Goal: Task Accomplishment & Management: Use online tool/utility

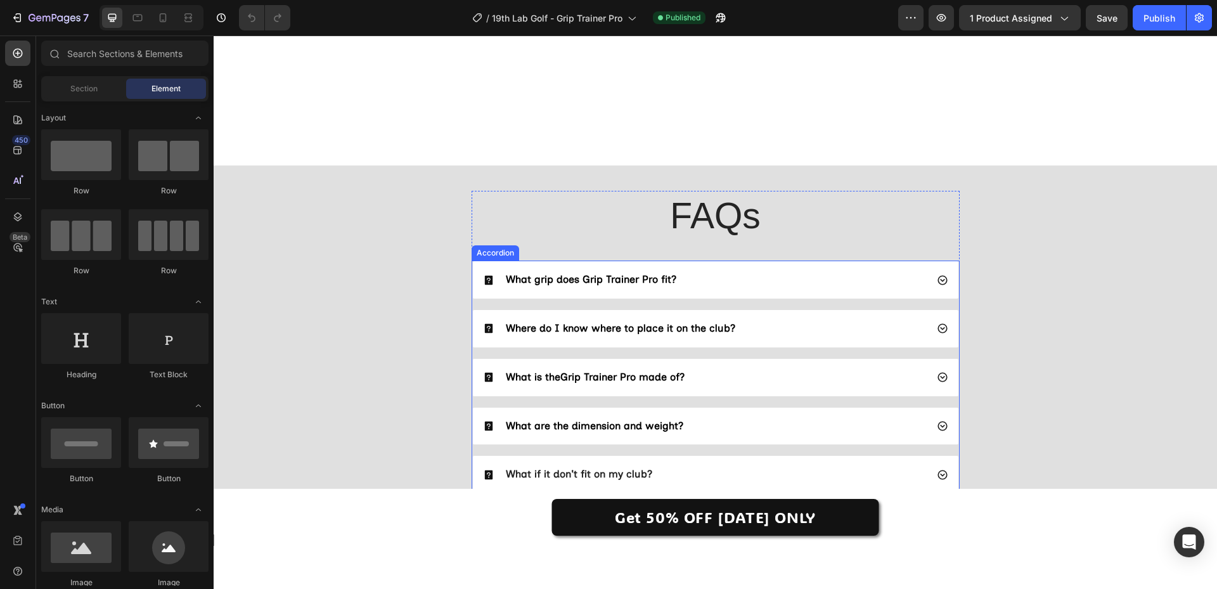
scroll to position [3485, 0]
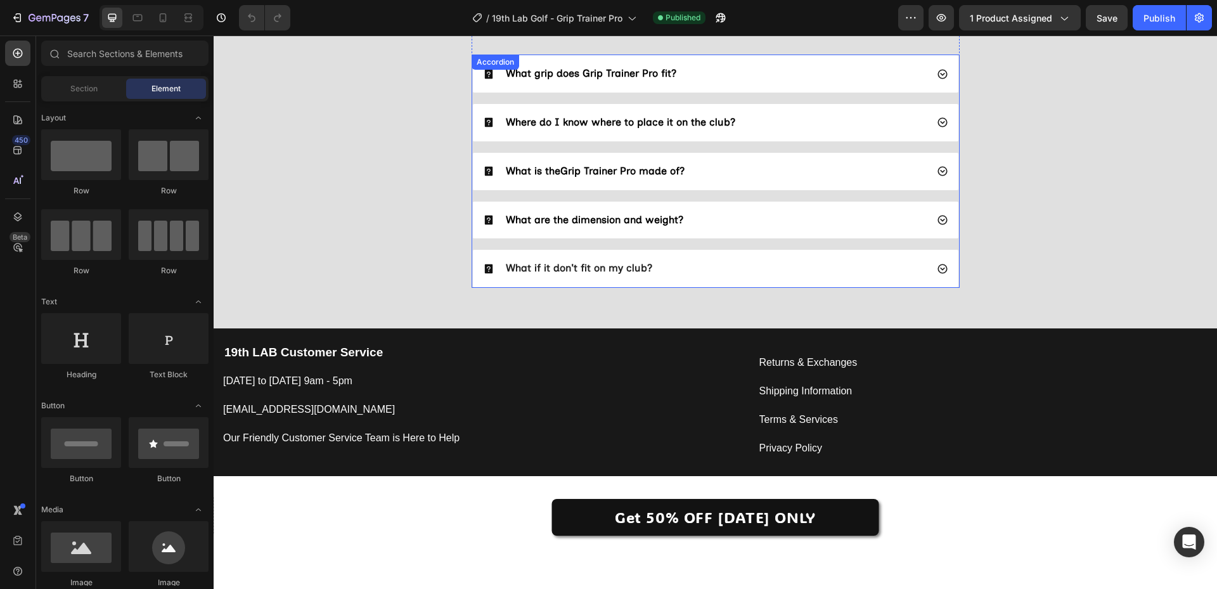
click at [738, 72] on div "What grip does Grip Trainer Pro fit?" at bounding box center [705, 73] width 444 height 17
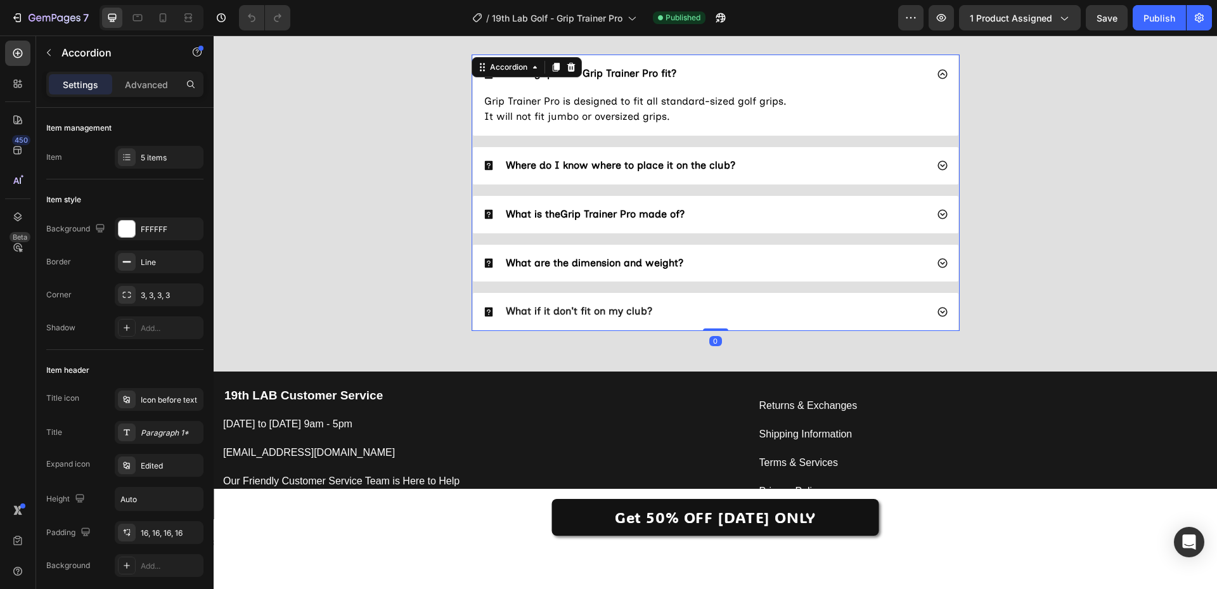
click at [738, 72] on div "What grip does Grip Trainer Pro fit?" at bounding box center [705, 73] width 444 height 17
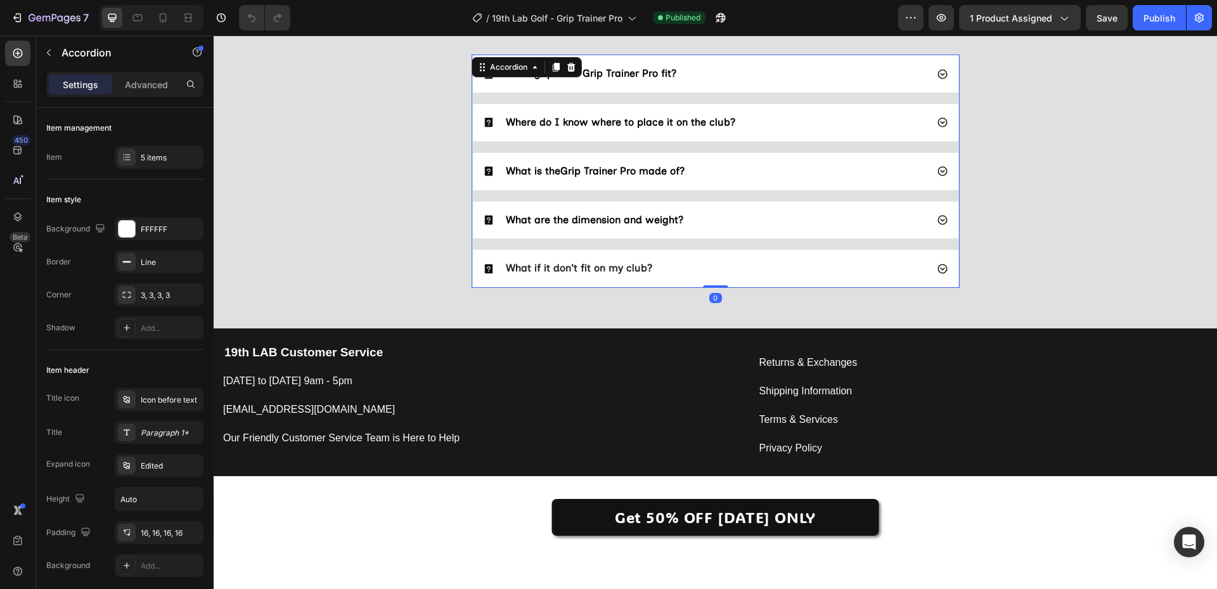
click at [764, 108] on div "Where do I know where to place it on the club?" at bounding box center [715, 122] width 485 height 37
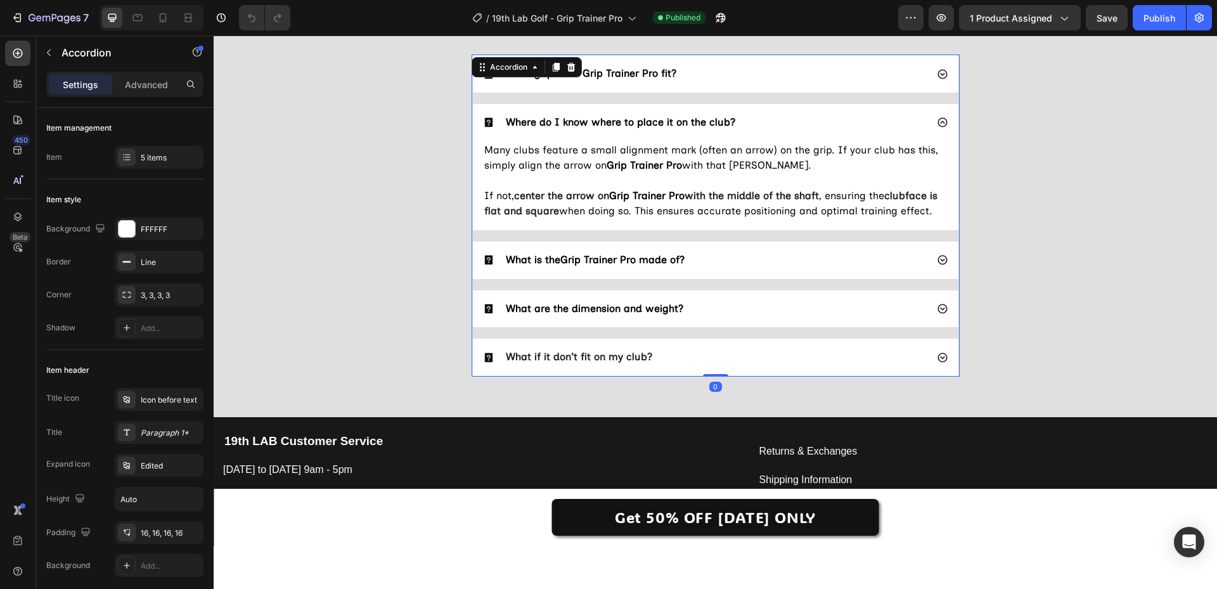
click at [766, 116] on div "Where do I know where to place it on the club?" at bounding box center [705, 122] width 444 height 17
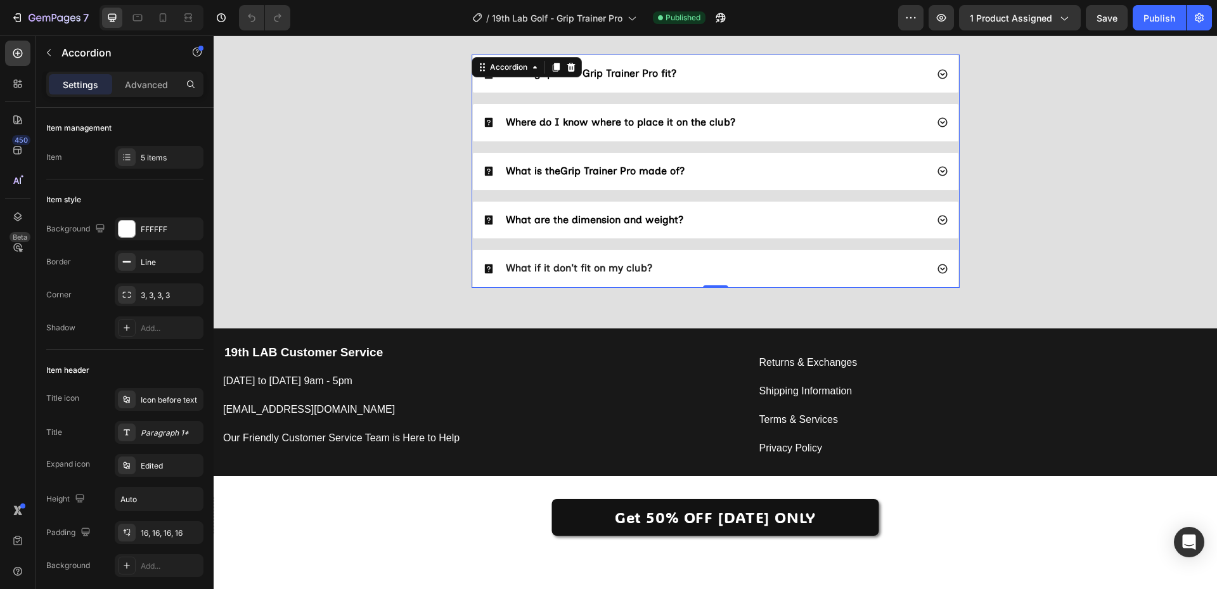
click at [755, 164] on div "What is the Grip Trainer Pro made of?" at bounding box center [705, 171] width 444 height 17
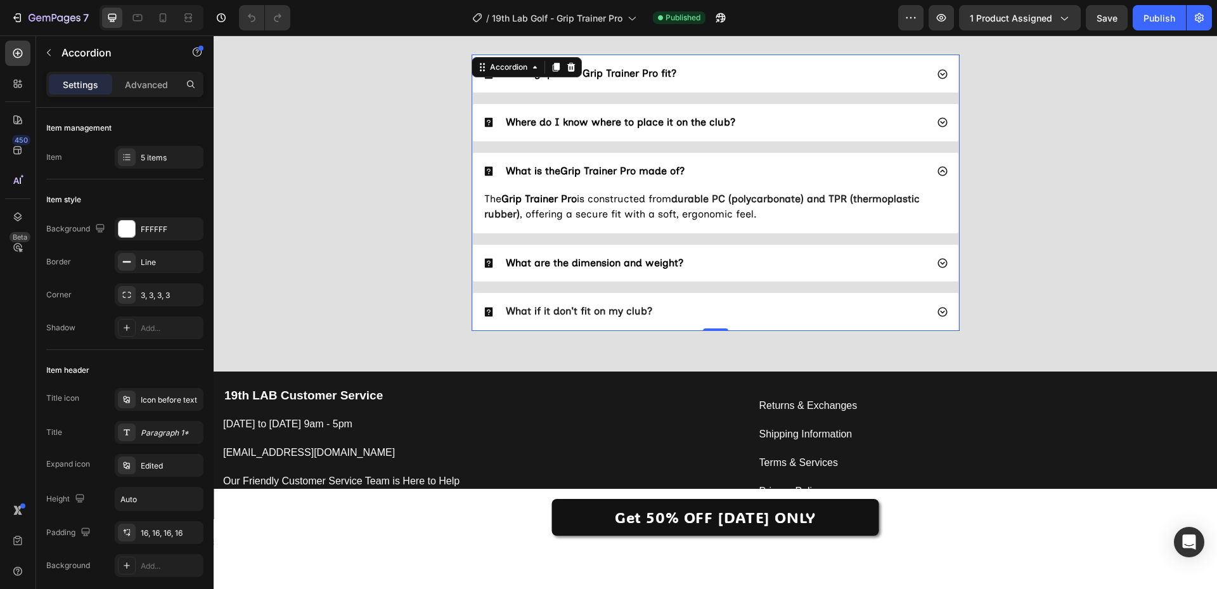
click at [753, 168] on div "What is the Grip Trainer Pro made of?" at bounding box center [705, 171] width 444 height 17
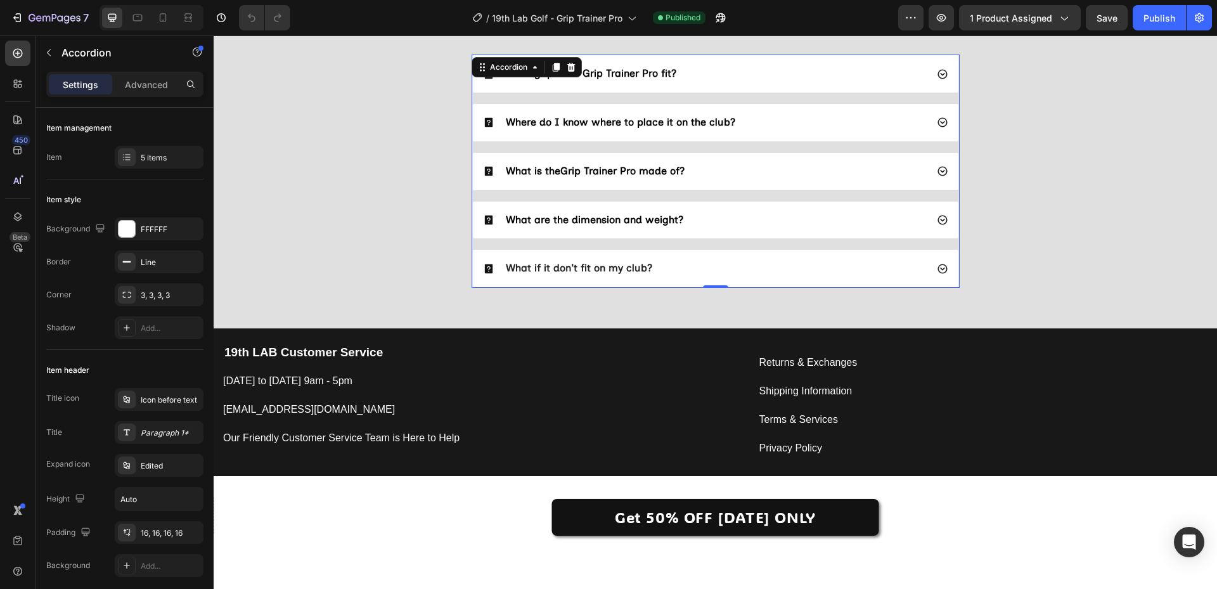
click at [737, 208] on div "What are the dimension and weight?" at bounding box center [715, 220] width 485 height 37
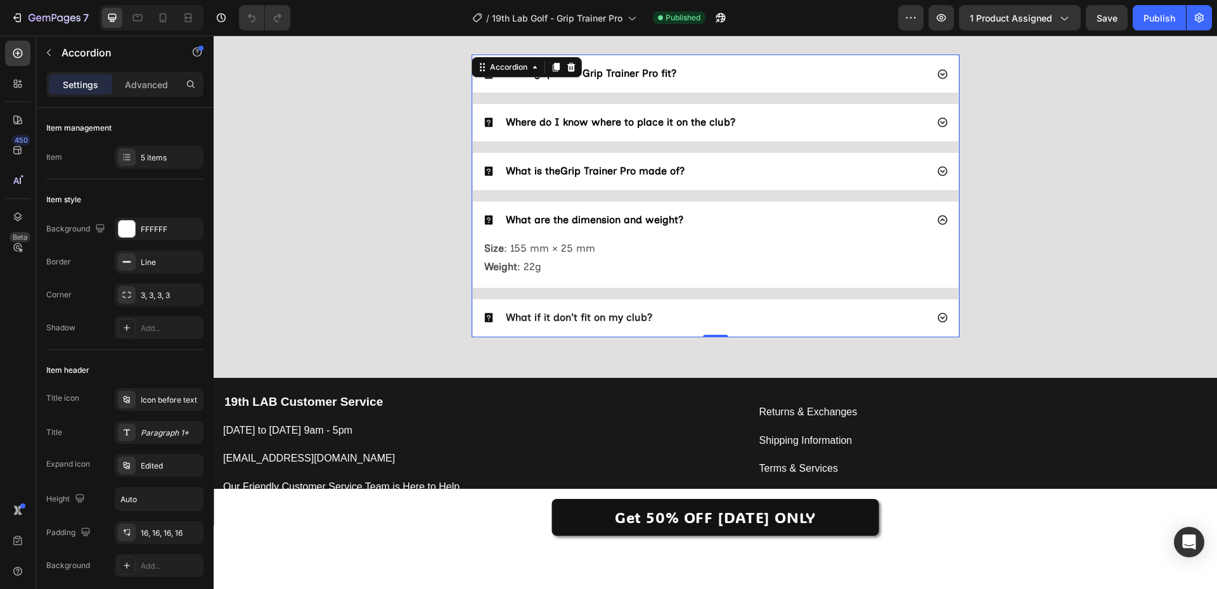
click at [736, 220] on div "What are the dimension and weight?" at bounding box center [705, 220] width 444 height 17
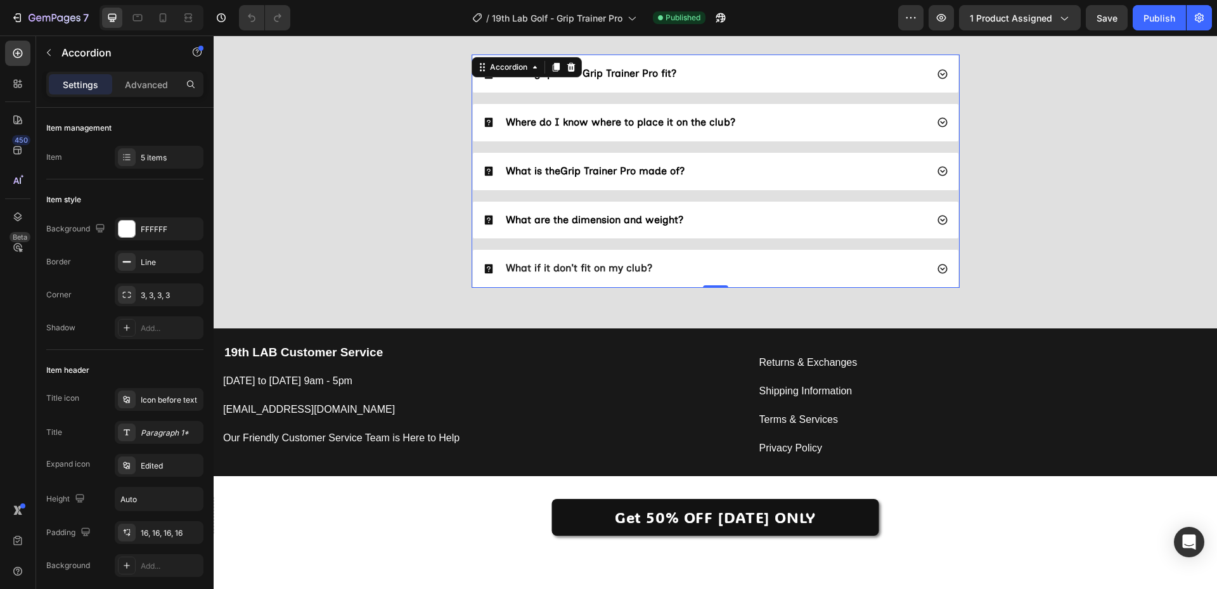
click at [737, 262] on div "What if it don't fit on my club?" at bounding box center [705, 268] width 444 height 17
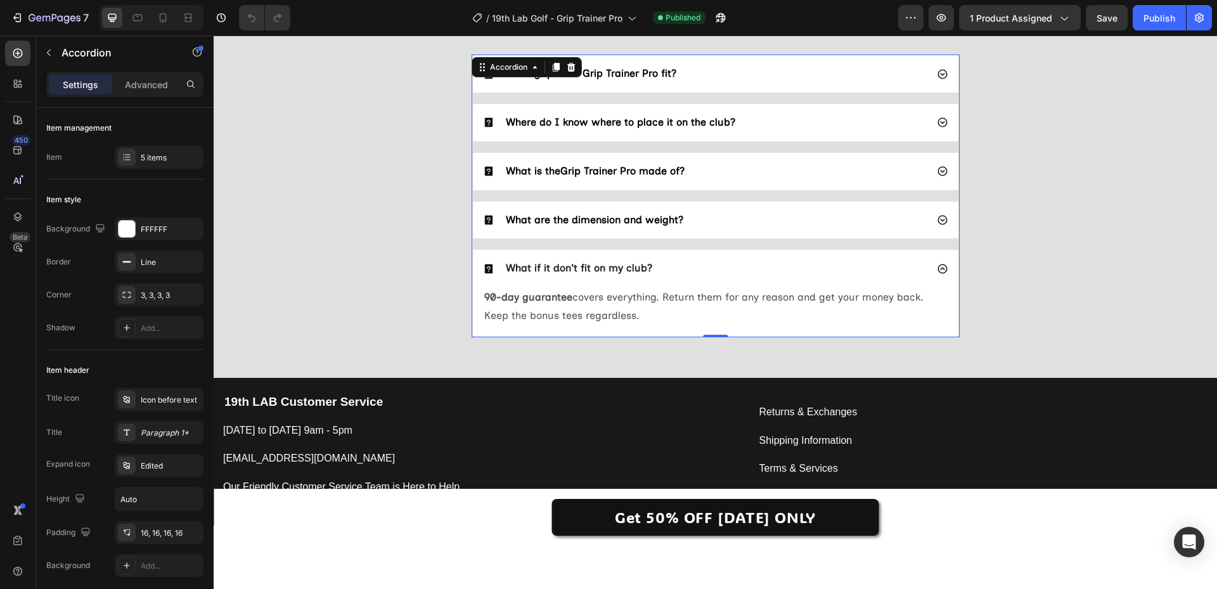
click at [737, 262] on div "What if it don't fit on my club?" at bounding box center [705, 268] width 444 height 17
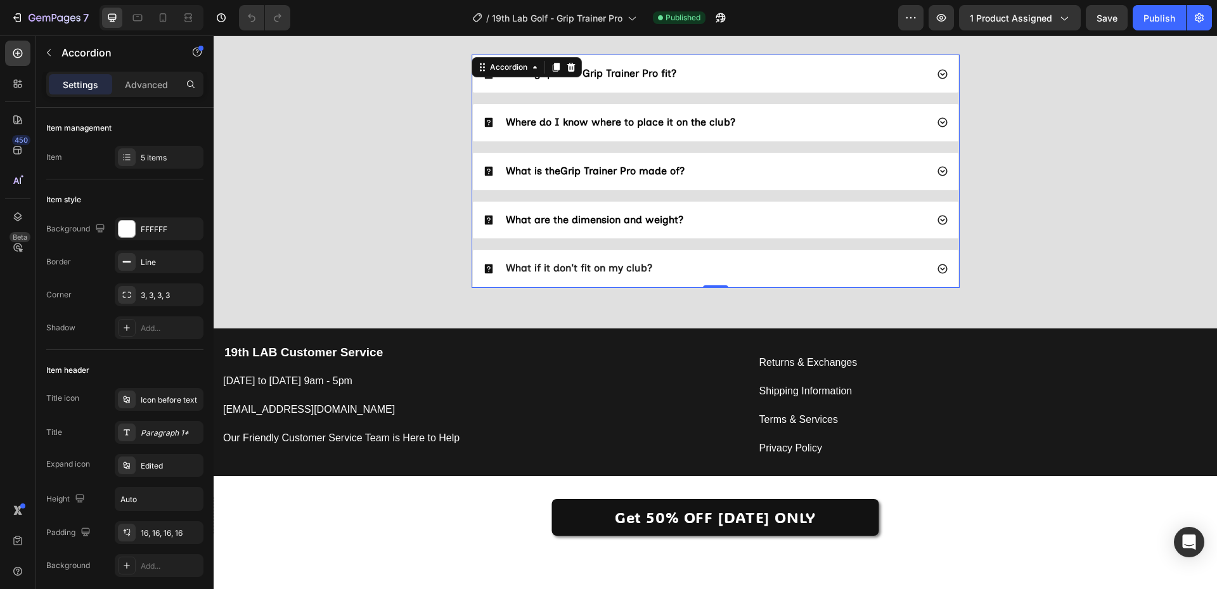
click at [586, 272] on strong "What if it don't fit on my club?" at bounding box center [579, 268] width 146 height 12
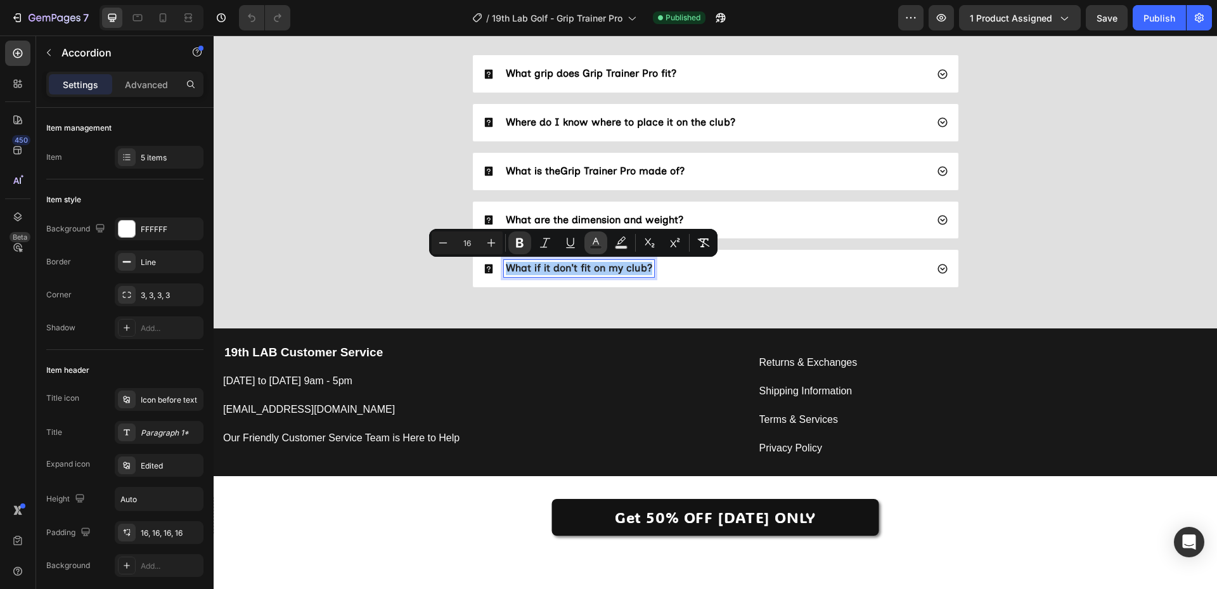
click at [592, 244] on icon "Editor contextual toolbar" at bounding box center [595, 242] width 13 height 13
type input "242424"
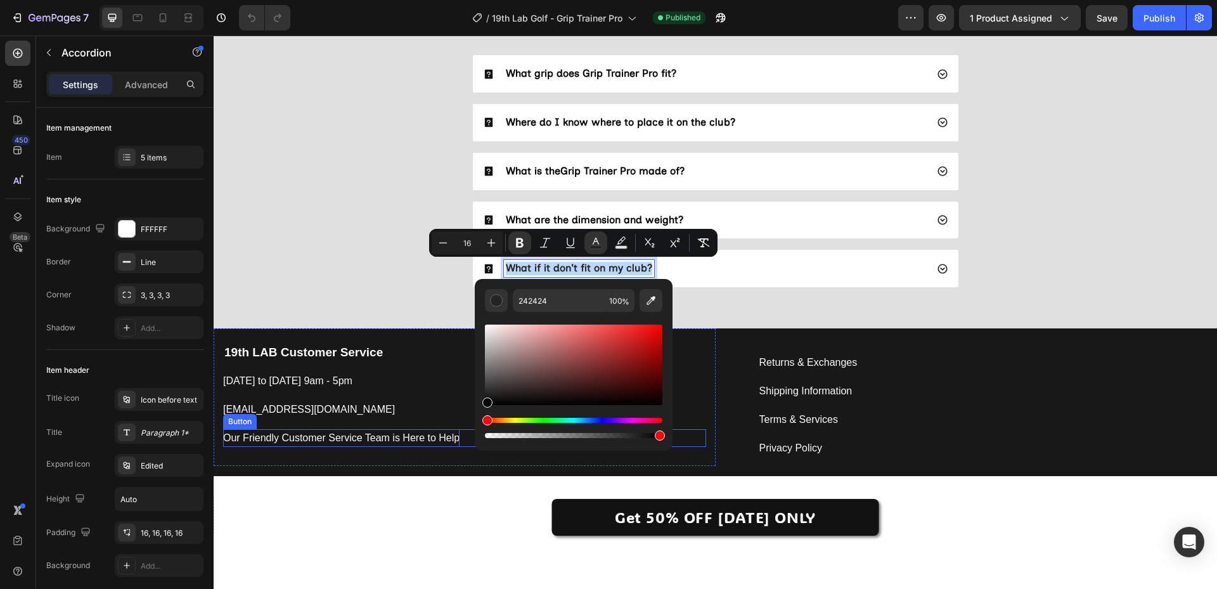
drag, startPoint x: 727, startPoint y: 437, endPoint x: 423, endPoint y: 442, distance: 304.8
type input "000000"
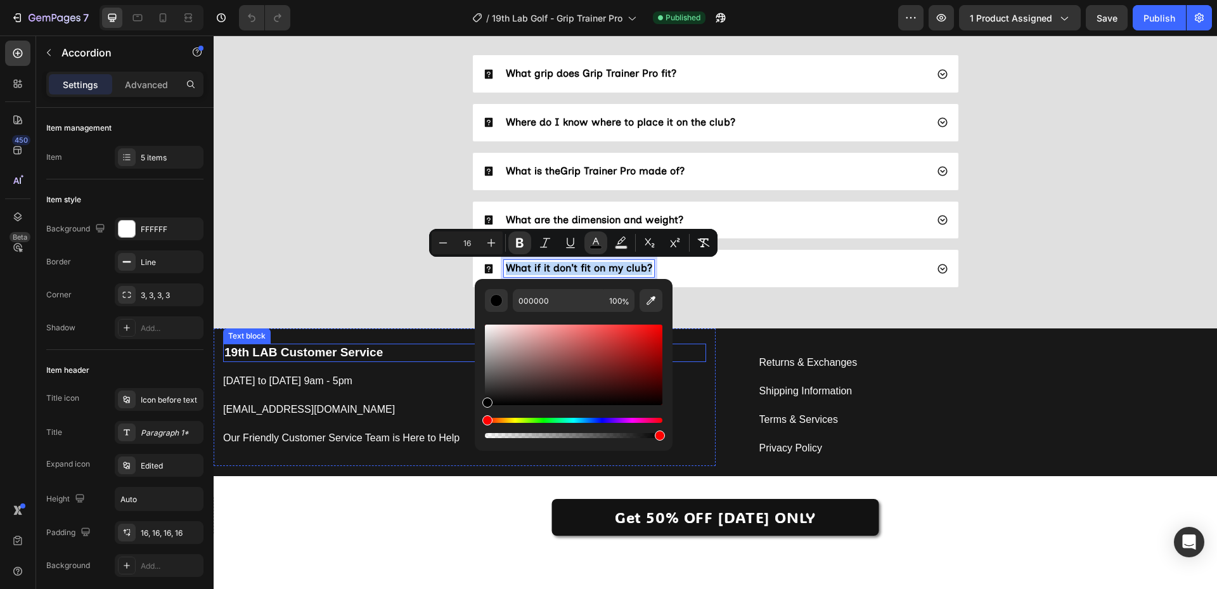
click at [366, 266] on div "FAQs Heading What grip does Grip Trainer Pro fit? Where do I know where to plac…" at bounding box center [715, 141] width 978 height 313
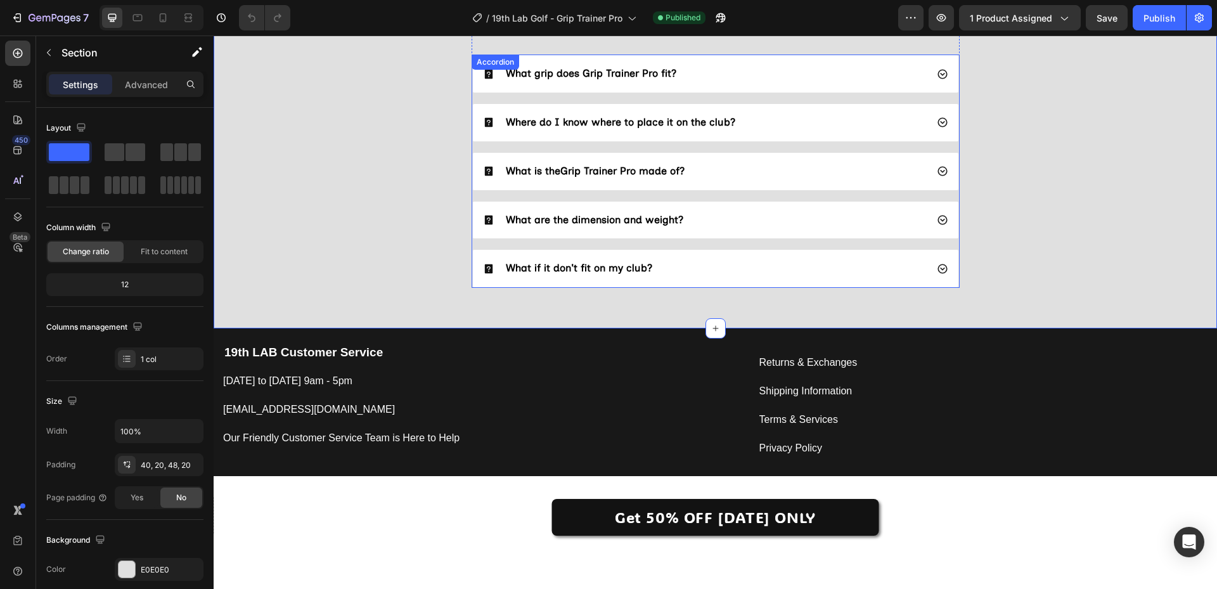
click at [551, 215] on span "What are the dimension and weight?" at bounding box center [594, 220] width 177 height 12
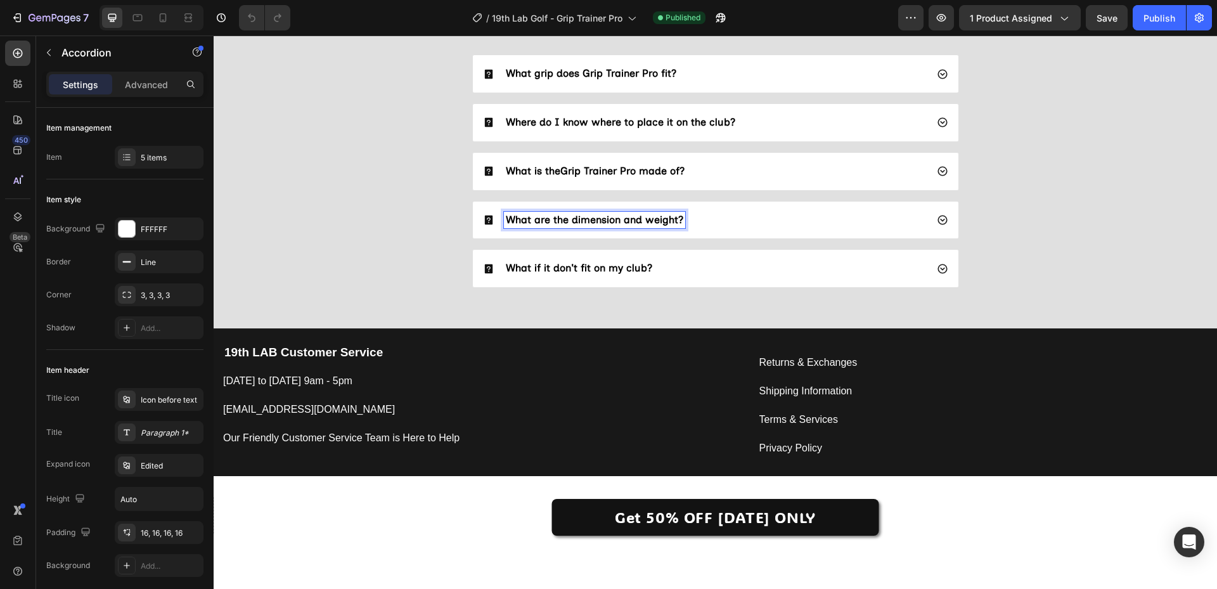
click at [568, 221] on span "What are the dimension and weight?" at bounding box center [594, 220] width 177 height 12
click at [567, 221] on span "What are the dimension and weight?" at bounding box center [594, 220] width 177 height 12
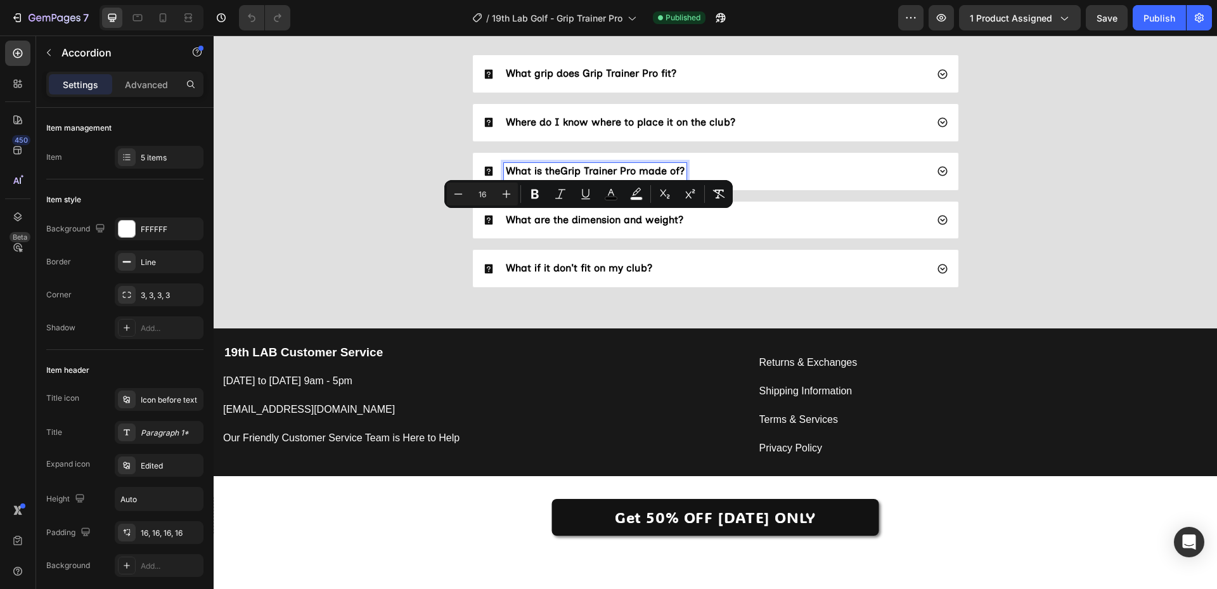
click at [615, 168] on span "Grip Trainer Pro made of?" at bounding box center [622, 171] width 124 height 12
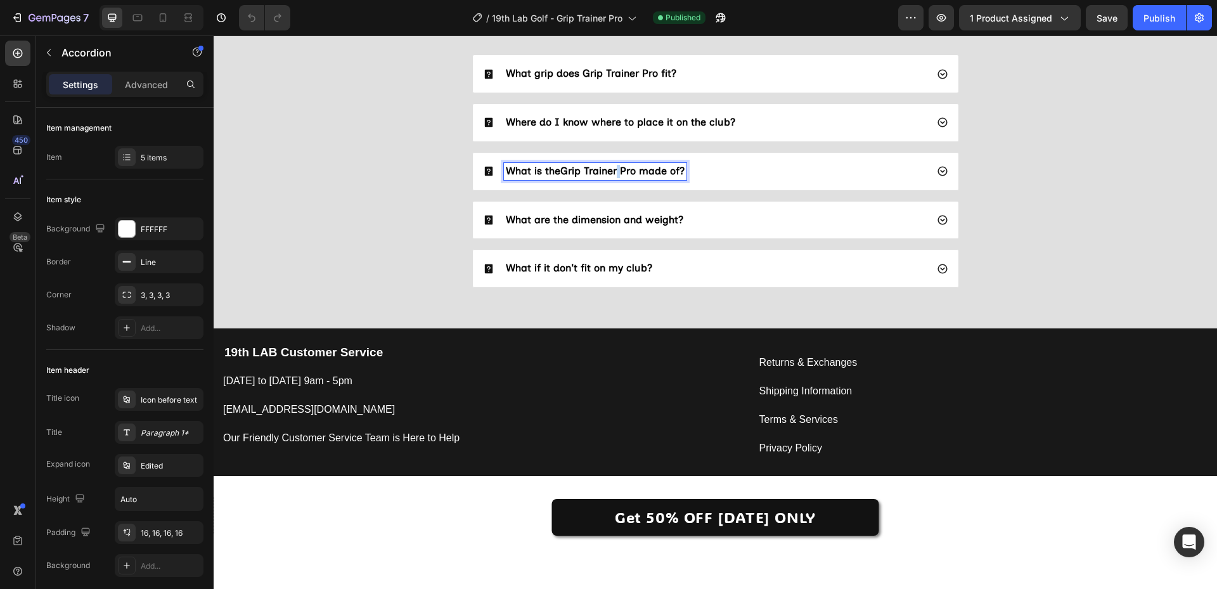
click at [615, 168] on span "Grip Trainer Pro made of?" at bounding box center [622, 171] width 124 height 12
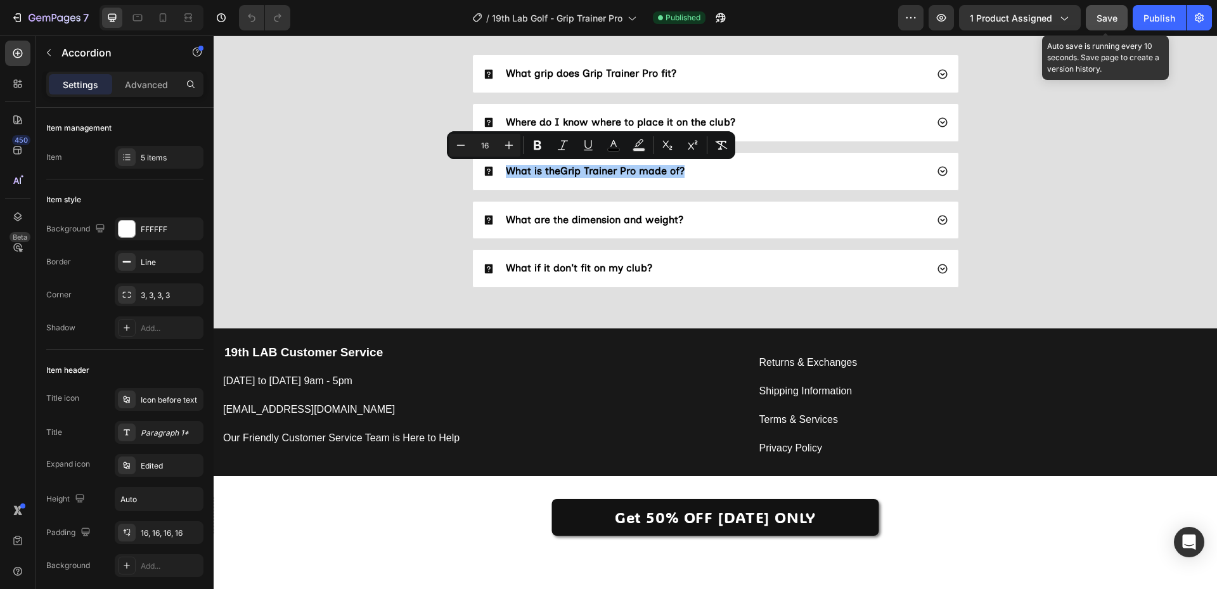
click at [1097, 7] on button "Save" at bounding box center [1106, 17] width 42 height 25
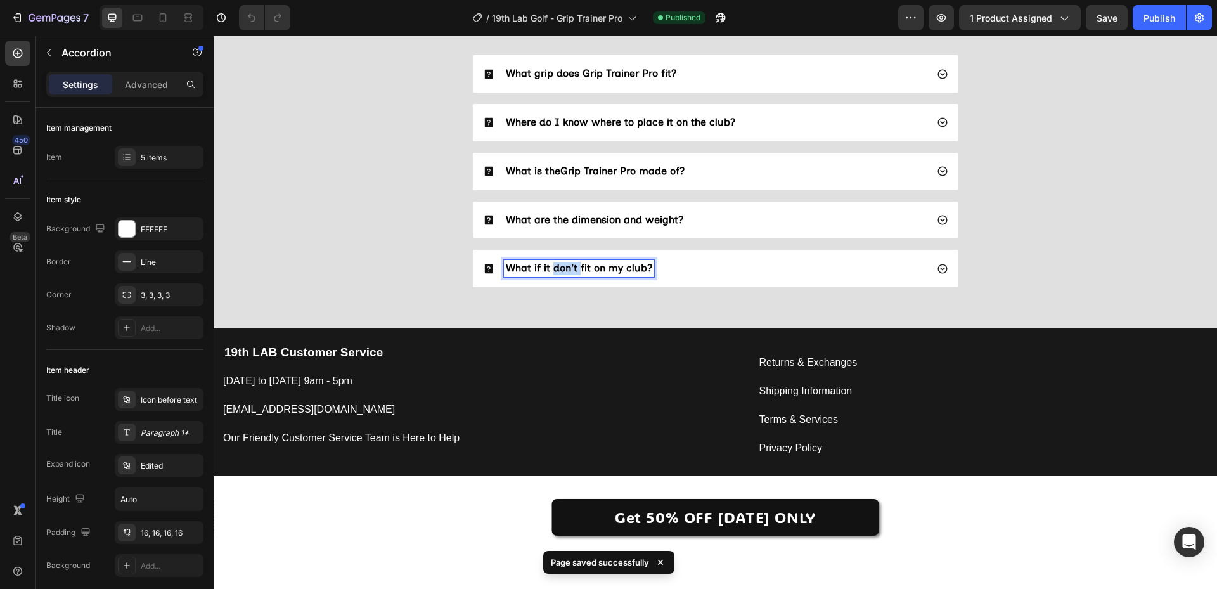
click at [554, 269] on strong "What if it don't fit on my club?" at bounding box center [579, 268] width 146 height 12
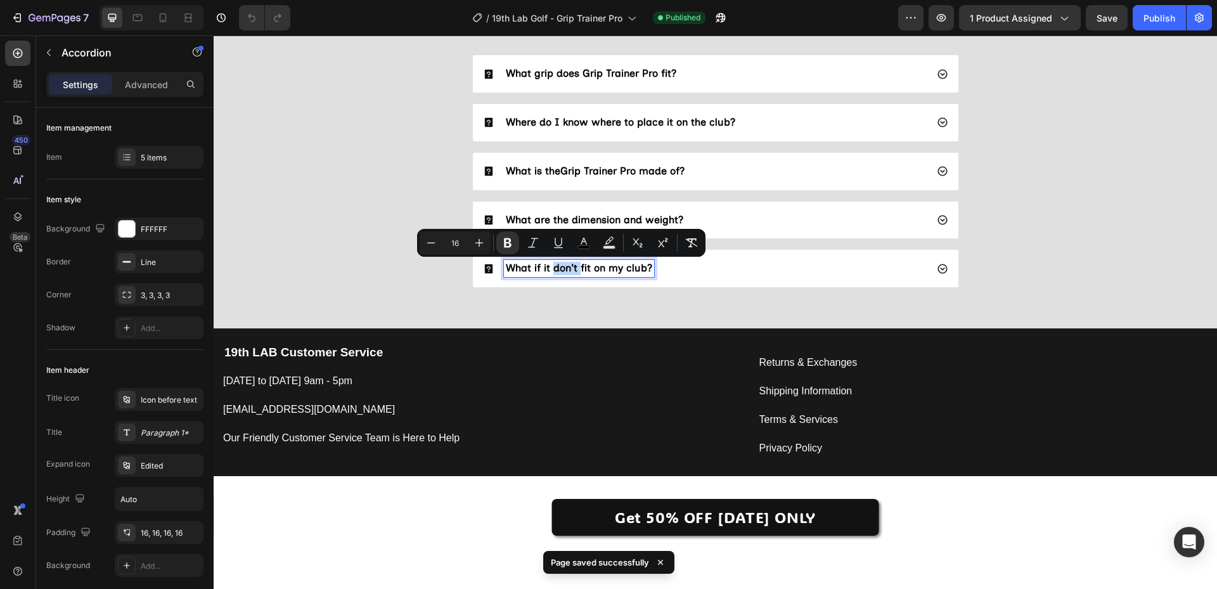
click at [554, 269] on strong "What if it don't fit on my club?" at bounding box center [579, 268] width 146 height 12
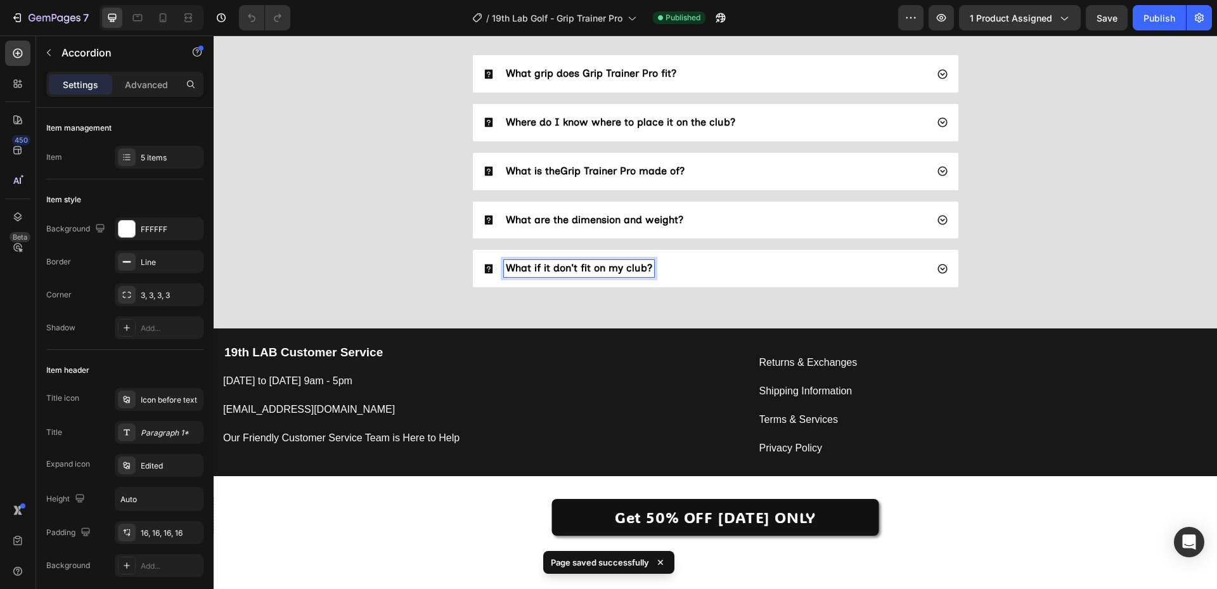
click at [562, 268] on strong "What if it don't fit on my club?" at bounding box center [579, 268] width 146 height 12
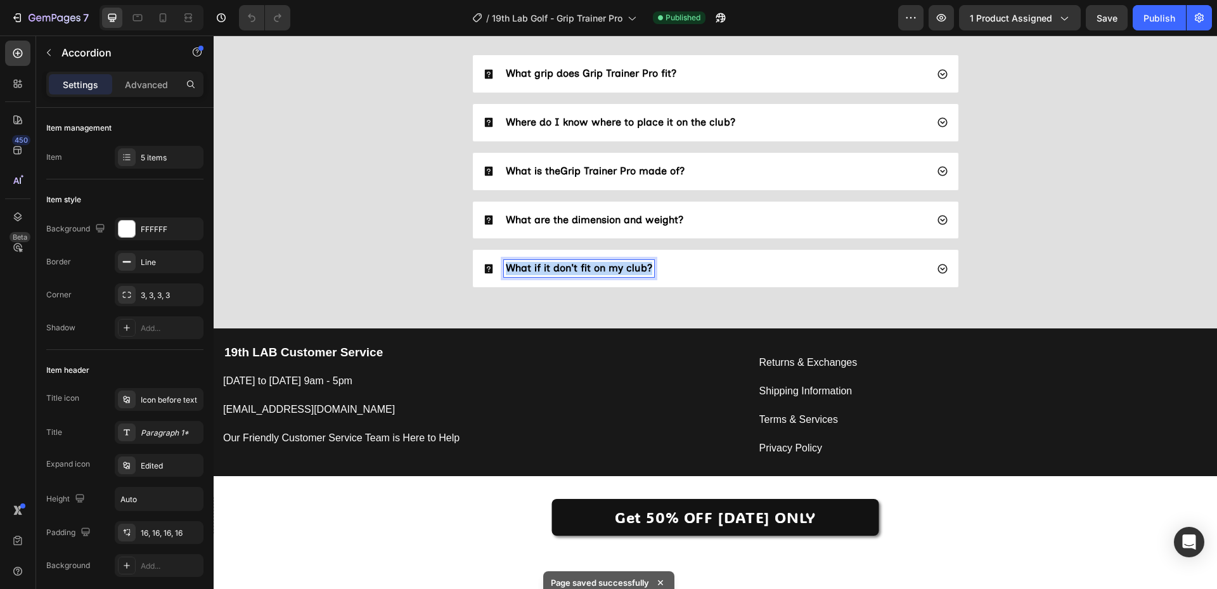
click at [562, 268] on strong "What if it don't fit on my club?" at bounding box center [579, 268] width 146 height 12
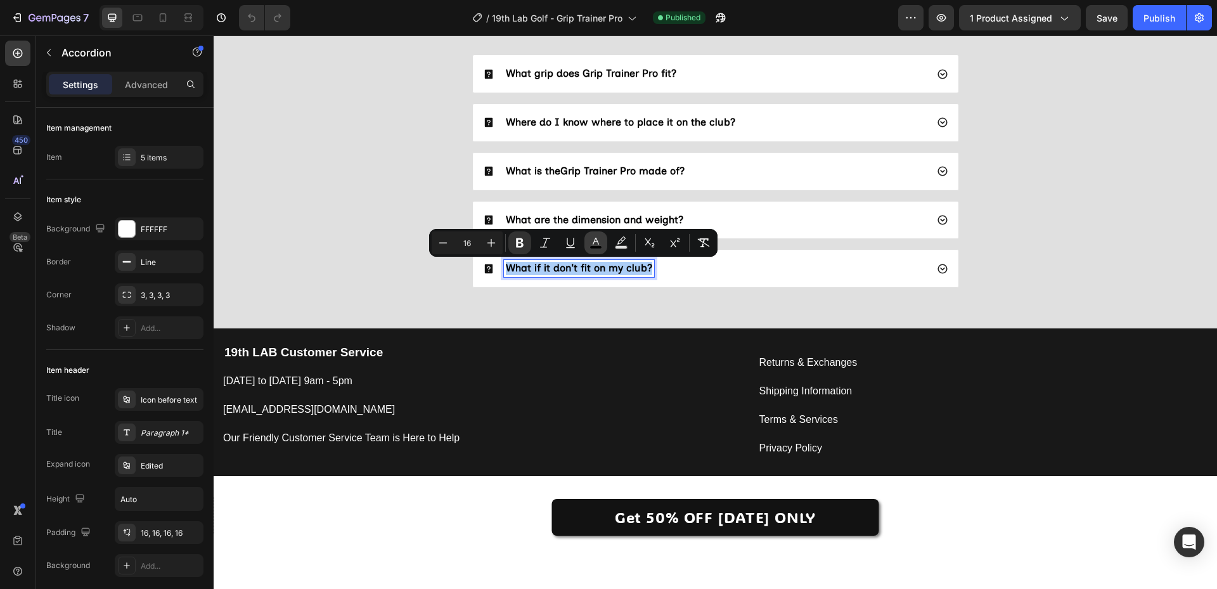
click at [598, 243] on icon "Editor contextual toolbar" at bounding box center [595, 241] width 6 height 7
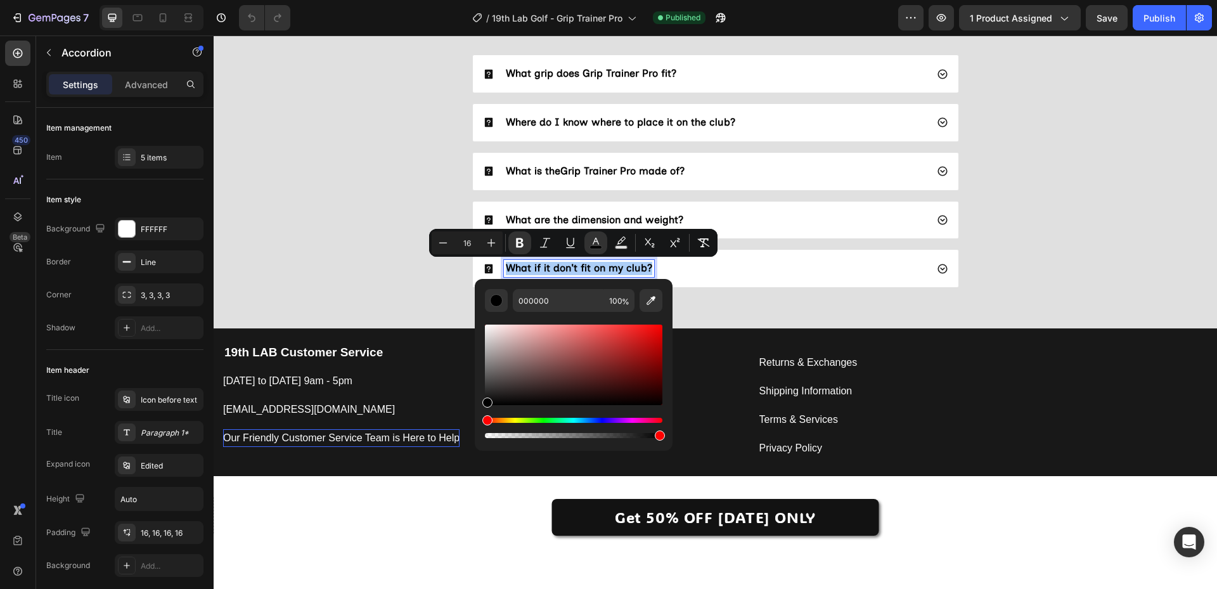
drag, startPoint x: 754, startPoint y: 418, endPoint x: 454, endPoint y: 434, distance: 300.2
click at [368, 267] on div "FAQs Heading What grip does Grip Trainer Pro fit? Where do I know where to plac…" at bounding box center [715, 141] width 978 height 313
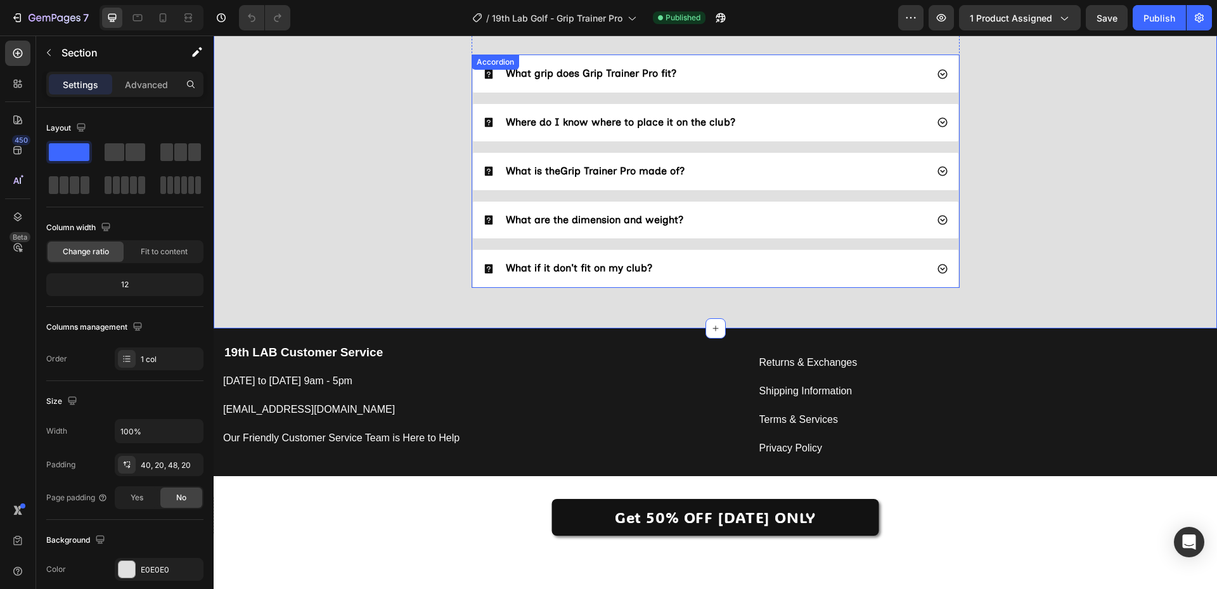
click at [707, 266] on div "What if it don't fit on my club?" at bounding box center [705, 268] width 444 height 17
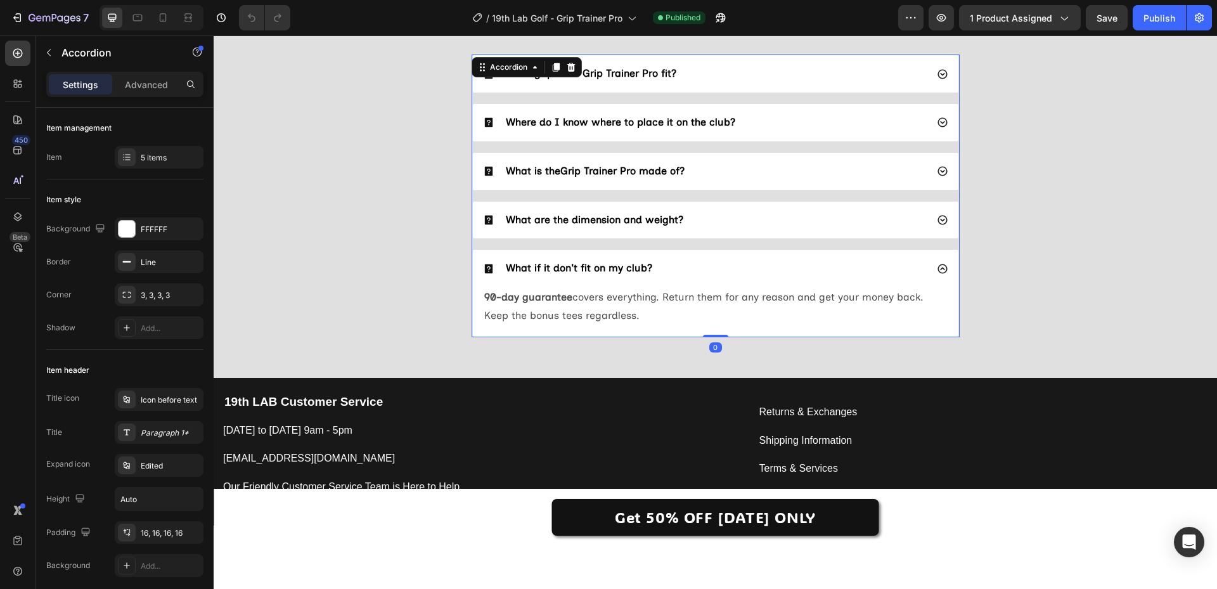
click at [707, 266] on div "What if it don't fit on my club?" at bounding box center [705, 268] width 444 height 17
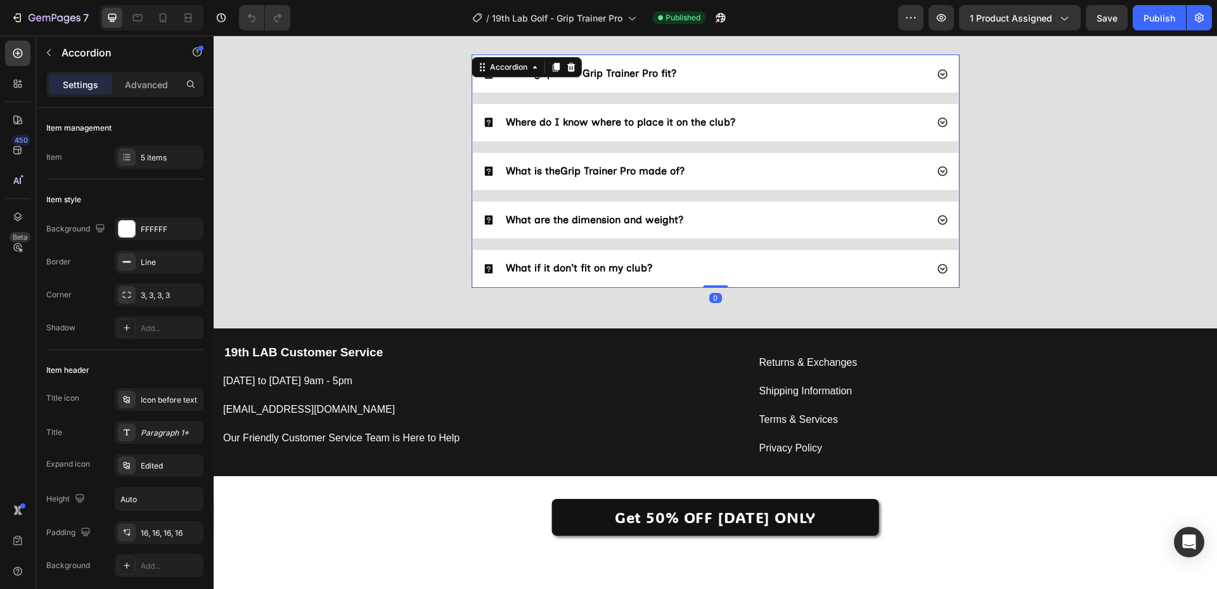
click at [729, 224] on div "What are the dimension and weight?" at bounding box center [705, 220] width 444 height 17
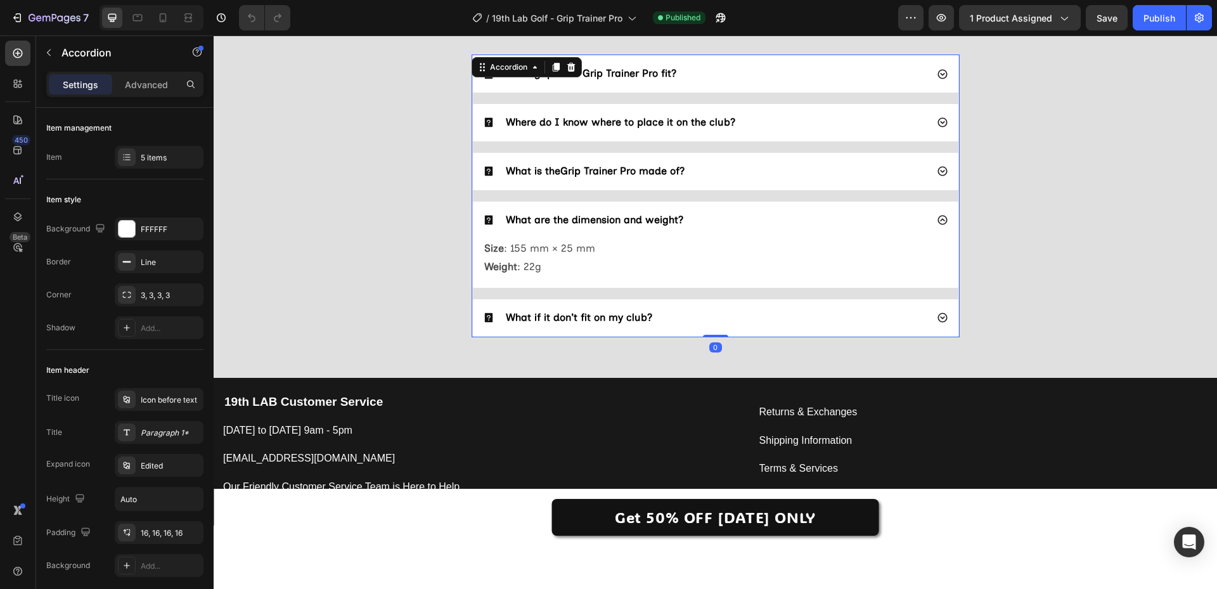
click at [736, 219] on div "What are the dimension and weight?" at bounding box center [705, 220] width 444 height 17
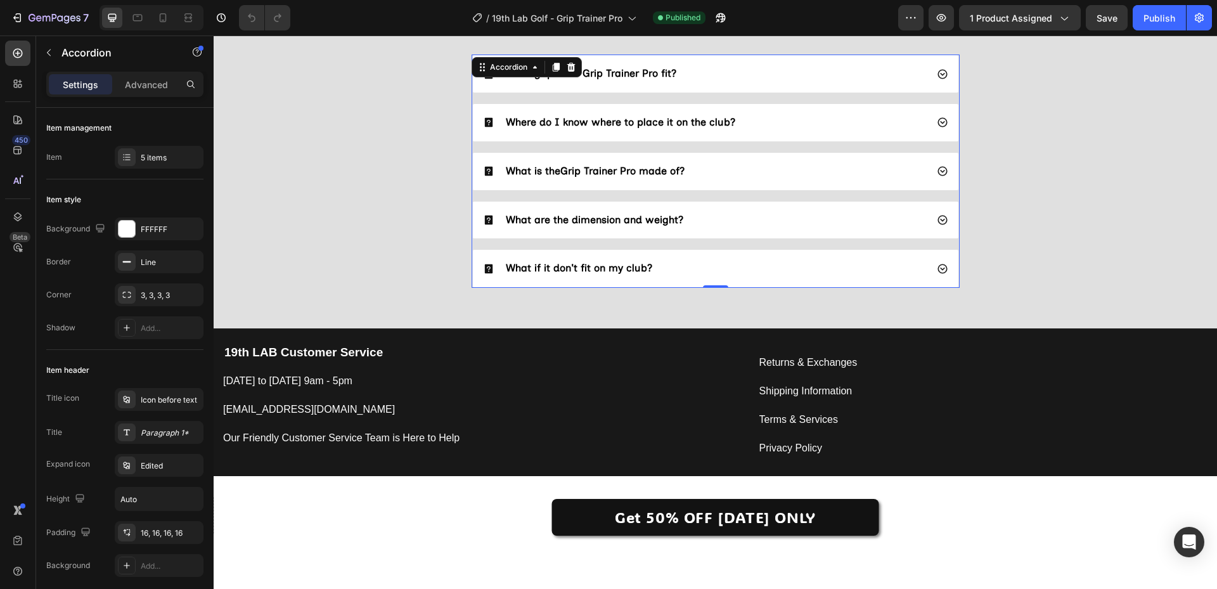
click at [748, 174] on div "What is the Grip Trainer Pro made of?" at bounding box center [705, 171] width 444 height 17
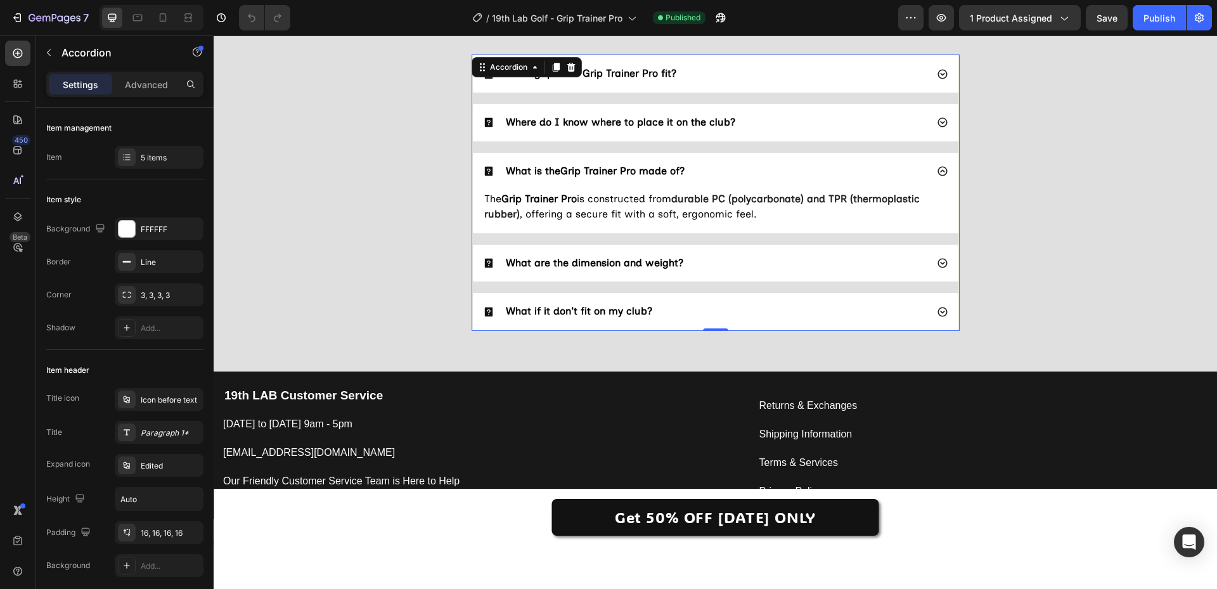
click at [748, 174] on div "What is the Grip Trainer Pro made of?" at bounding box center [705, 171] width 444 height 17
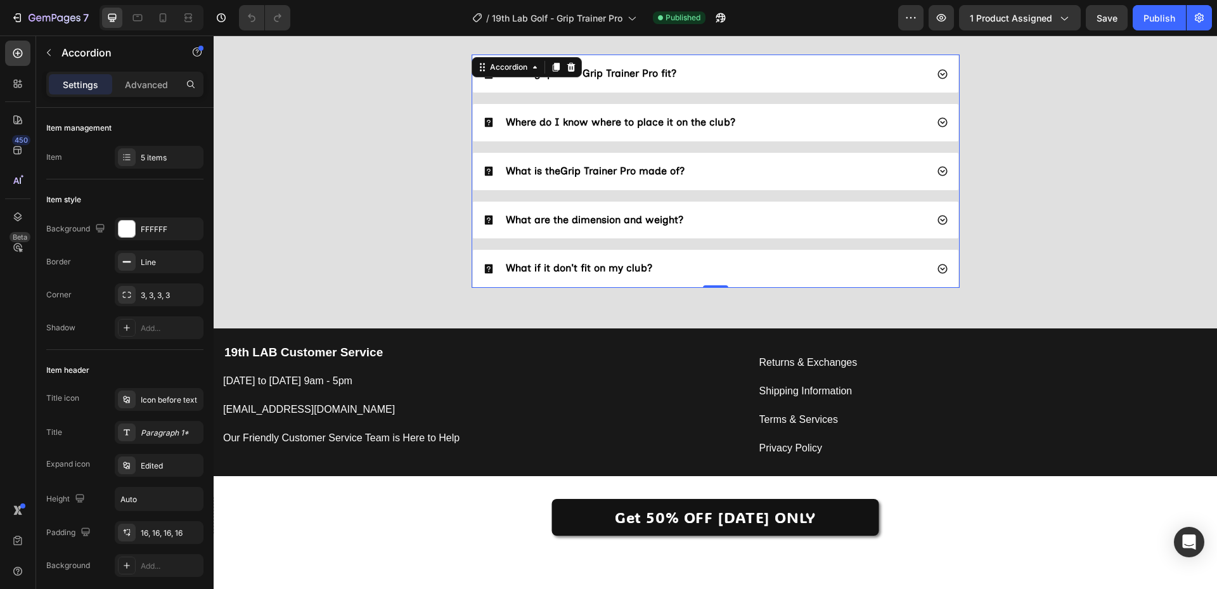
click at [788, 111] on div "Where do I know where to place it on the club?" at bounding box center [715, 122] width 485 height 37
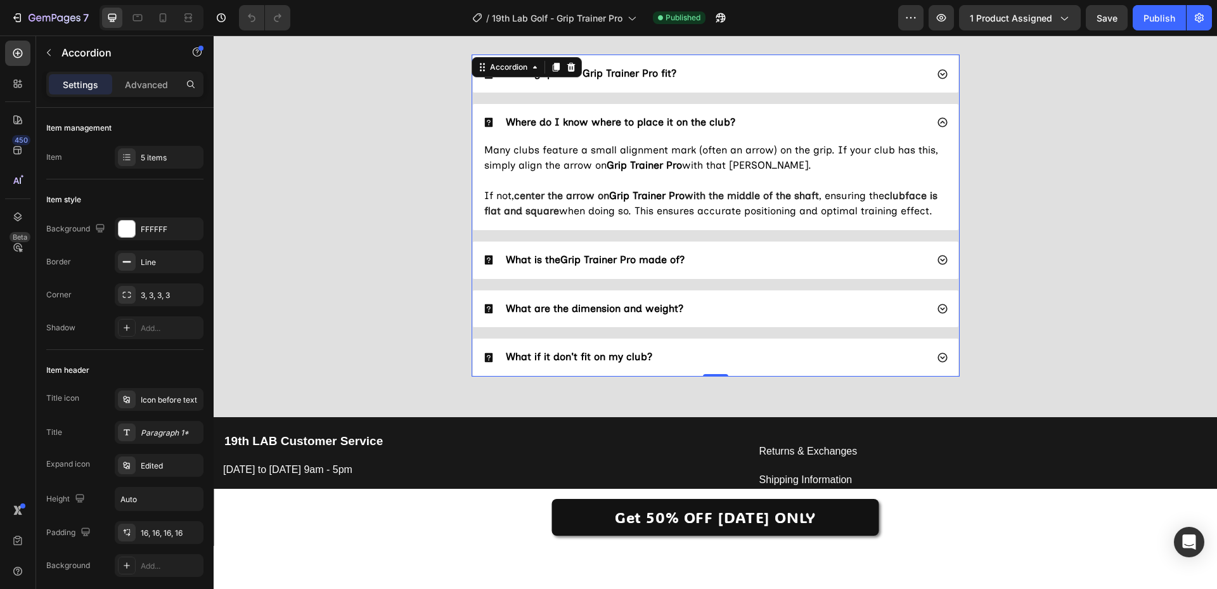
click at [788, 111] on div "Where do I know where to place it on the club?" at bounding box center [715, 122] width 485 height 37
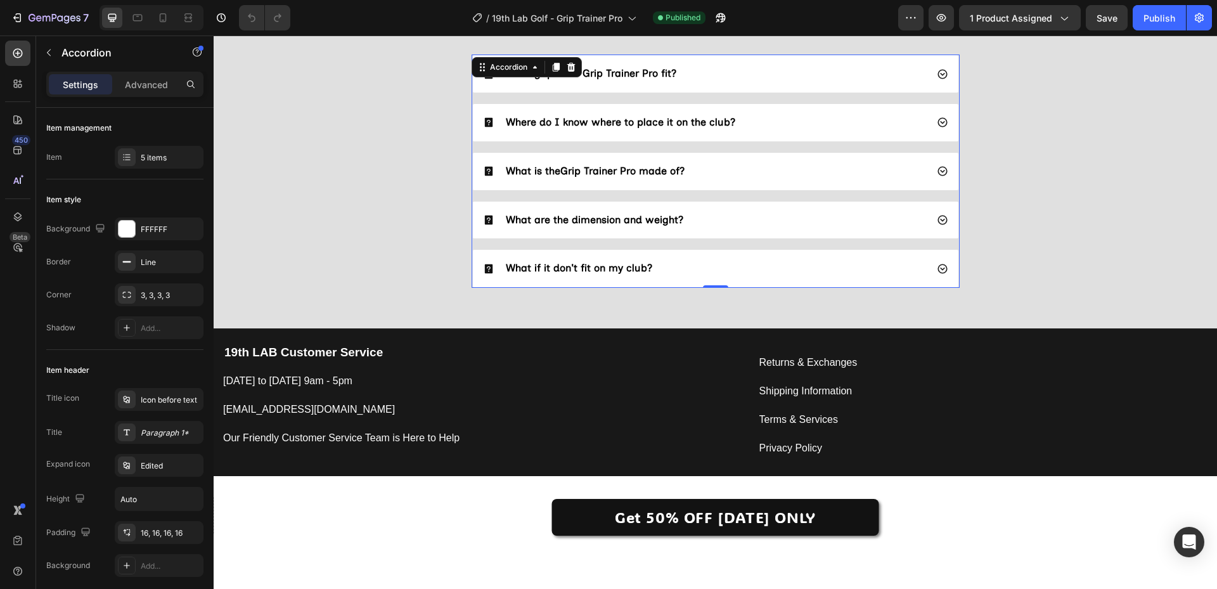
click at [783, 77] on div "What grip does Grip Trainer Pro fit?" at bounding box center [705, 73] width 444 height 17
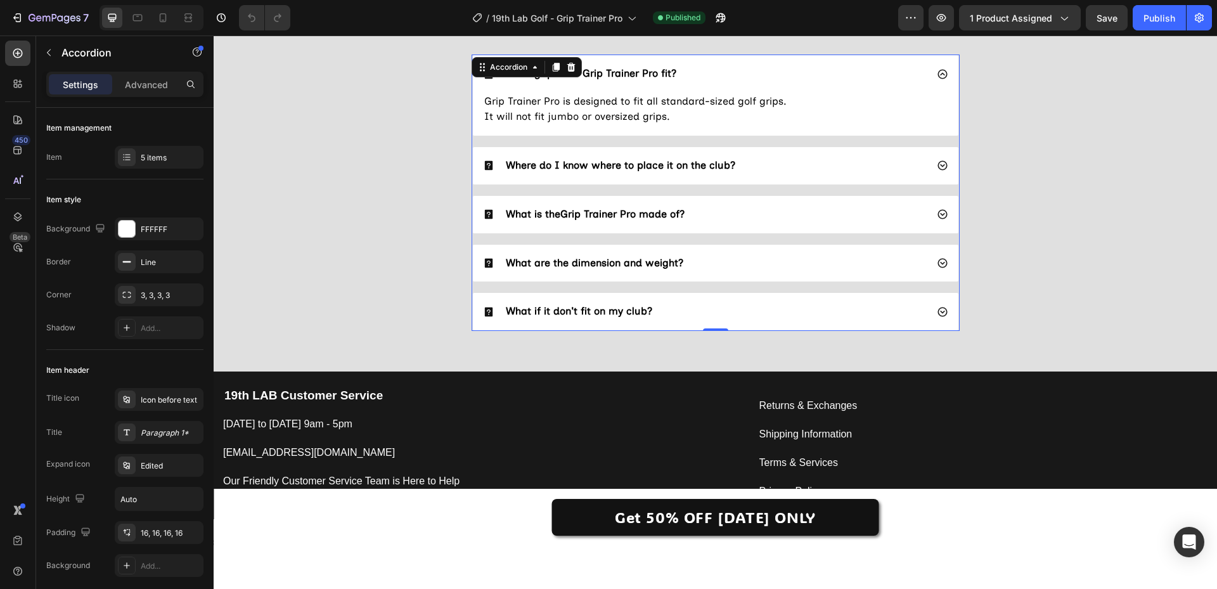
click at [783, 77] on div "What grip does Grip Trainer Pro fit?" at bounding box center [705, 73] width 444 height 17
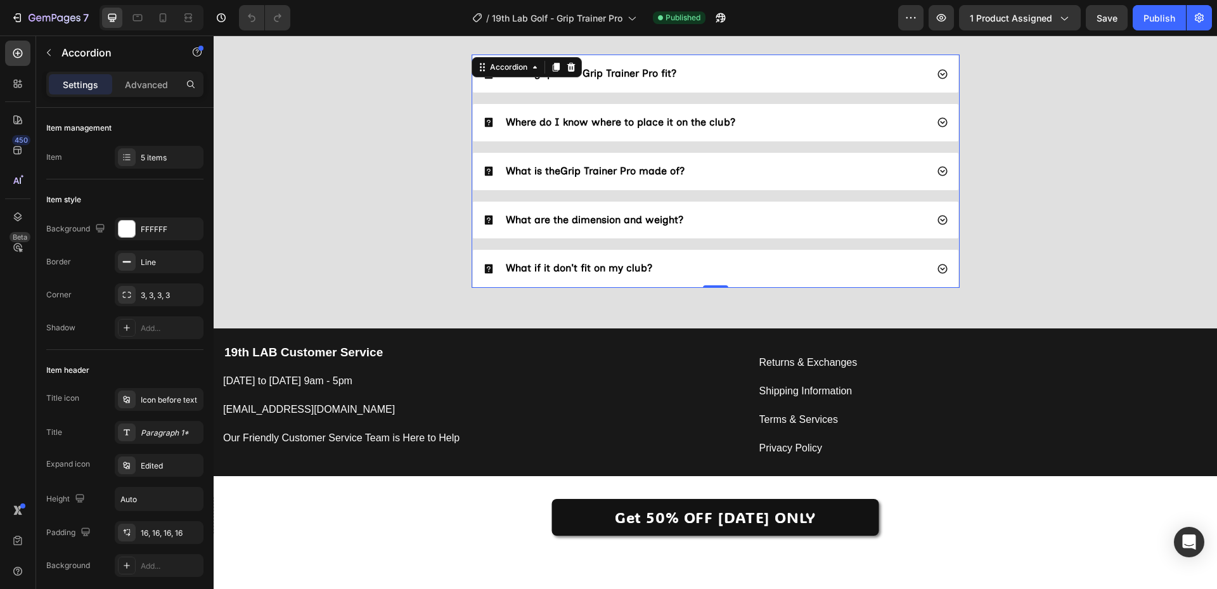
click at [767, 124] on div "Where do I know where to place it on the club?" at bounding box center [705, 122] width 444 height 17
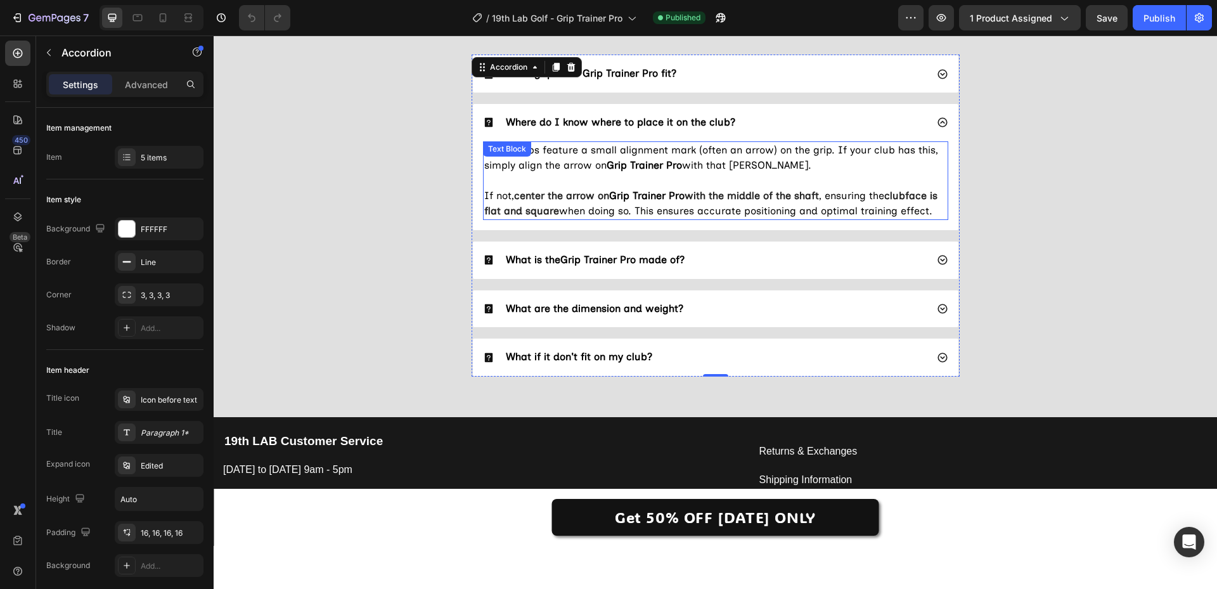
click at [719, 164] on span "Many clubs feature a small alignment mark (often an arrow) on the grip. If your…" at bounding box center [711, 157] width 454 height 27
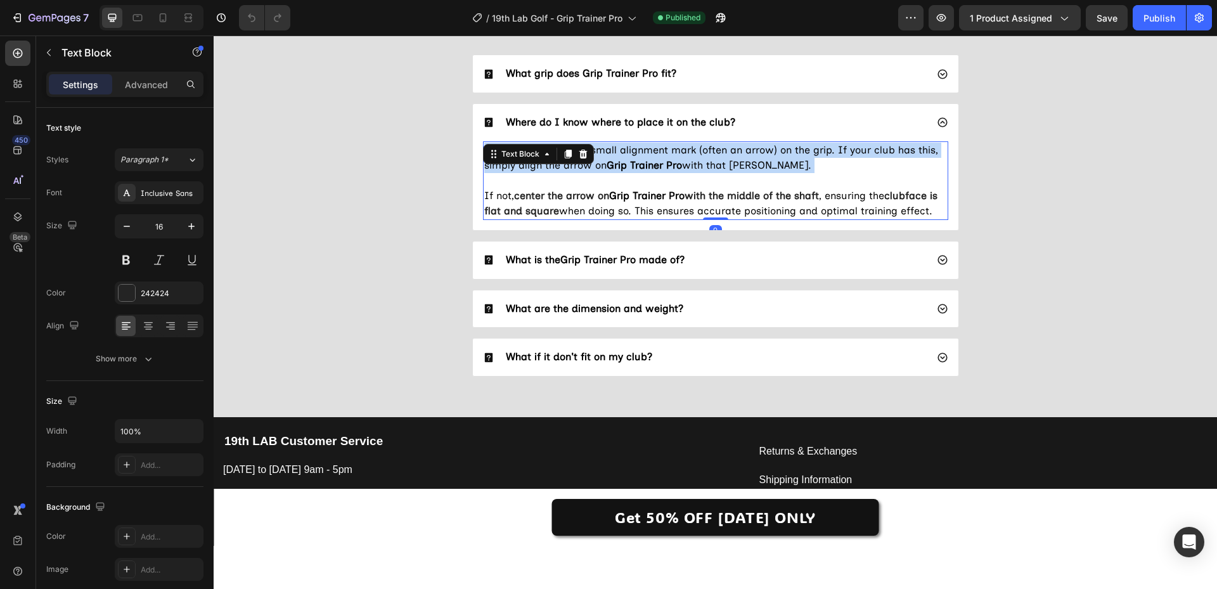
click at [719, 164] on span "Many clubs feature a small alignment mark (often an arrow) on the grip. If your…" at bounding box center [711, 157] width 454 height 27
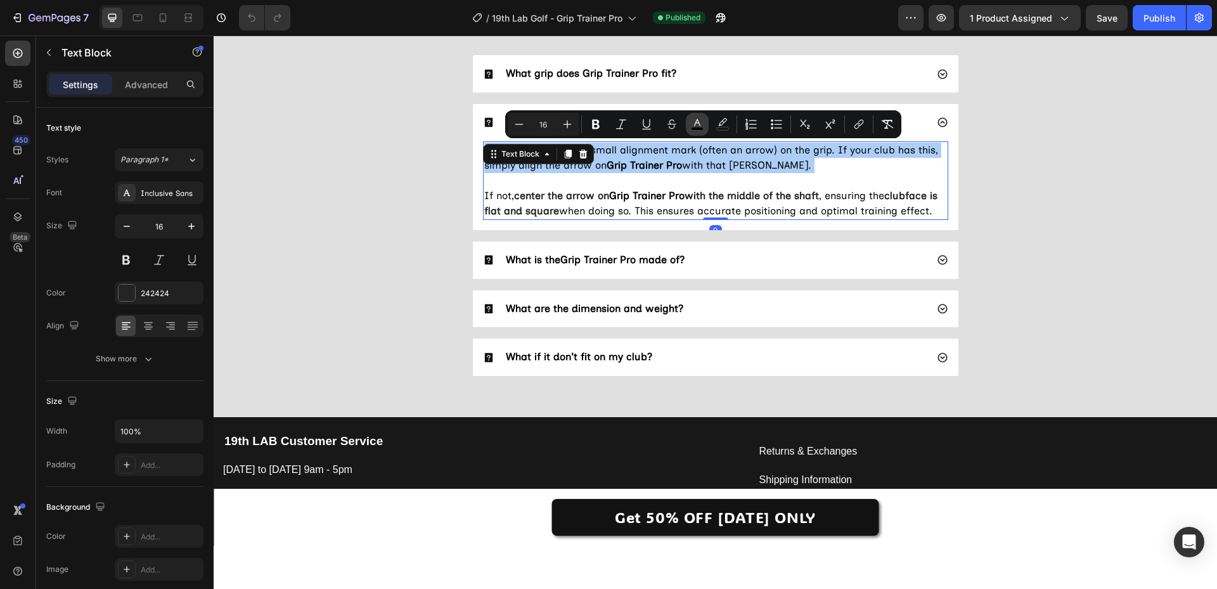
click at [698, 122] on icon "Editor contextual toolbar" at bounding box center [697, 124] width 13 height 13
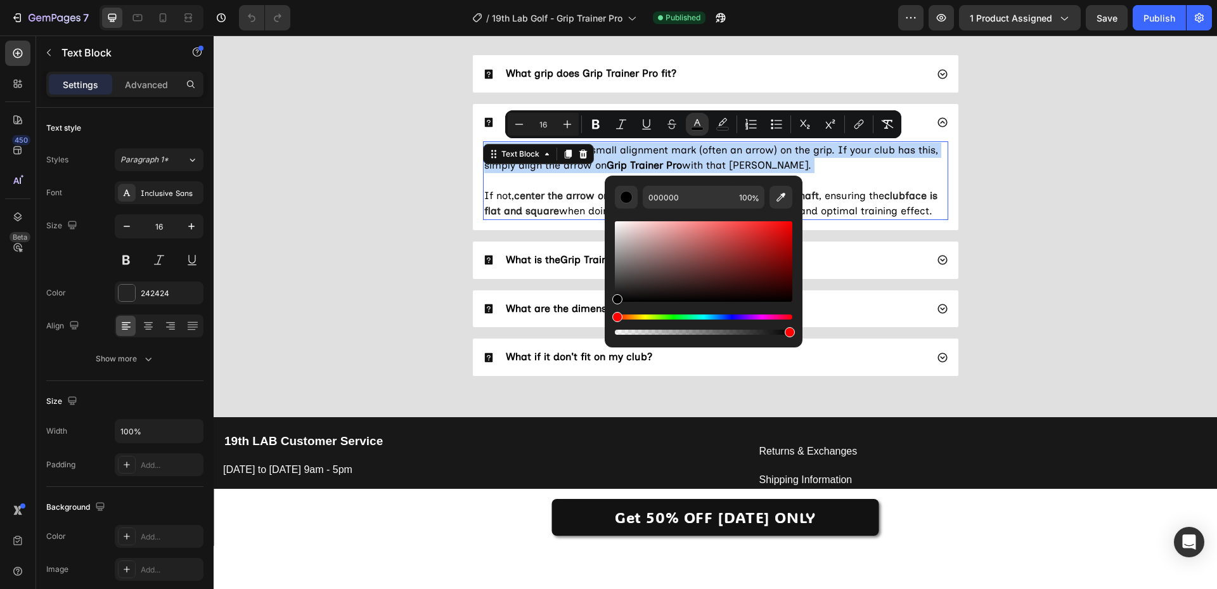
click at [392, 250] on div "FAQs Heading What grip does Grip Trainer Pro fit? Where do I know where to plac…" at bounding box center [715, 186] width 978 height 402
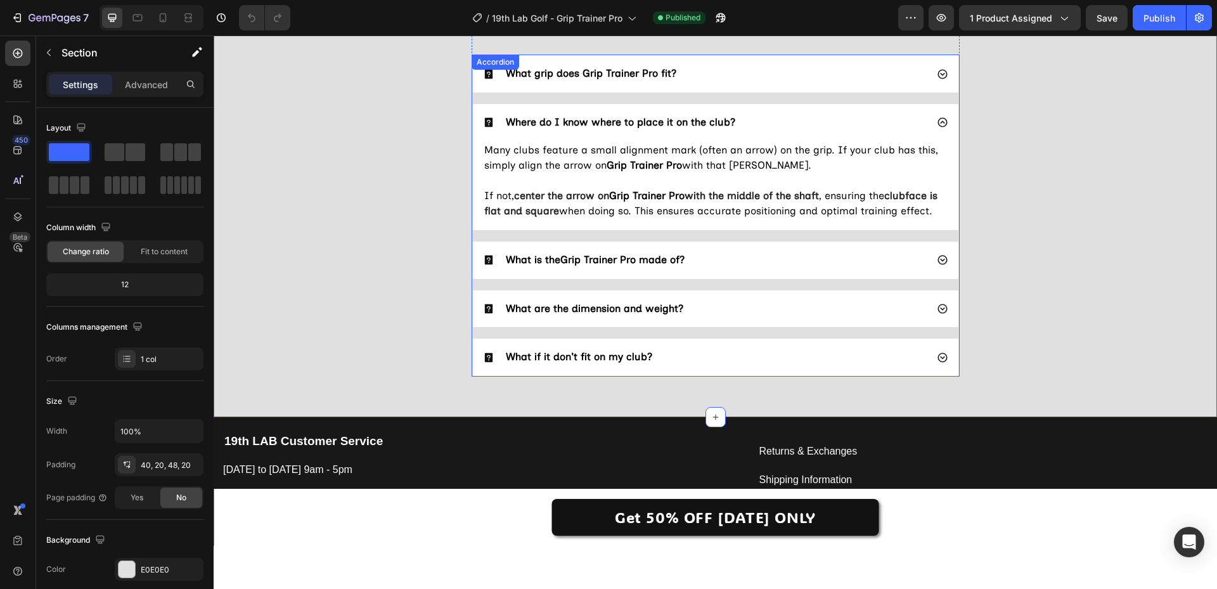
click at [748, 254] on div "What is the Grip Trainer Pro made of?" at bounding box center [705, 260] width 444 height 17
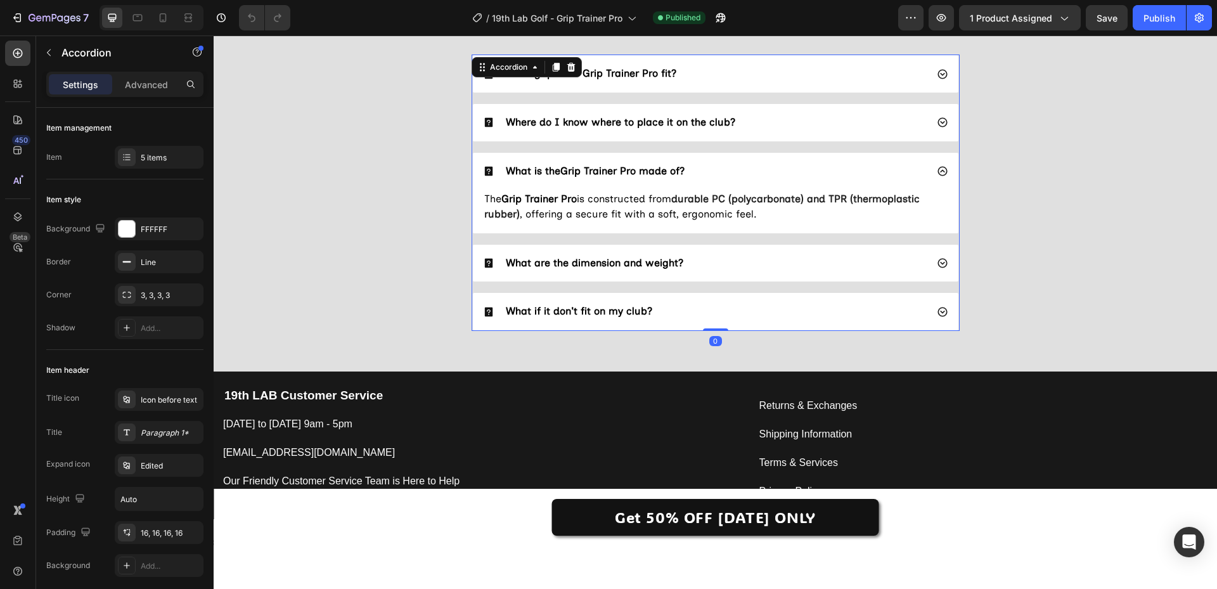
click at [755, 255] on div "What are the dimension and weight?" at bounding box center [705, 263] width 444 height 17
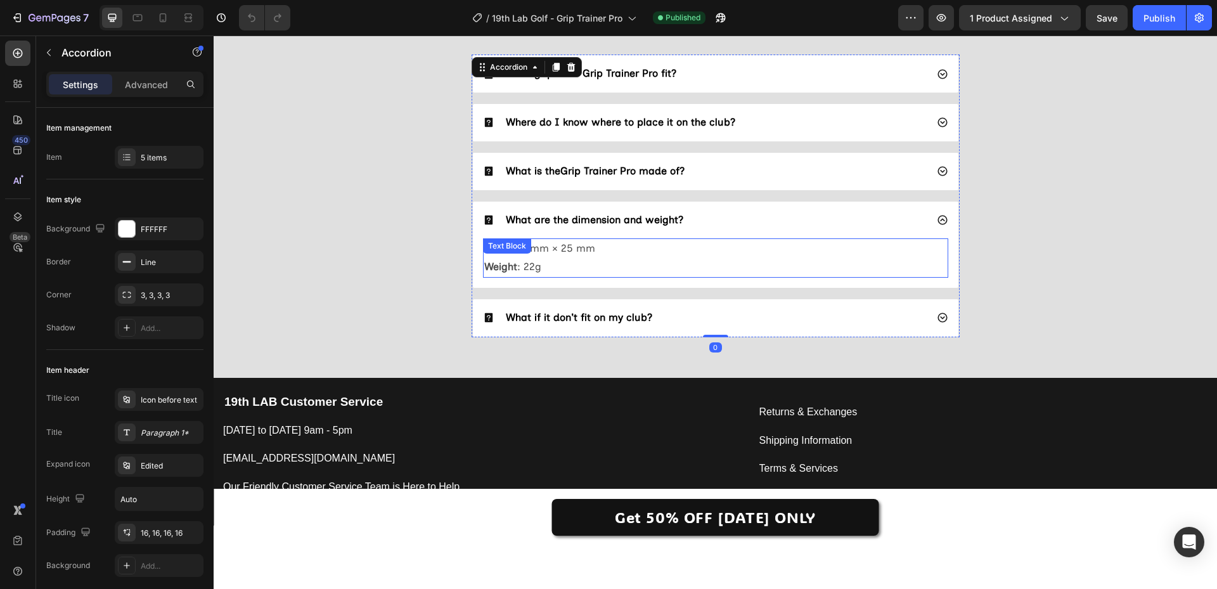
click at [658, 269] on p "Weight : 22g" at bounding box center [715, 267] width 463 height 18
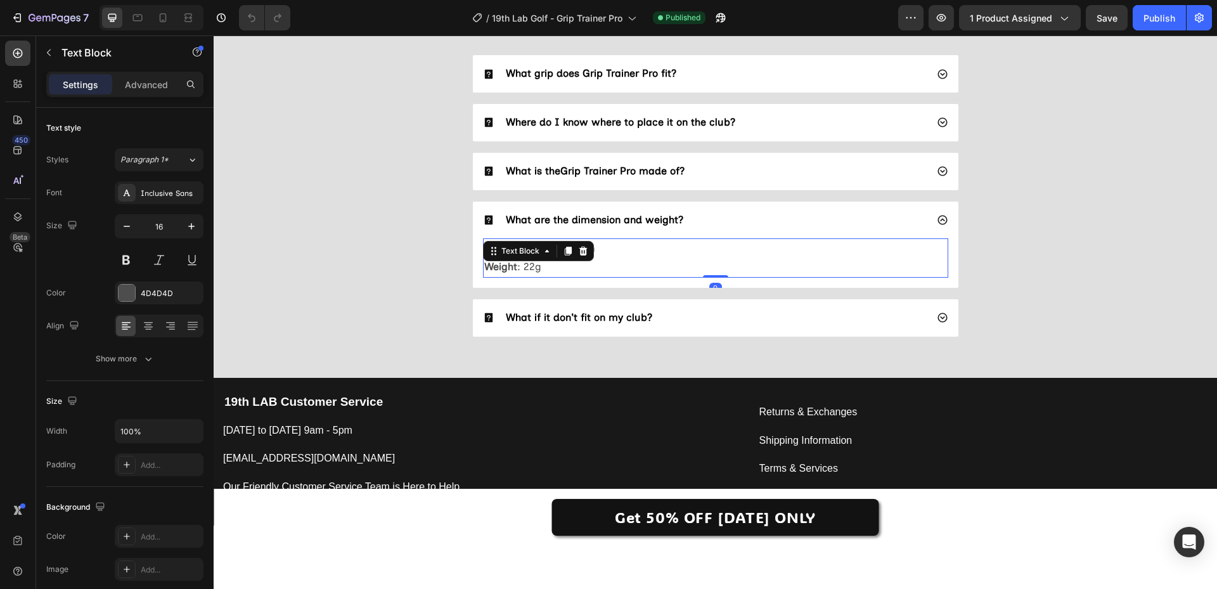
click at [658, 269] on p "Weight : 22g" at bounding box center [715, 267] width 463 height 18
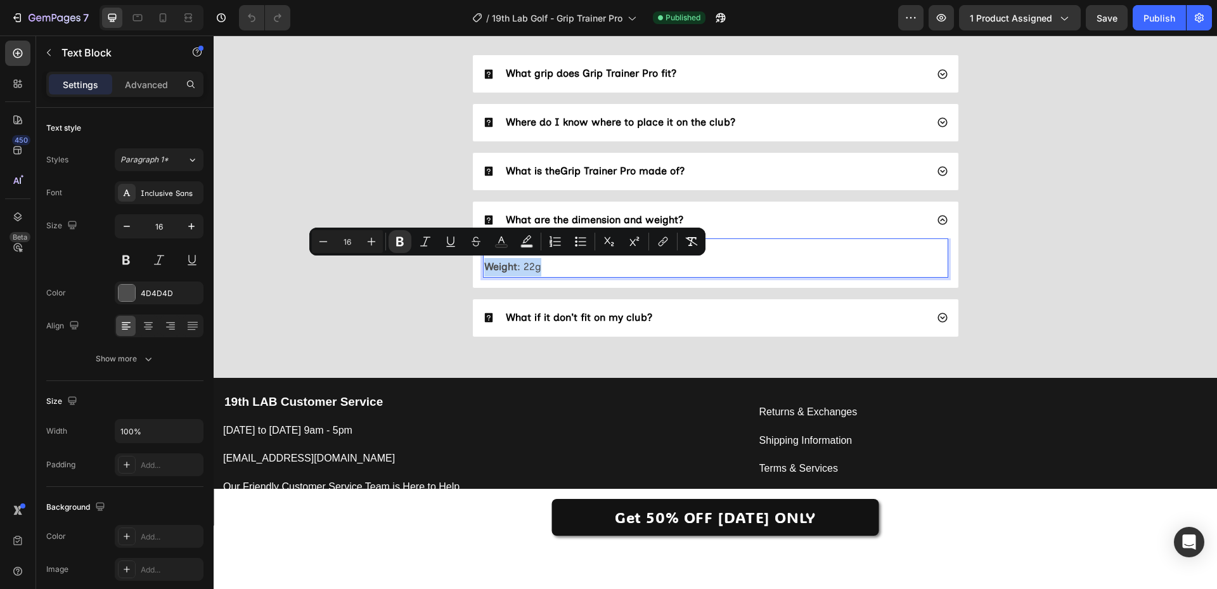
click at [658, 269] on p "Weight : 22g" at bounding box center [715, 267] width 463 height 18
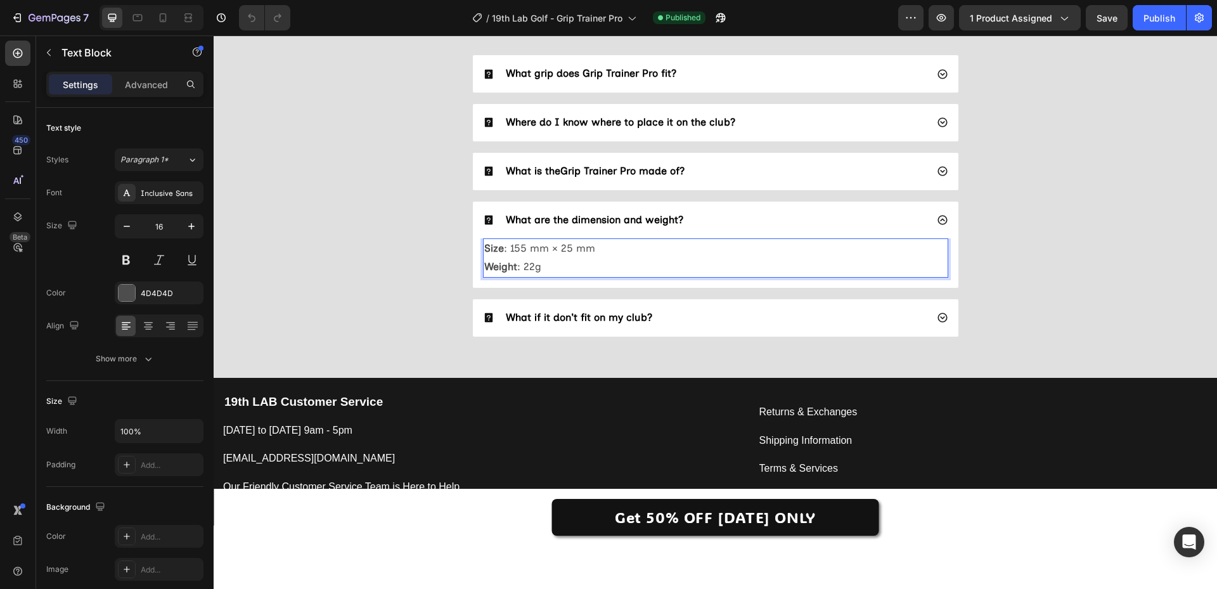
click at [658, 269] on p "Weight : 22g" at bounding box center [715, 267] width 463 height 18
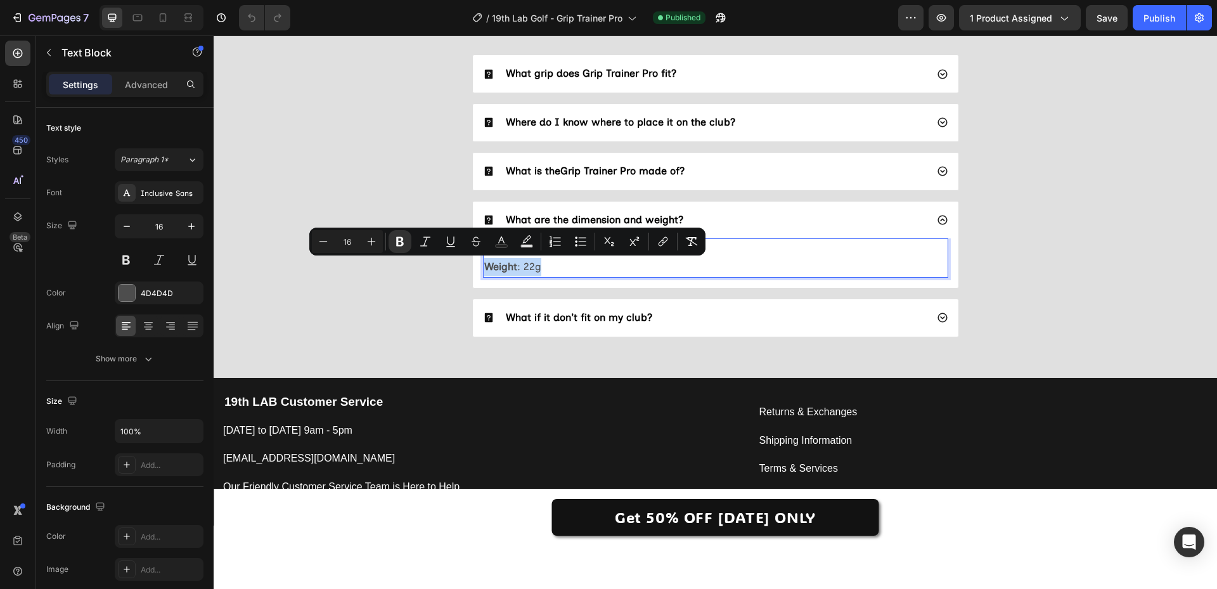
click at [658, 269] on p "Weight : 22g" at bounding box center [715, 267] width 463 height 18
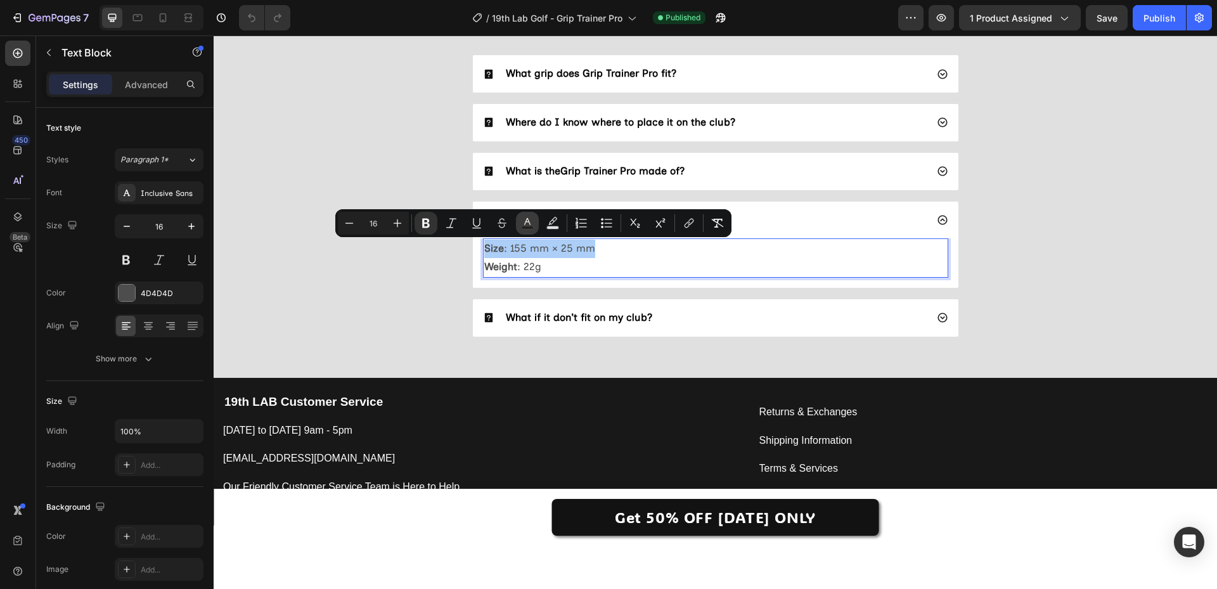
click at [527, 227] on rect "Editor contextual toolbar" at bounding box center [528, 227] width 12 height 3
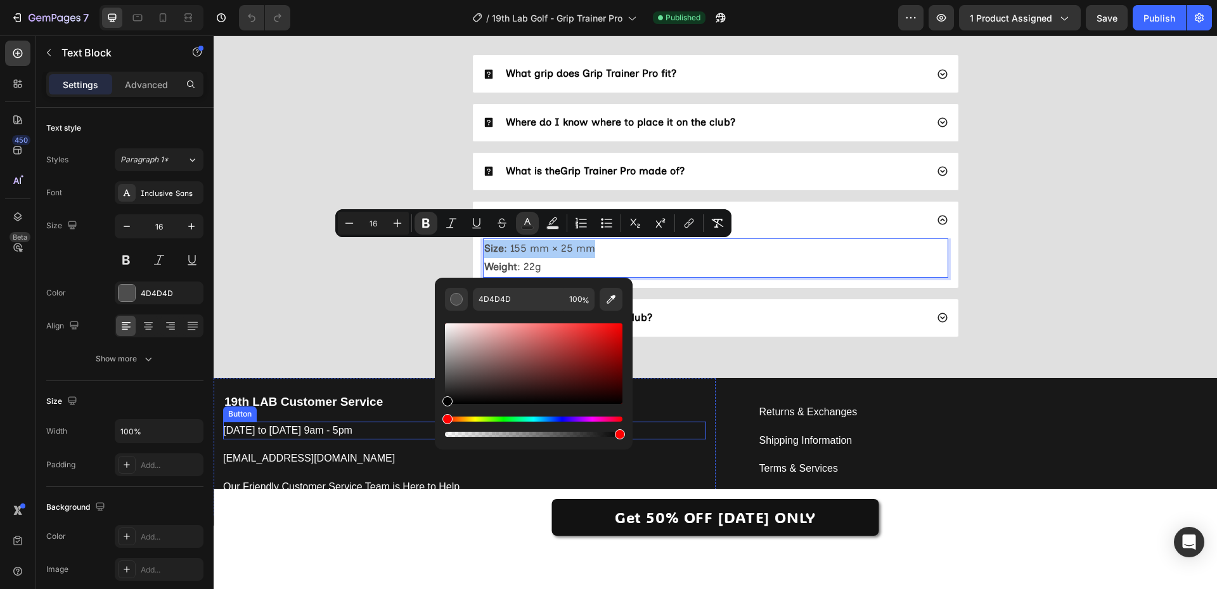
drag, startPoint x: 655, startPoint y: 438, endPoint x: 392, endPoint y: 437, distance: 263.0
type input "000000"
click at [352, 310] on div "FAQs Heading What grip does Grip Trainer Pro fit? Where do I know where to plac…" at bounding box center [715, 166] width 978 height 362
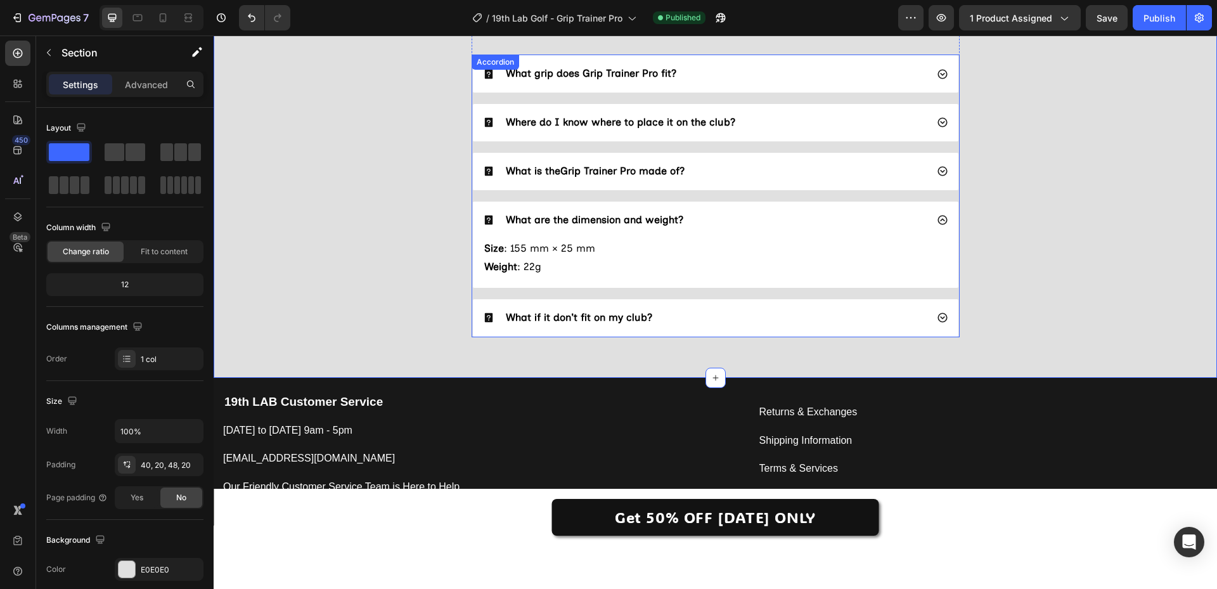
click at [549, 312] on strong "What if it don't fit on my club?" at bounding box center [579, 317] width 146 height 12
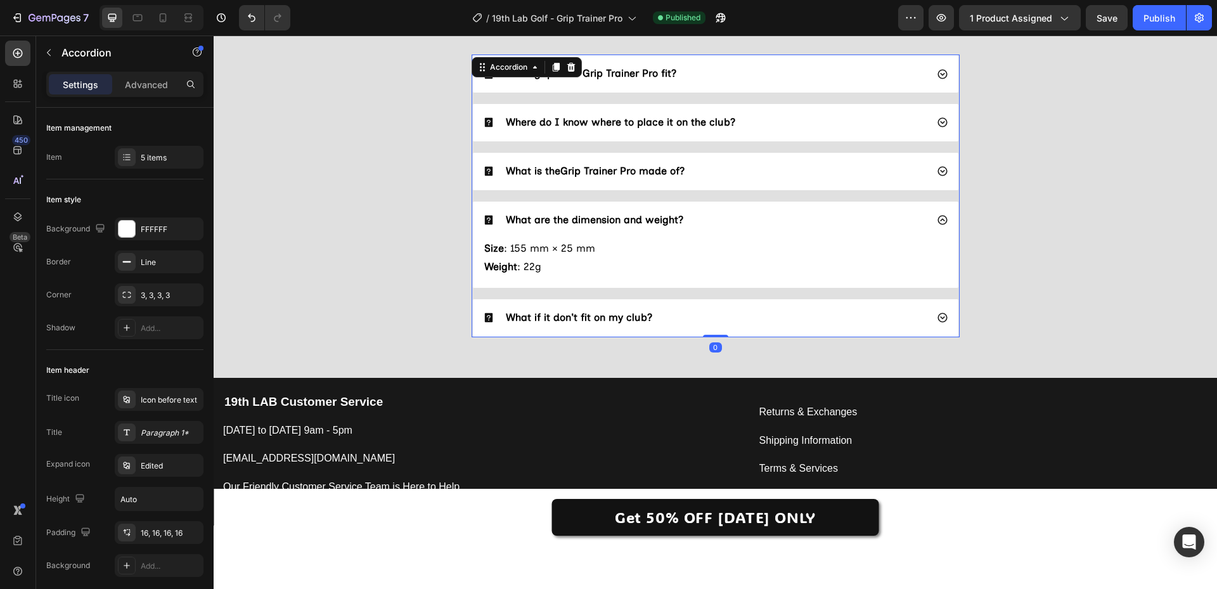
click at [680, 316] on div "What if it don't fit on my club?" at bounding box center [705, 317] width 444 height 17
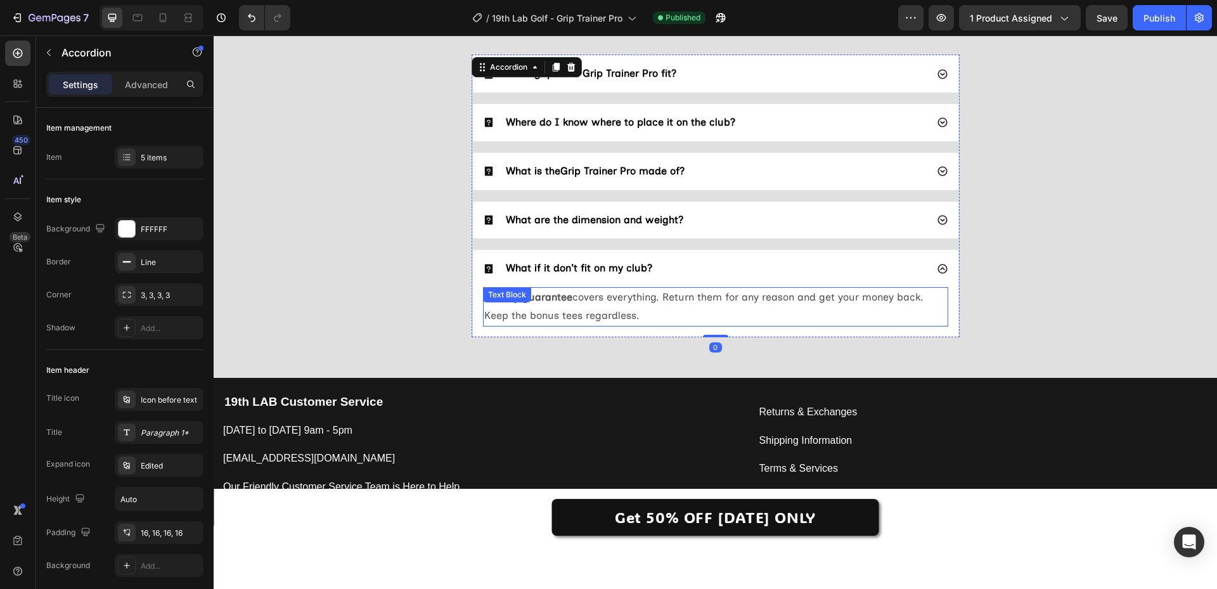
click at [529, 307] on div "90-day guarantee covers everything. Return them for any reason and get your mon…" at bounding box center [715, 306] width 465 height 39
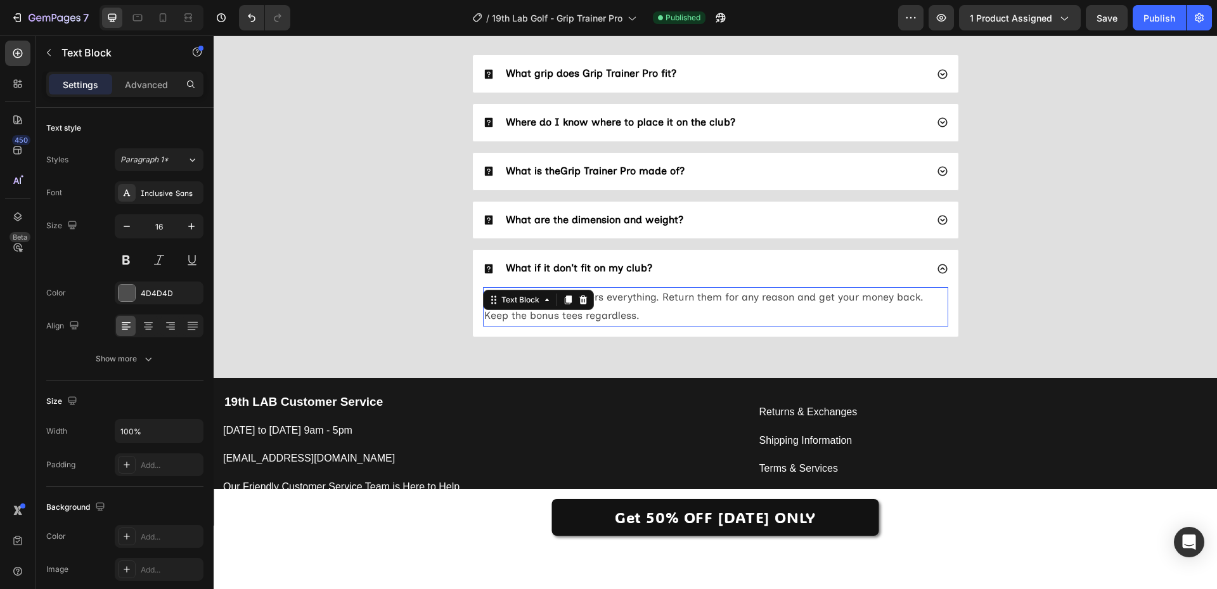
click at [529, 307] on div "Text Block" at bounding box center [520, 299] width 68 height 15
click at [622, 307] on p "90-day guarantee covers everything. Return them for any reason and get your mon…" at bounding box center [715, 306] width 463 height 37
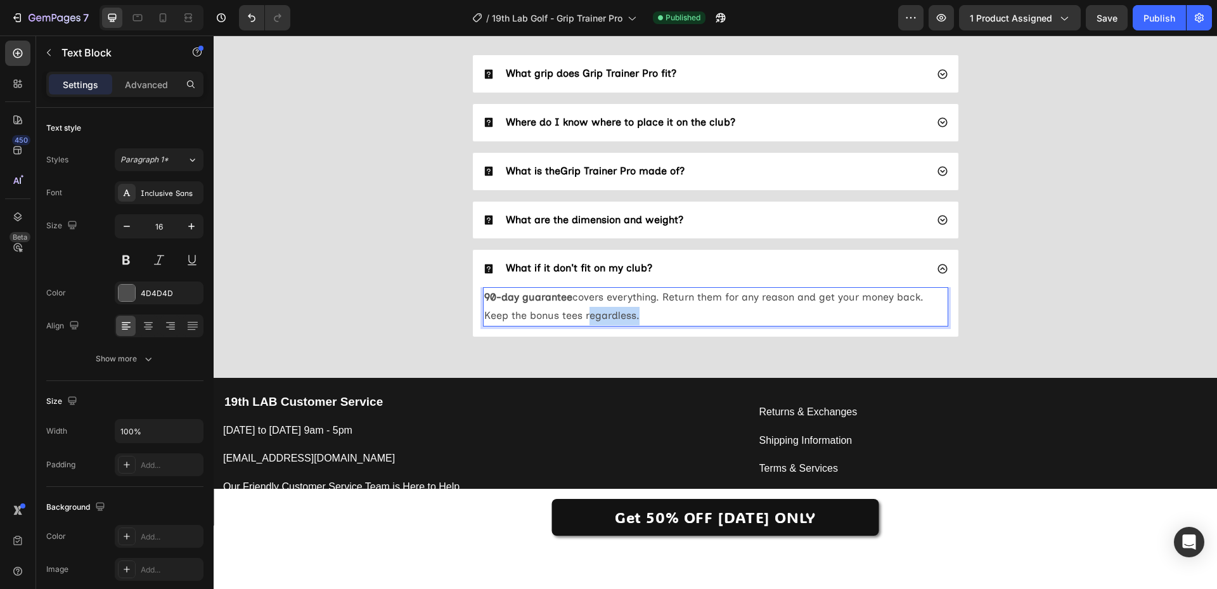
click at [622, 307] on p "90-day guarantee covers everything. Return them for any reason and get your mon…" at bounding box center [715, 306] width 463 height 37
click at [620, 307] on p "90-day guarantee covers everything. Return them for any reason and get your mon…" at bounding box center [715, 306] width 463 height 37
click at [618, 307] on p "90-day guarantee covers everything. Return them for any reason and get your mon…" at bounding box center [715, 306] width 463 height 37
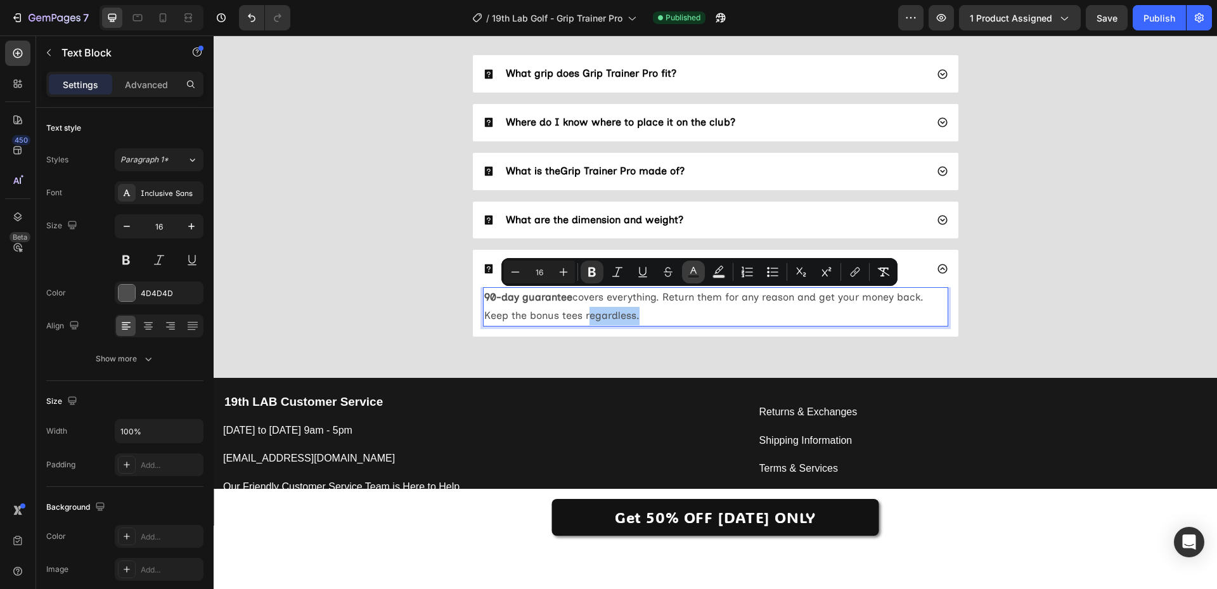
click at [688, 269] on icon "Editor contextual toolbar" at bounding box center [693, 272] width 13 height 13
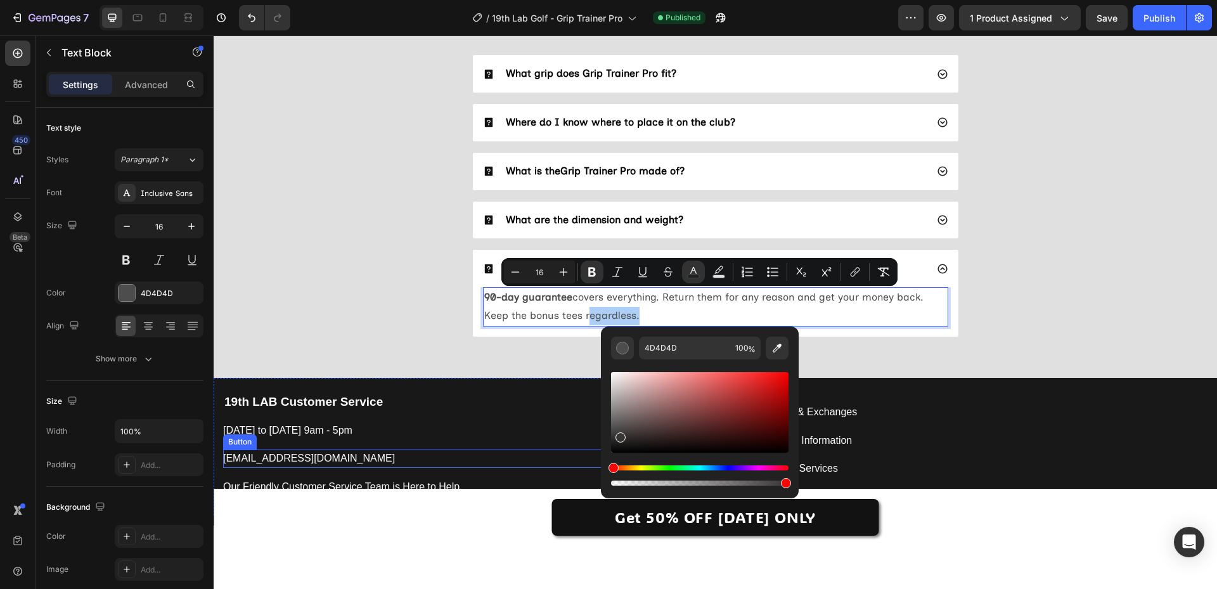
drag, startPoint x: 869, startPoint y: 421, endPoint x: 573, endPoint y: 462, distance: 298.7
type input "070707"
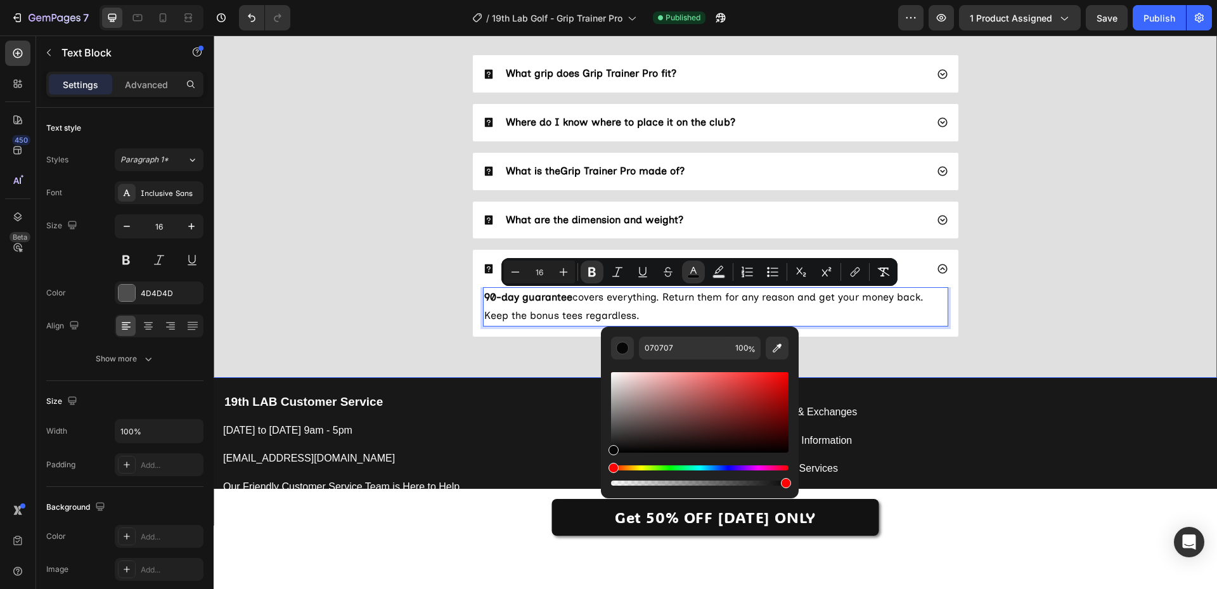
click at [349, 286] on div "FAQs Heading What grip does Grip Trainer Pro fit? Where do I know where to plac…" at bounding box center [715, 166] width 978 height 362
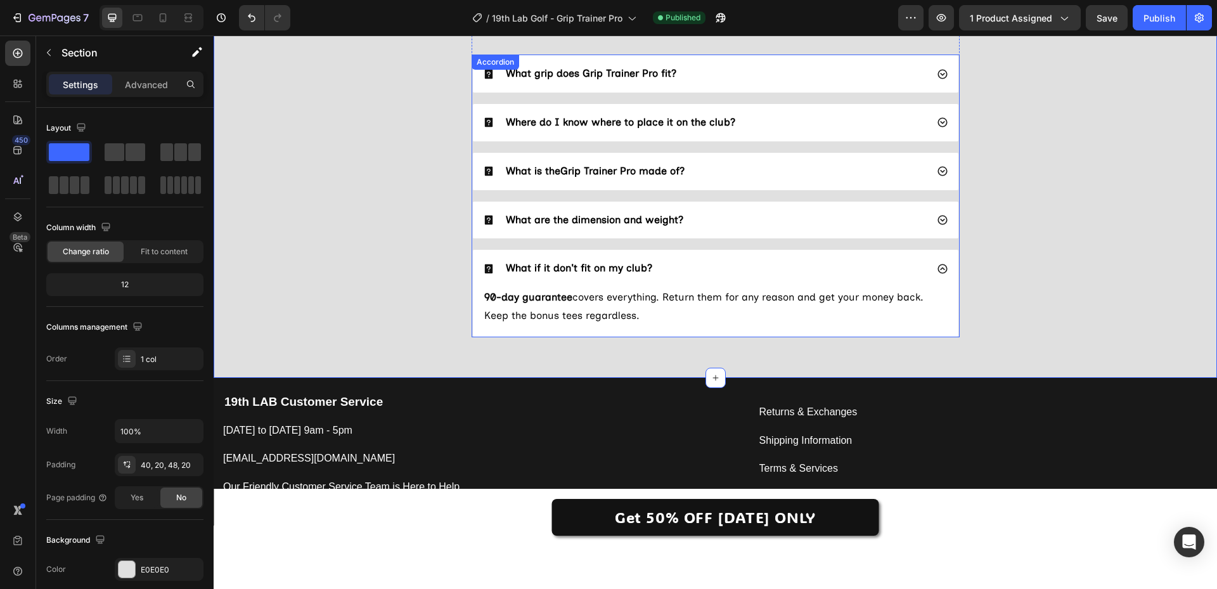
click at [728, 222] on div "What are the dimension and weight?" at bounding box center [705, 220] width 444 height 17
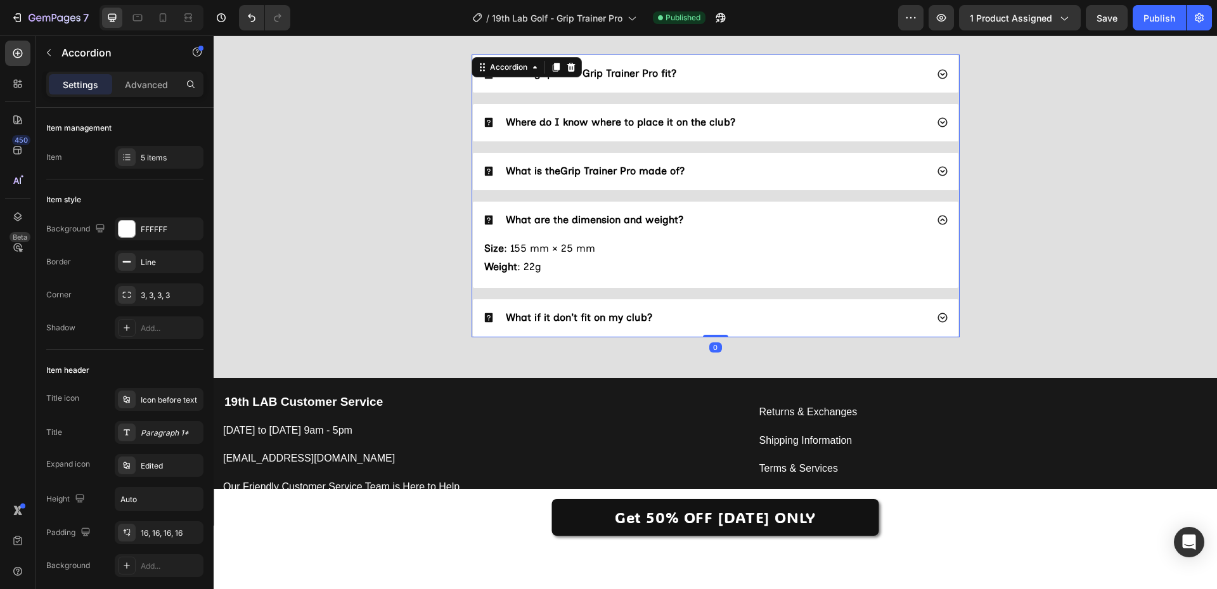
click at [734, 220] on div "What are the dimension and weight?" at bounding box center [705, 220] width 444 height 17
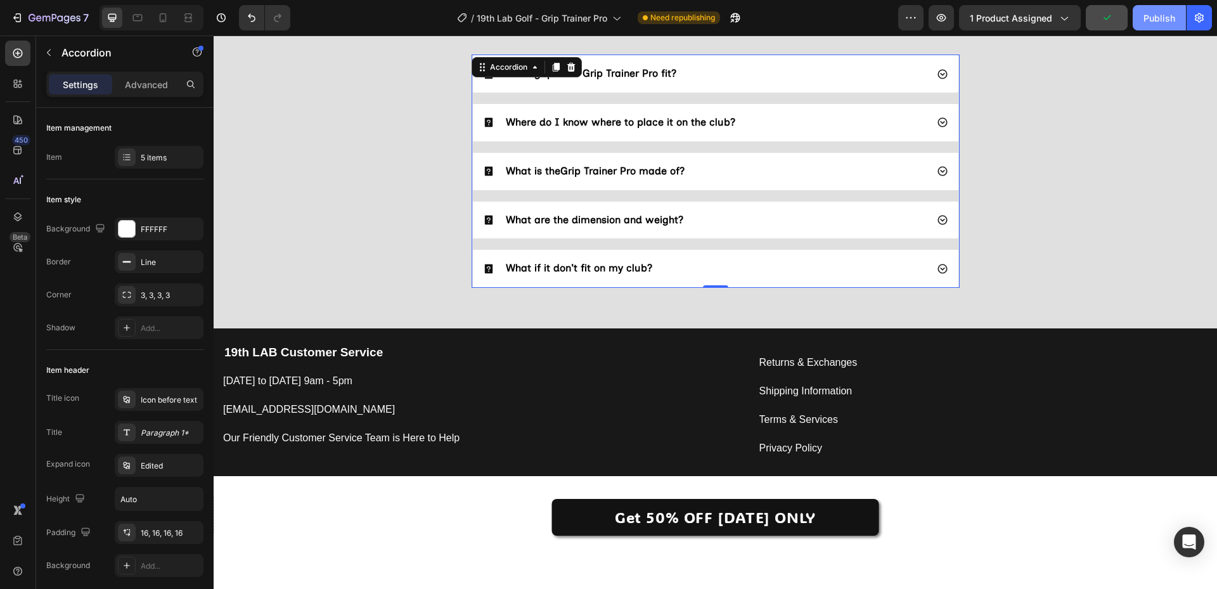
click at [1159, 18] on div "Publish" at bounding box center [1159, 17] width 32 height 13
click at [162, 21] on icon at bounding box center [163, 17] width 13 height 13
type input "14"
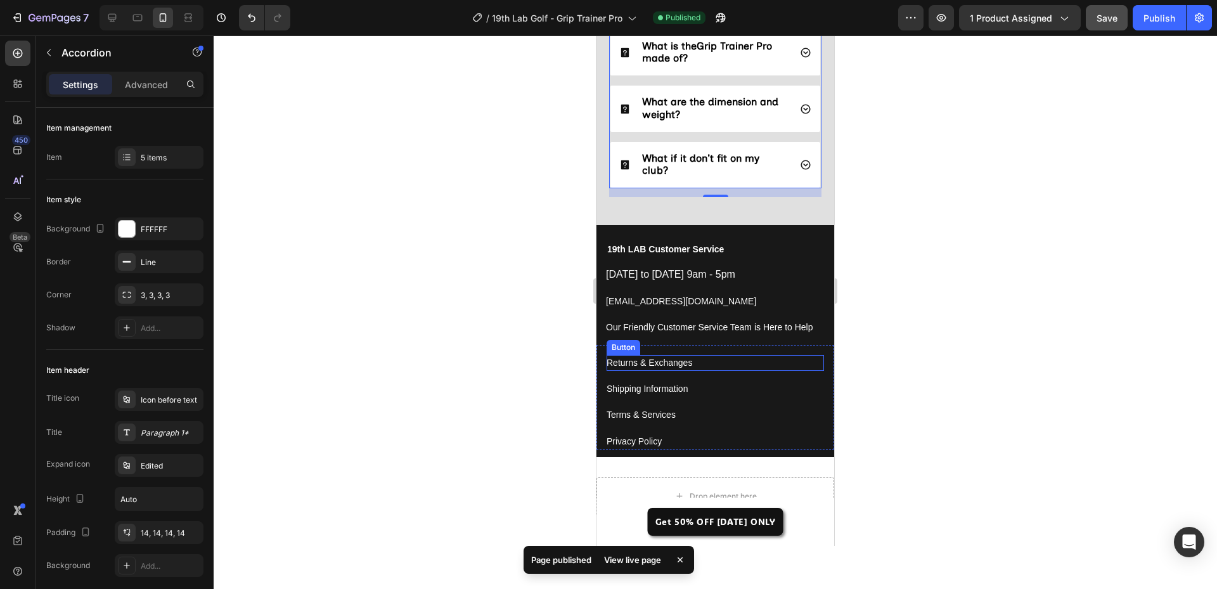
scroll to position [3979, 0]
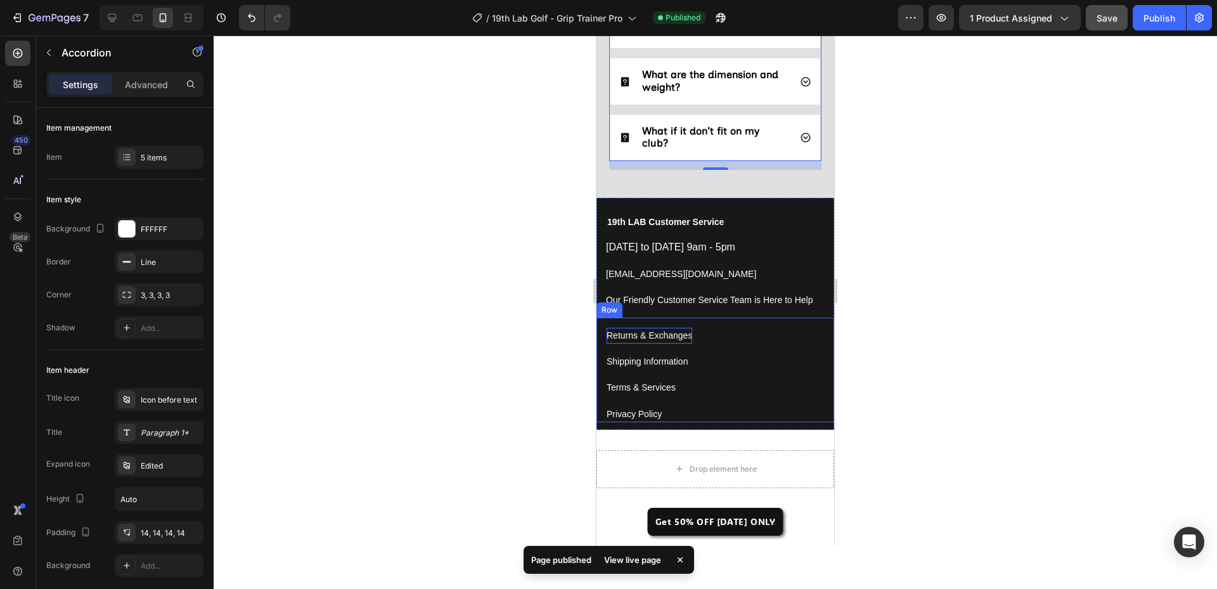
click at [644, 338] on div "Returns & Exchanges" at bounding box center [649, 336] width 86 height 16
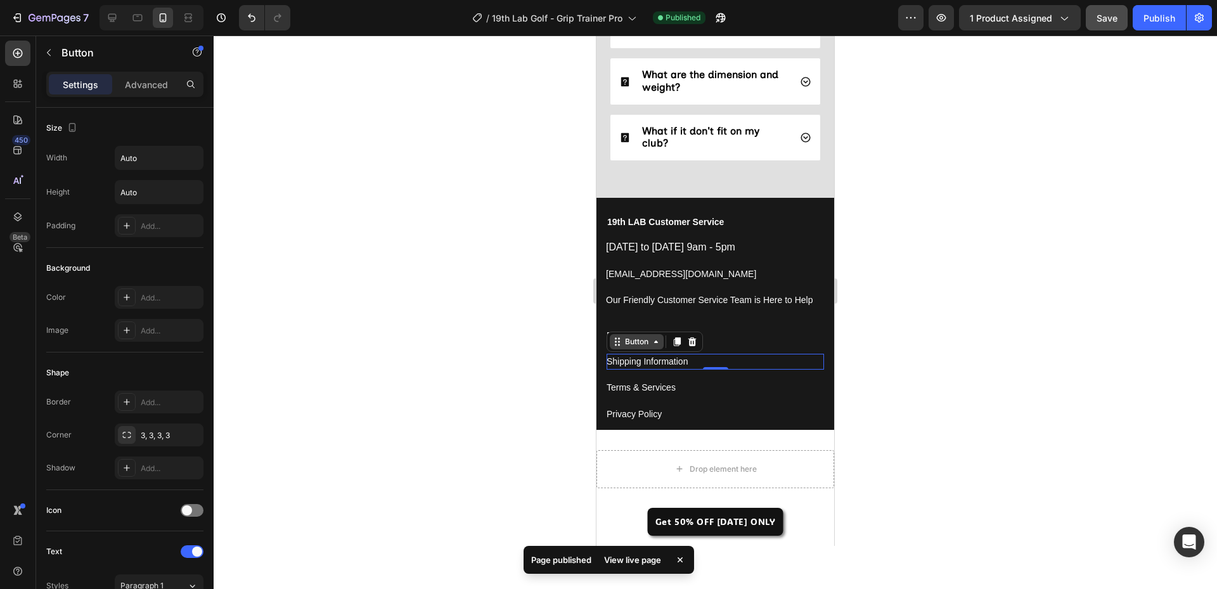
drag, startPoint x: 637, startPoint y: 342, endPoint x: 648, endPoint y: 347, distance: 12.5
click at [637, 342] on div "Button" at bounding box center [636, 341] width 29 height 11
click at [751, 326] on div "Returns & Exchanges Button" at bounding box center [714, 330] width 217 height 26
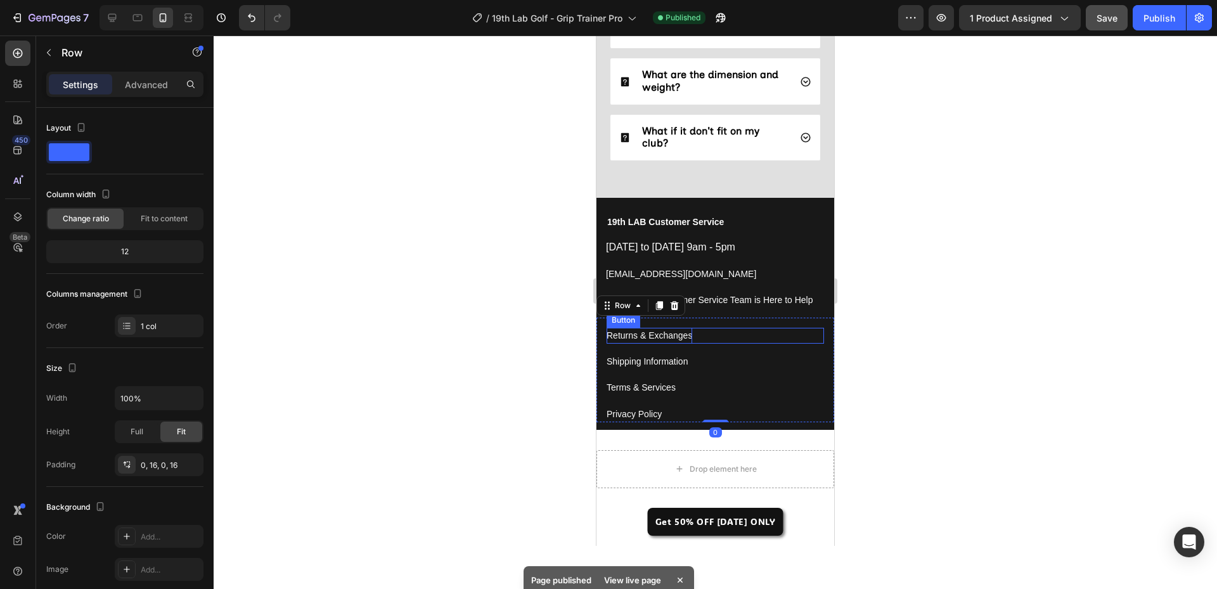
click at [669, 342] on div "Returns & Exchanges" at bounding box center [649, 336] width 86 height 16
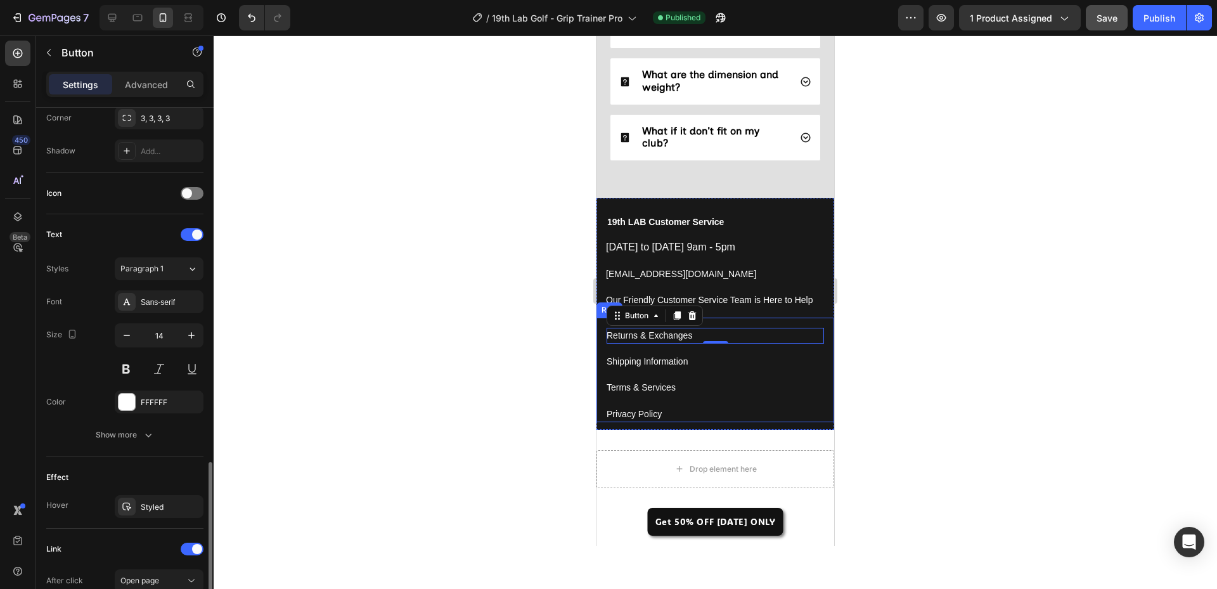
scroll to position [490, 0]
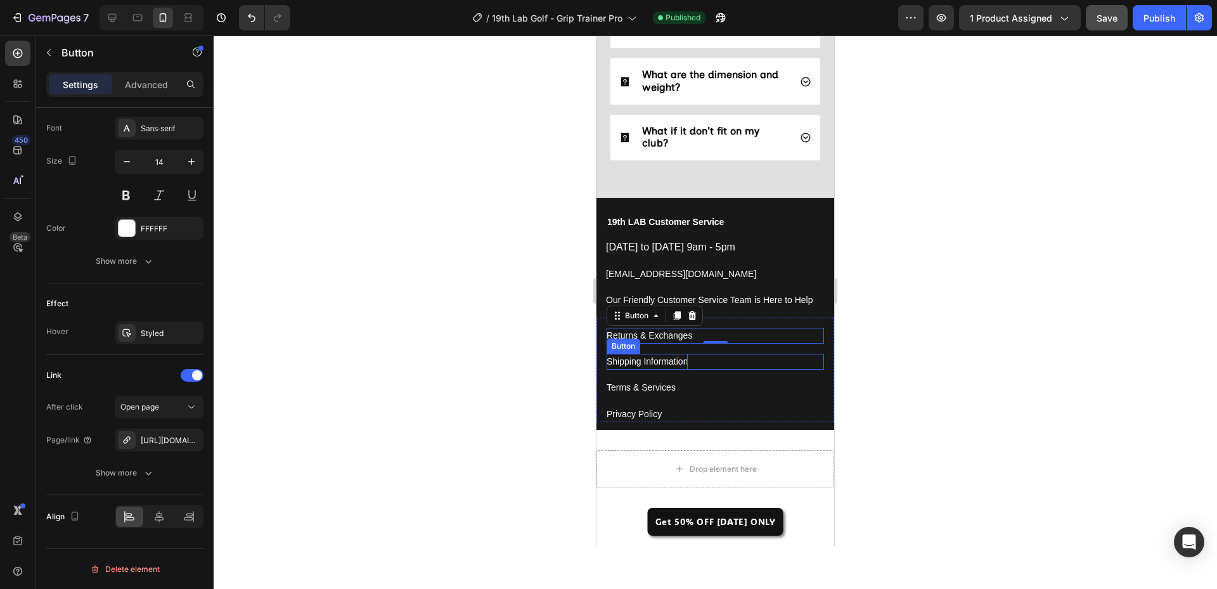
click at [655, 364] on p "Shipping Information" at bounding box center [646, 362] width 81 height 16
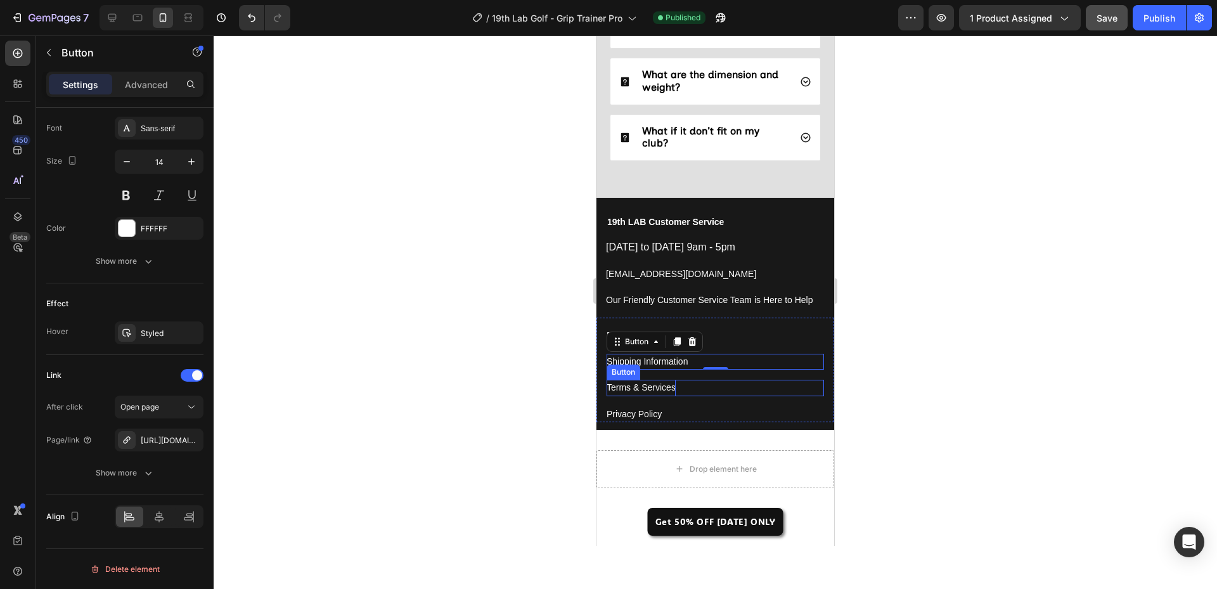
click at [652, 392] on p "Terms & Services" at bounding box center [640, 388] width 69 height 16
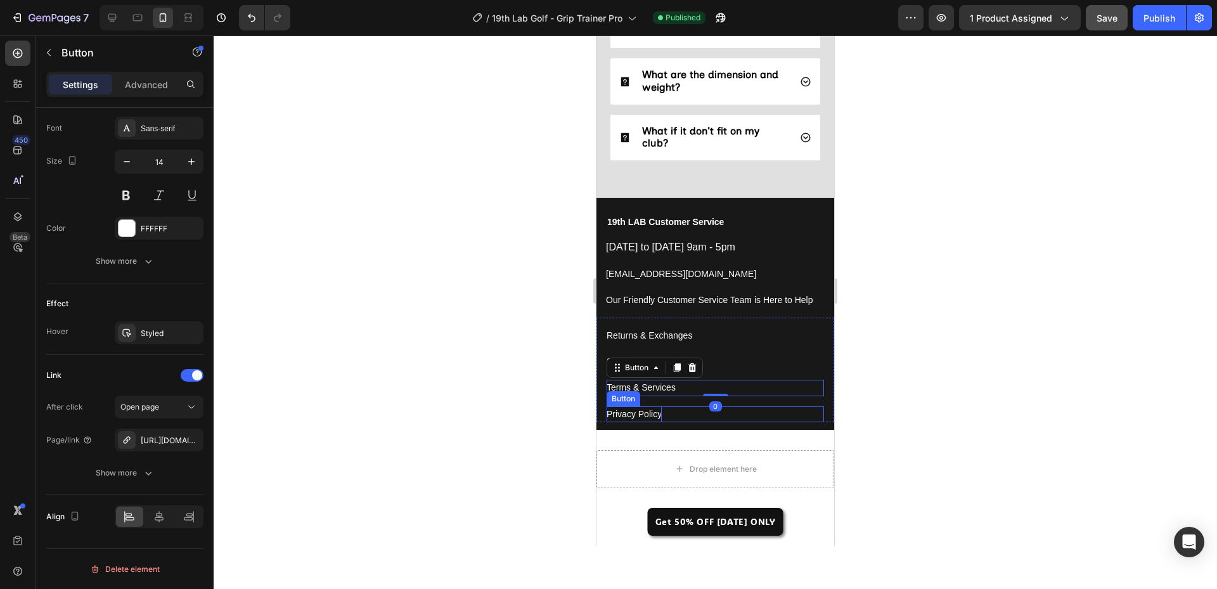
click at [643, 416] on p "Privacy Policy" at bounding box center [633, 414] width 55 height 16
click at [516, 282] on div at bounding box center [715, 311] width 1003 height 553
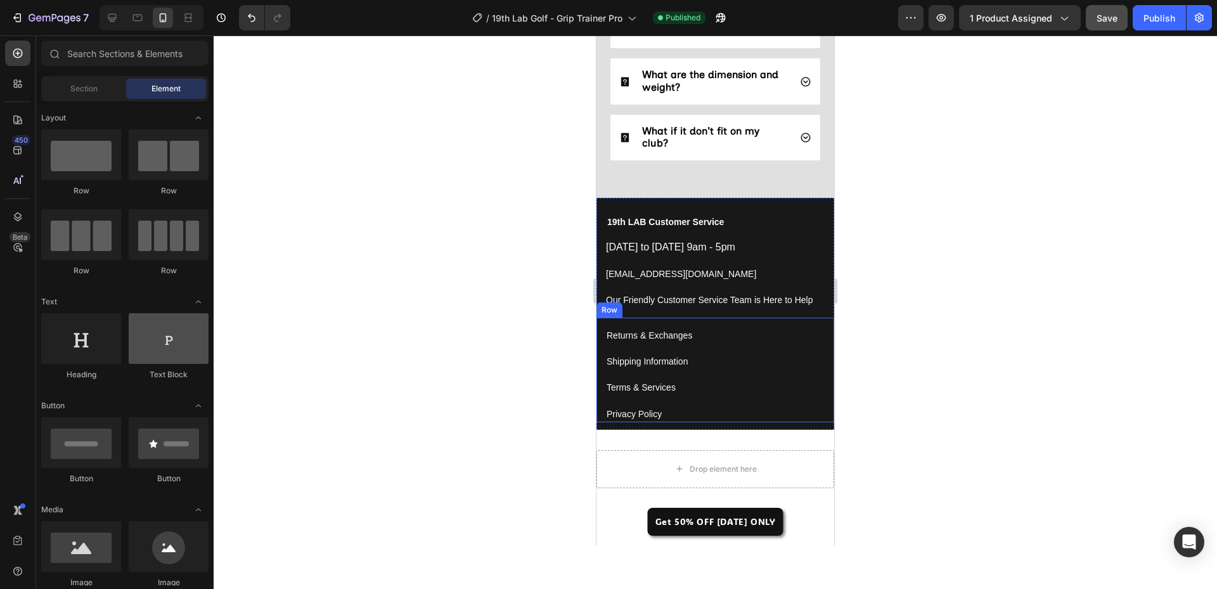
scroll to position [317, 0]
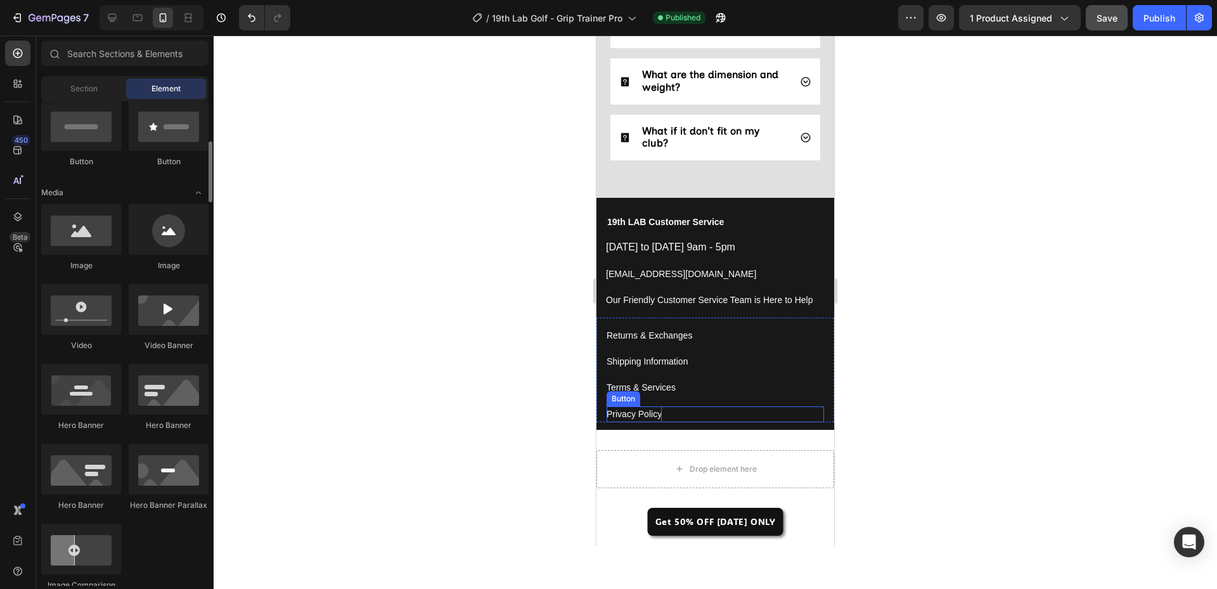
click at [639, 413] on p "Privacy Policy" at bounding box center [633, 414] width 55 height 16
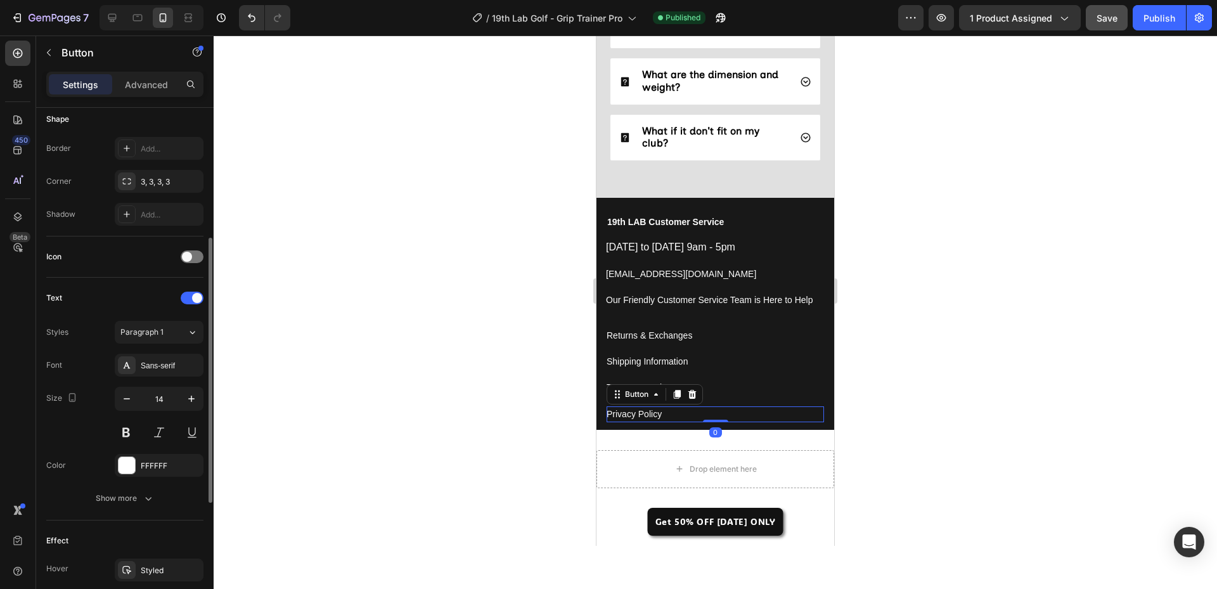
scroll to position [490, 0]
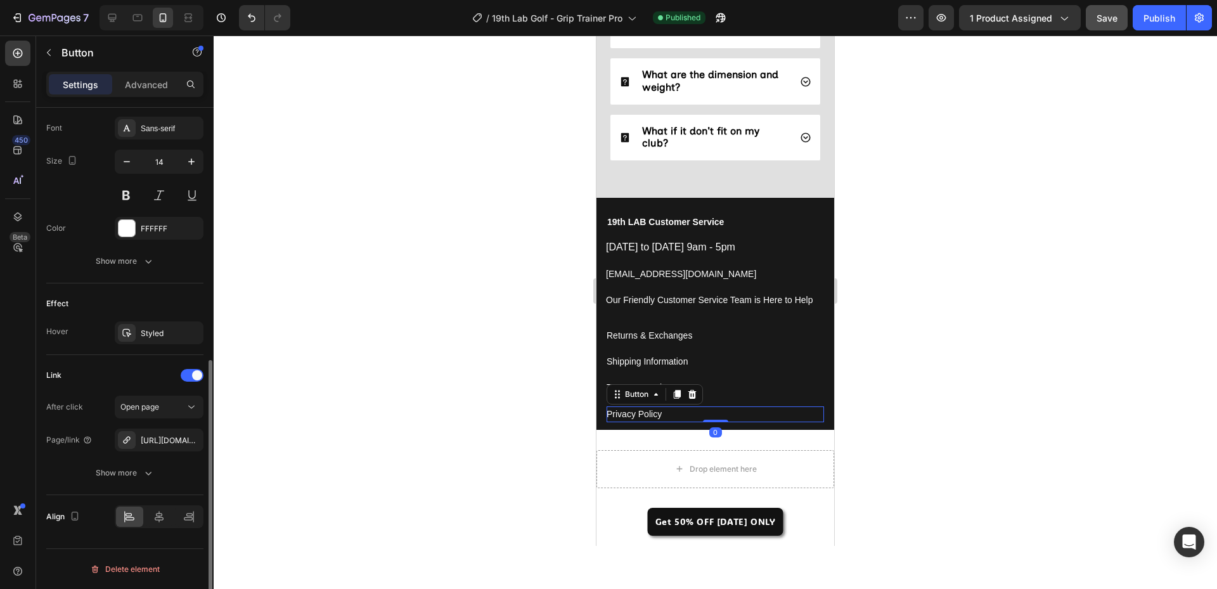
click at [454, 378] on div at bounding box center [715, 311] width 1003 height 553
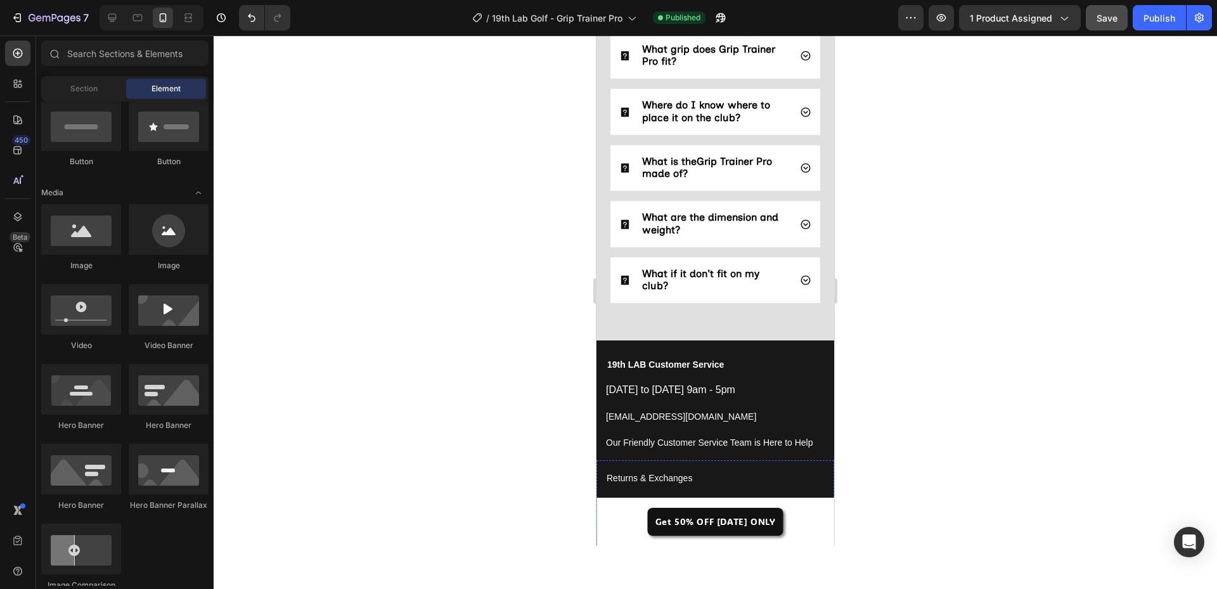
scroll to position [3789, 0]
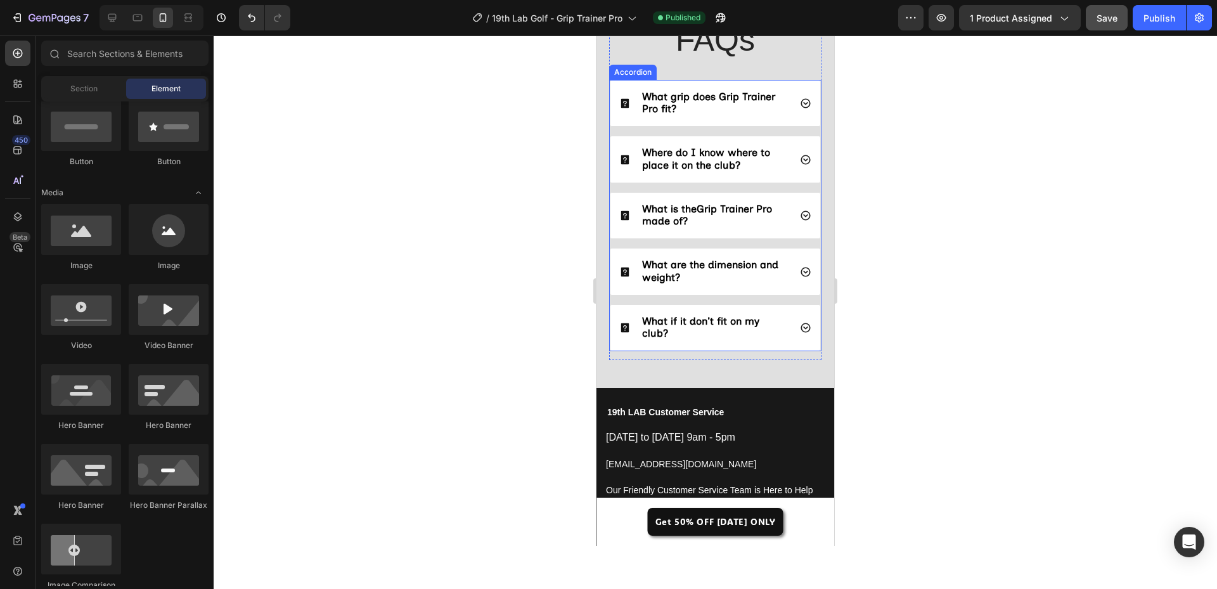
click at [764, 339] on p "What if it don't fit on my club?" at bounding box center [715, 328] width 146 height 24
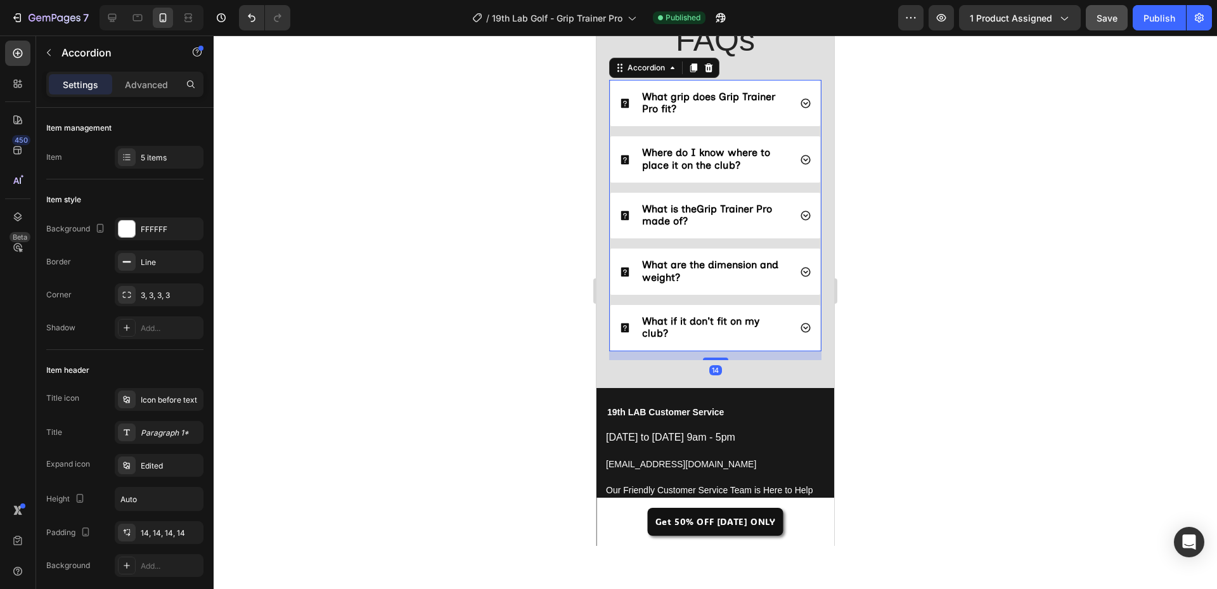
click at [803, 331] on div "What if it don't fit on my club?" at bounding box center [715, 328] width 210 height 46
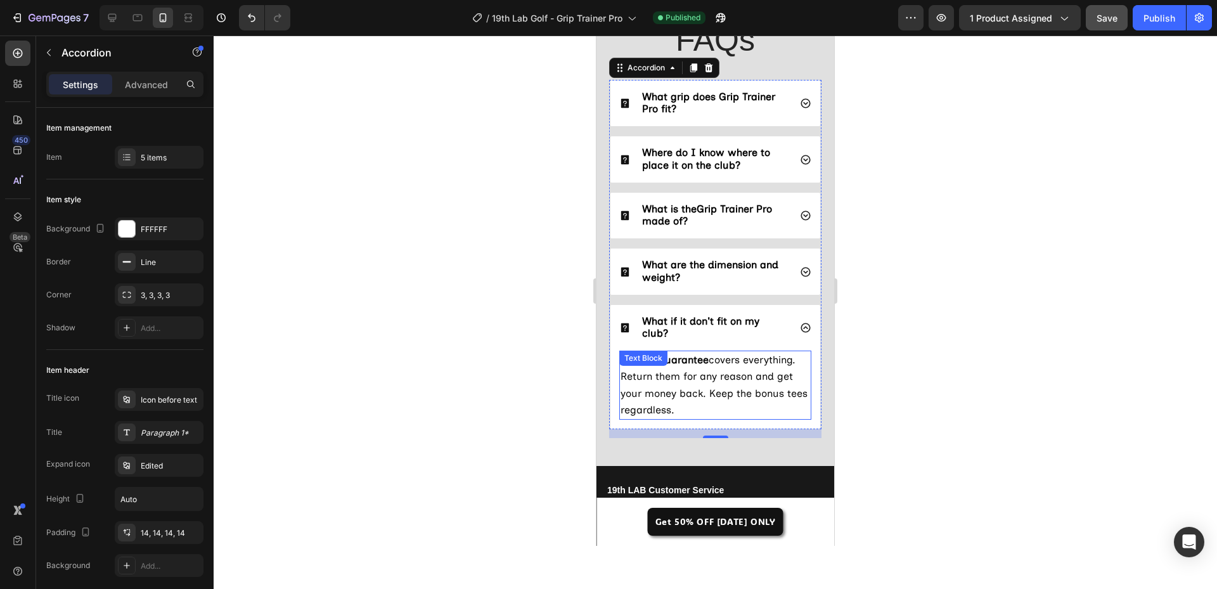
click at [746, 375] on span "90-day guarantee covers everything. Return them for any reason and get your mon…" at bounding box center [713, 385] width 187 height 62
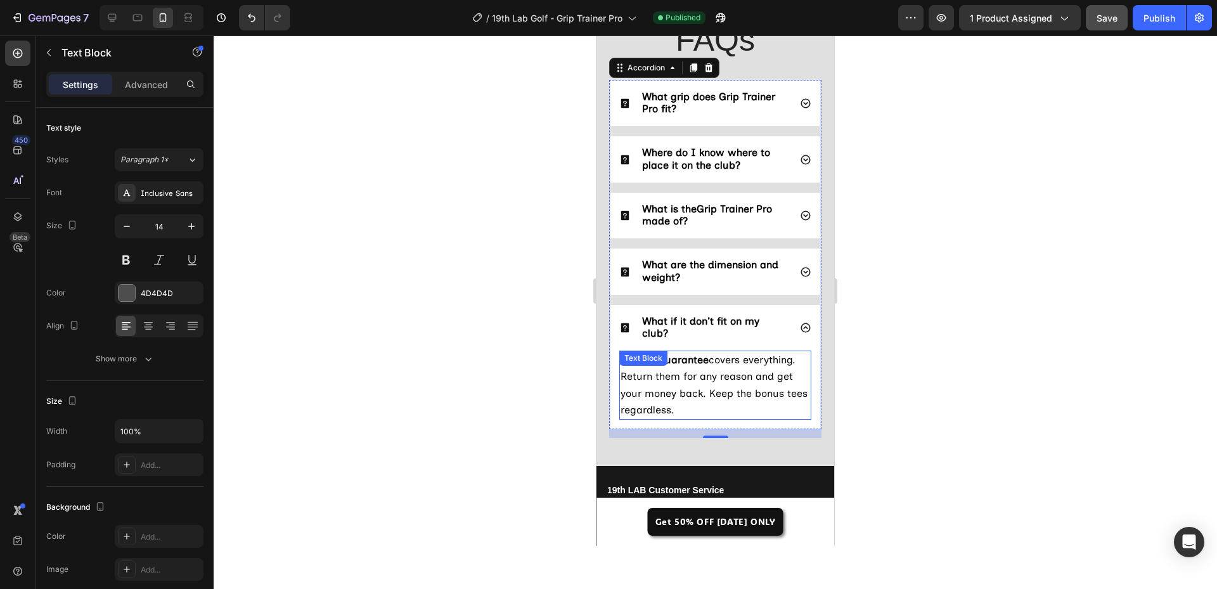
click at [746, 375] on span "90-day guarantee covers everything. Return them for any reason and get your mon…" at bounding box center [713, 385] width 187 height 62
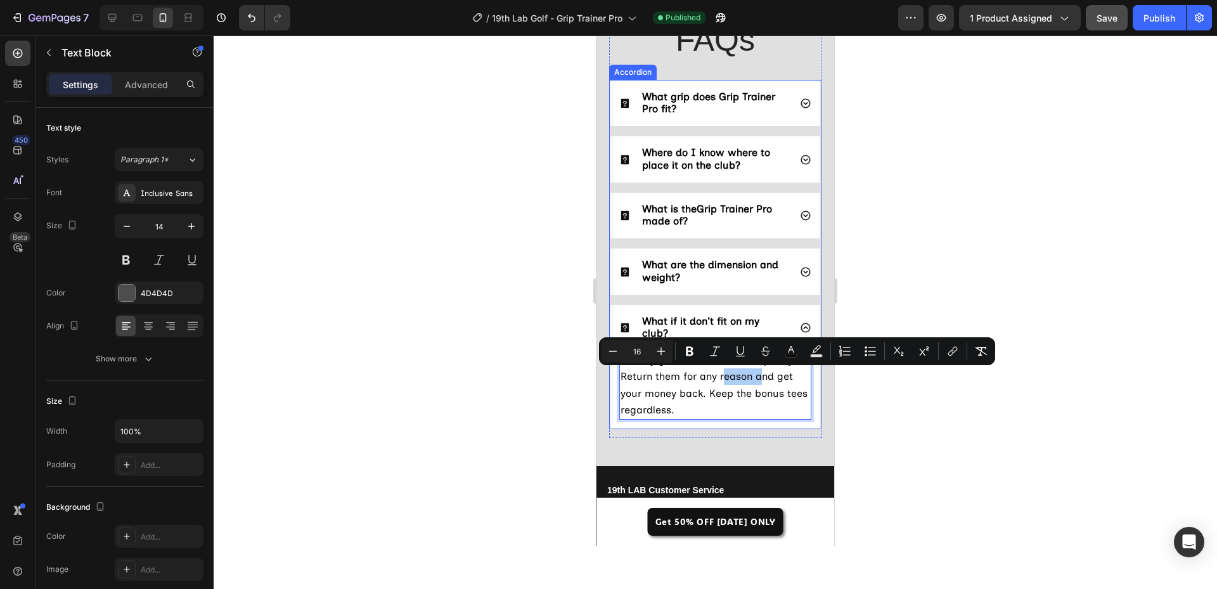
click at [689, 328] on p "What if it don't fit on my club?" at bounding box center [715, 328] width 146 height 24
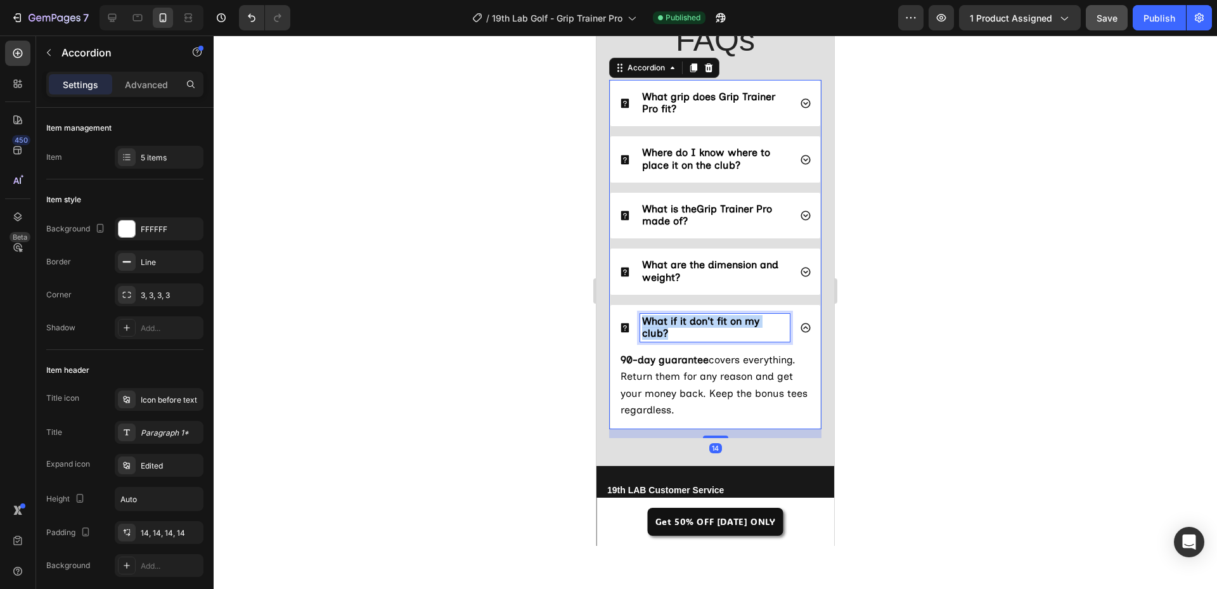
click at [689, 328] on p "What if it don't fit on my club?" at bounding box center [715, 328] width 146 height 24
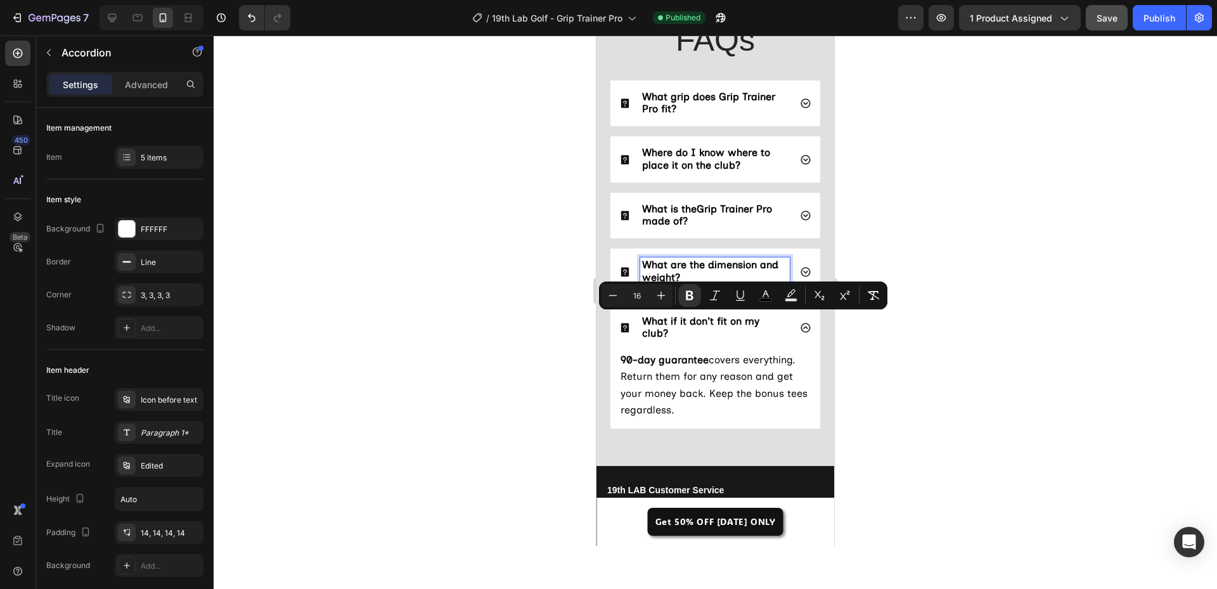
click at [734, 273] on p "What are the dimension and weight?" at bounding box center [715, 271] width 146 height 24
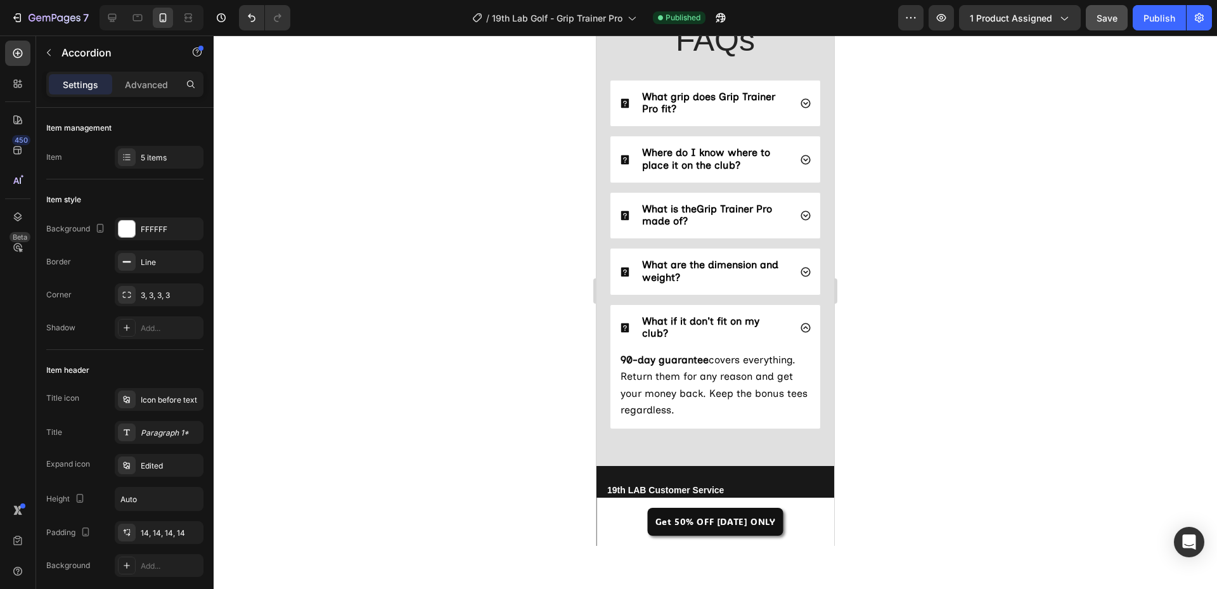
click at [800, 274] on icon at bounding box center [805, 271] width 11 height 11
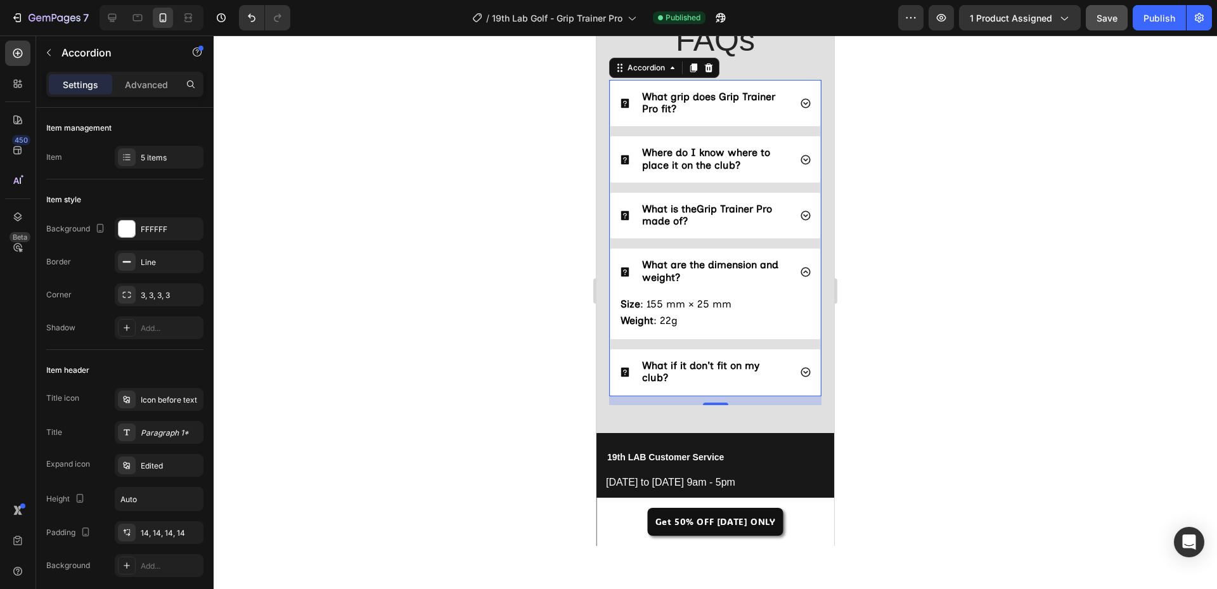
click at [800, 216] on icon at bounding box center [805, 215] width 11 height 11
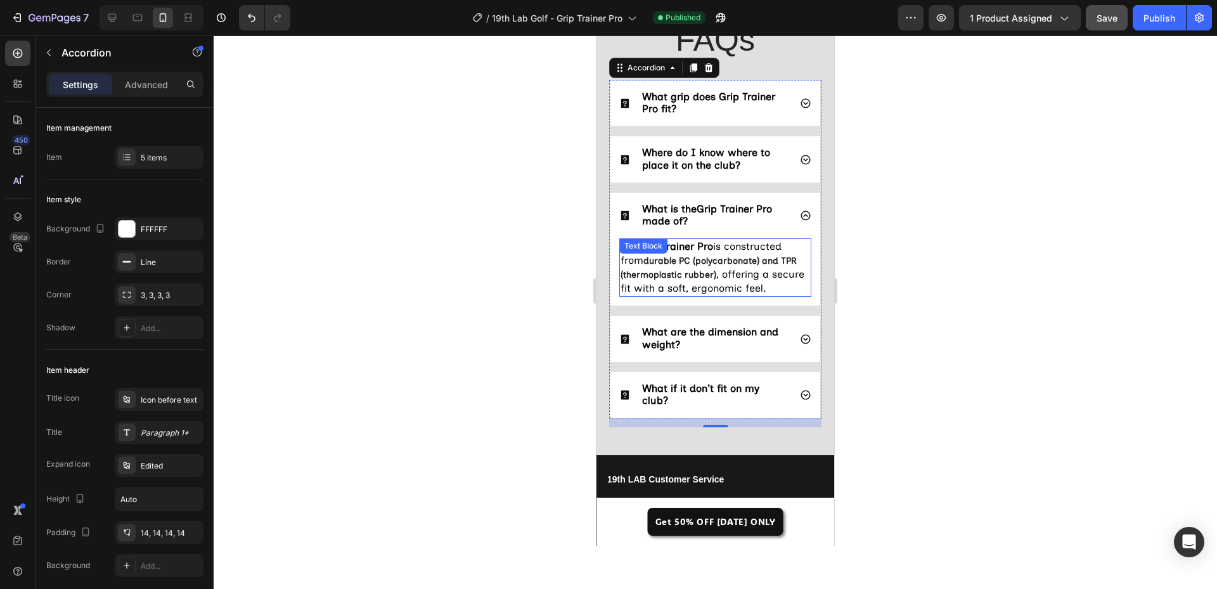
click at [748, 266] on strong "durable PC (polycarbonate) and TPR (thermoplastic rubber)" at bounding box center [708, 267] width 176 height 25
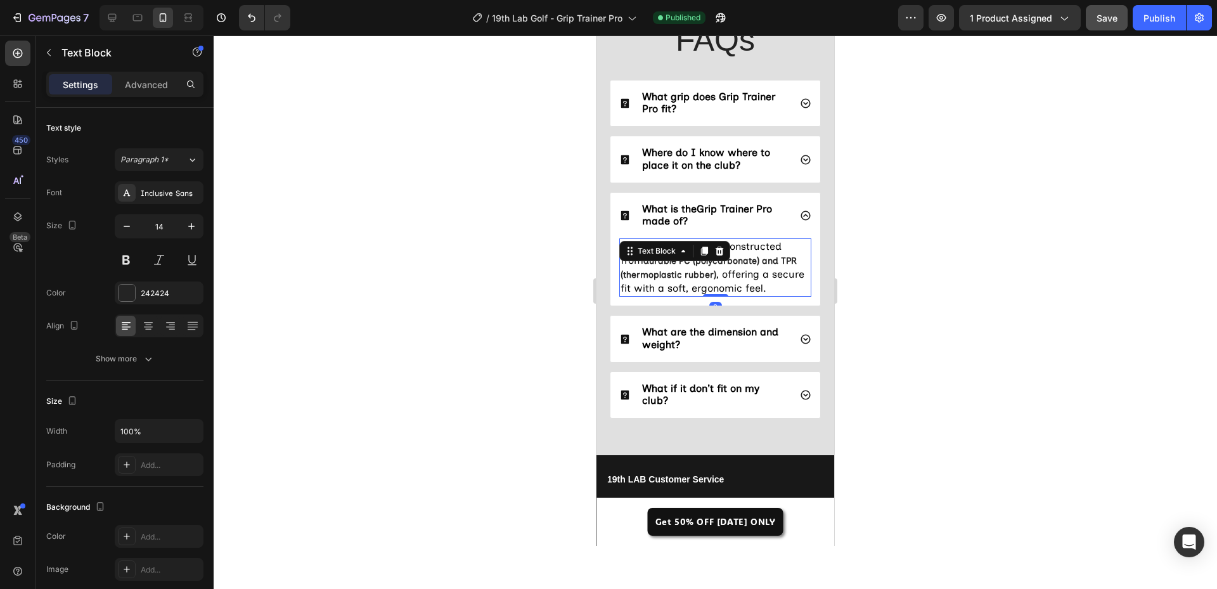
click at [748, 266] on strong "durable PC (polycarbonate) and TPR (thermoplastic rubber)" at bounding box center [708, 267] width 176 height 25
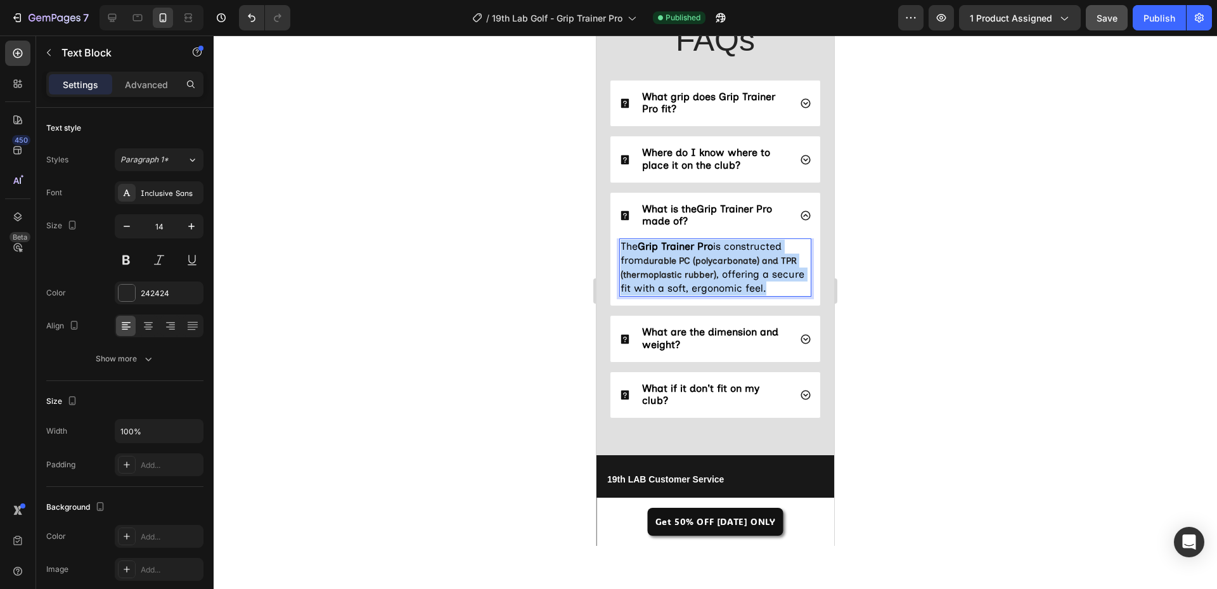
click at [748, 266] on strong "durable PC (polycarbonate) and TPR (thermoplastic rubber)" at bounding box center [708, 267] width 176 height 25
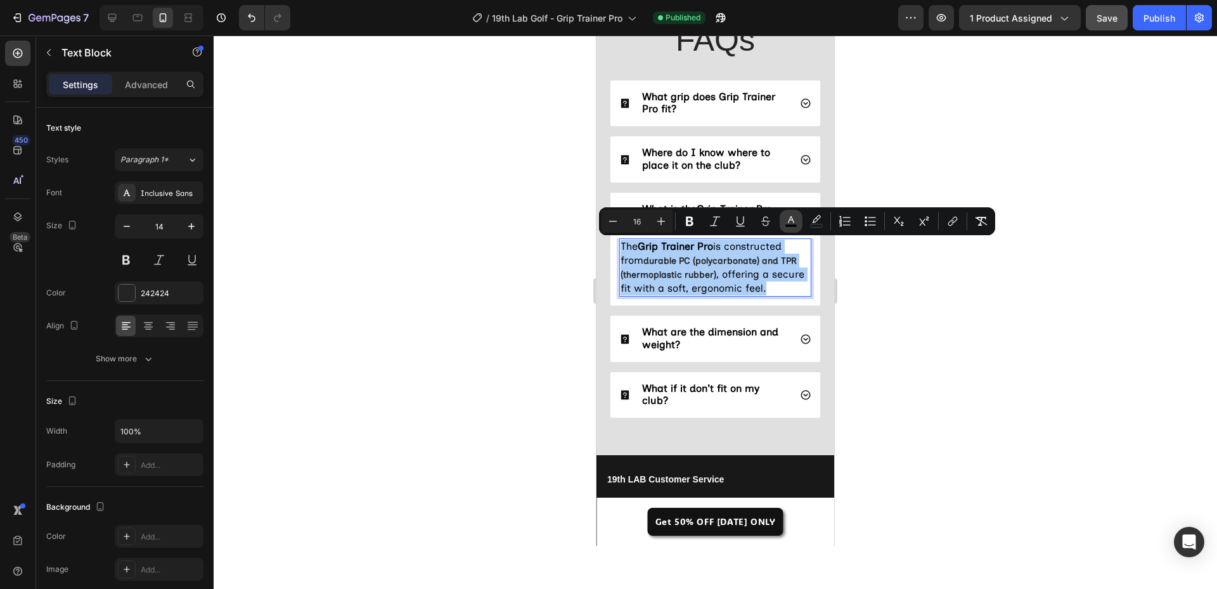
click at [783, 221] on button "color" at bounding box center [790, 221] width 23 height 23
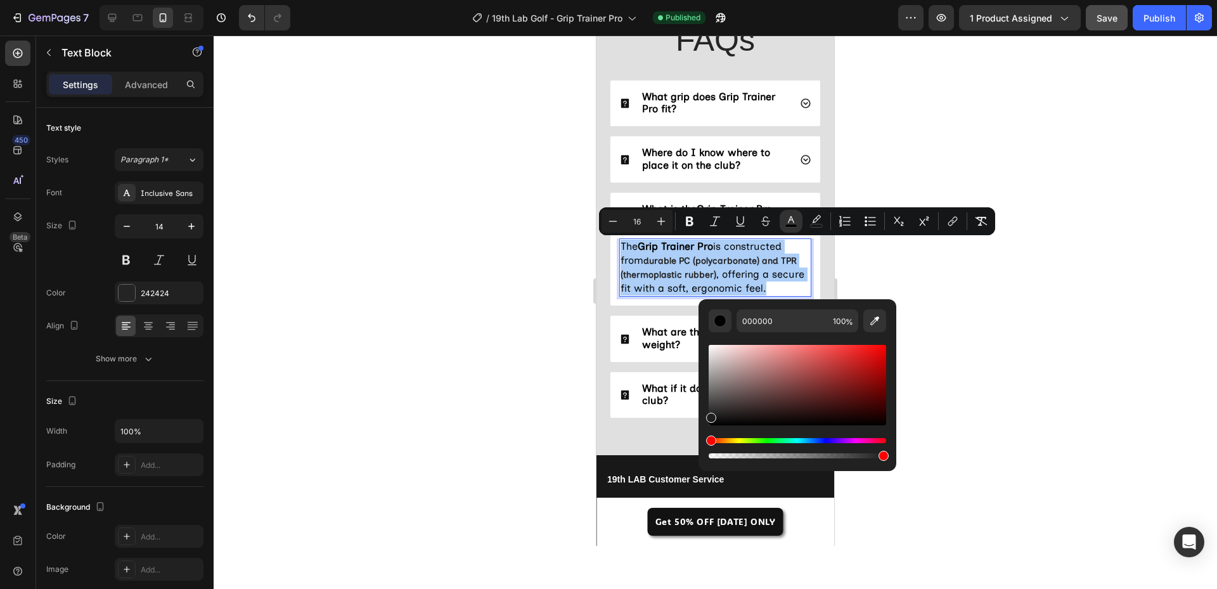
drag, startPoint x: 1310, startPoint y: 434, endPoint x: 670, endPoint y: 440, distance: 640.7
type input "1E1E1E"
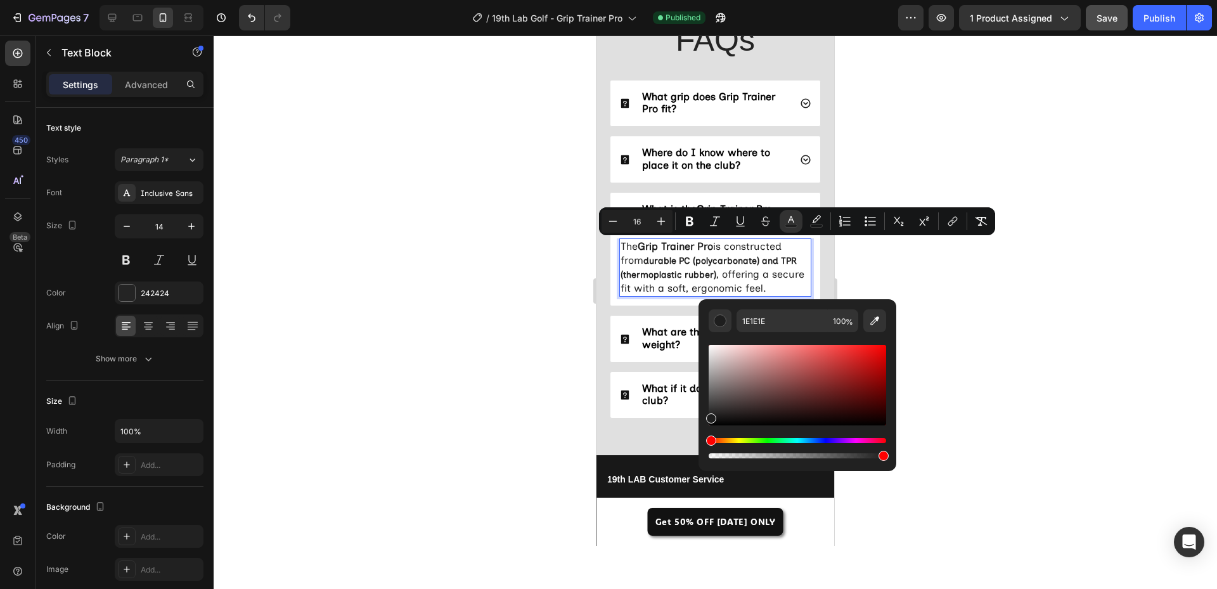
click at [492, 357] on div at bounding box center [715, 311] width 1003 height 553
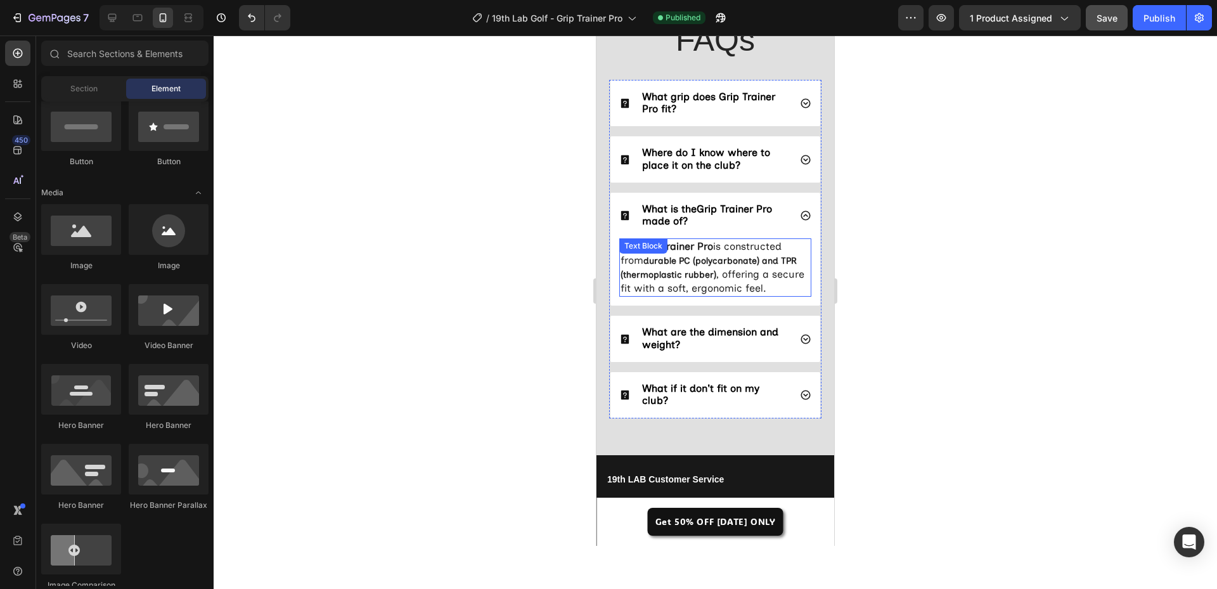
click at [718, 269] on span ", offering a secure fit with a soft, ergonomic feel." at bounding box center [712, 281] width 184 height 26
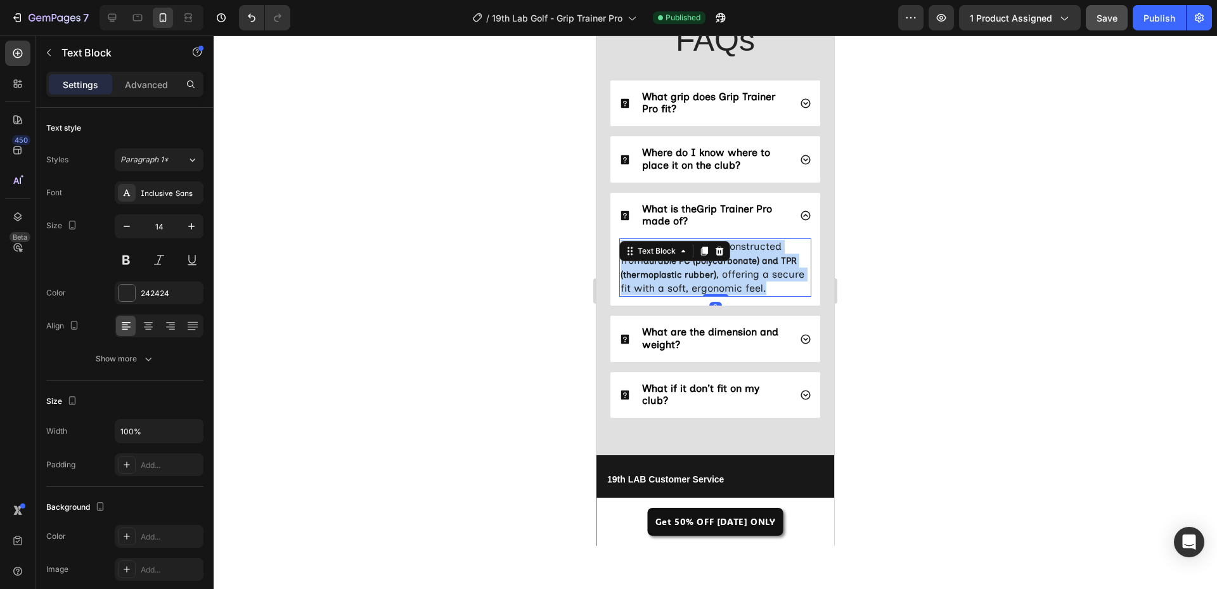
click at [718, 269] on span ", offering a secure fit with a soft, ergonomic feel." at bounding box center [712, 281] width 184 height 26
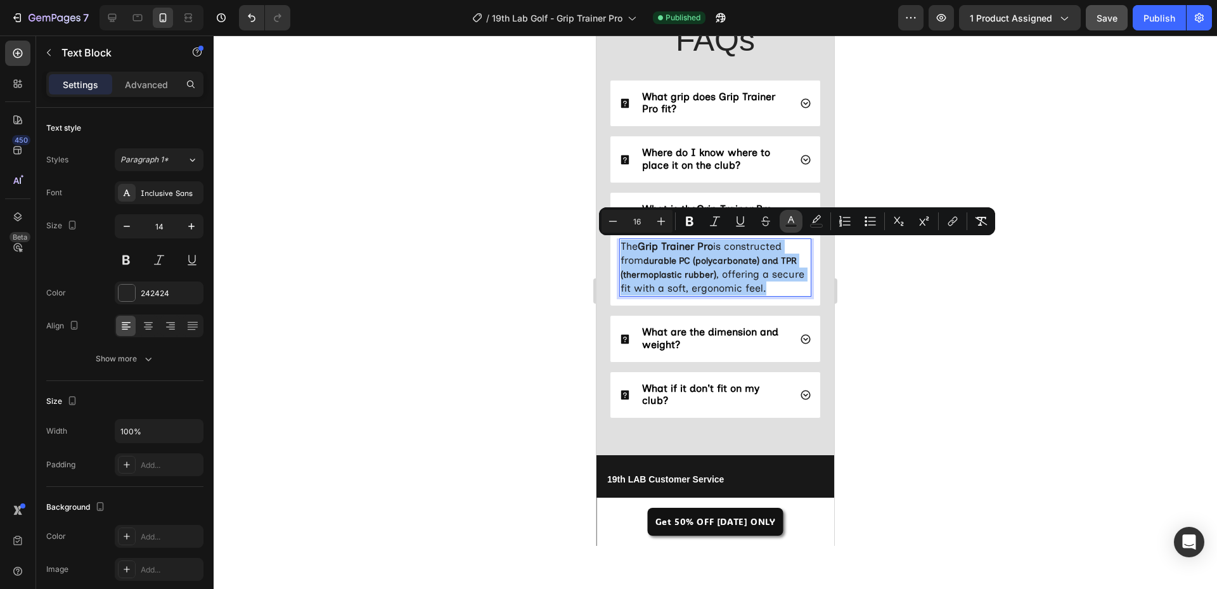
click at [791, 222] on icon "Editor contextual toolbar" at bounding box center [790, 221] width 13 height 13
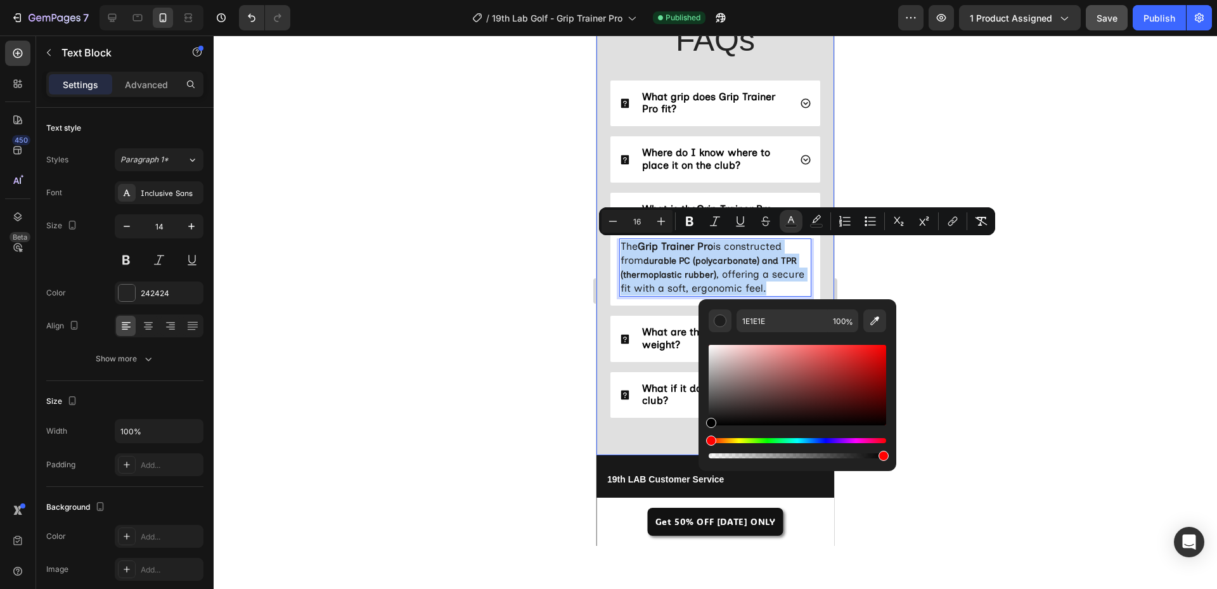
drag, startPoint x: 1326, startPoint y: 434, endPoint x: 679, endPoint y: 456, distance: 647.3
type input "000000"
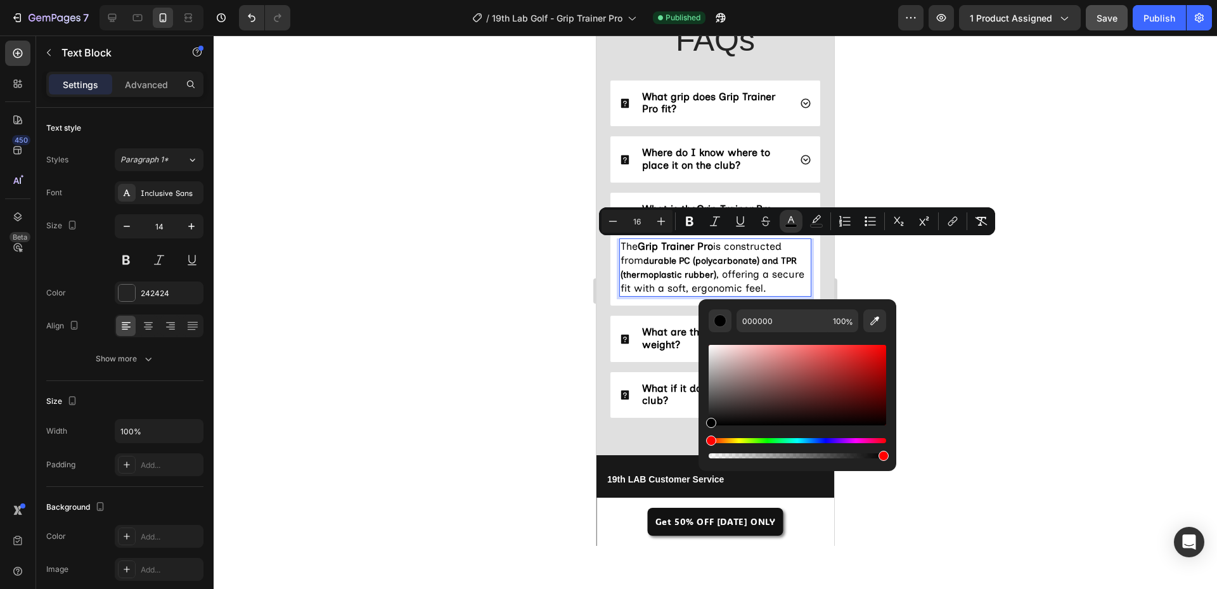
click at [524, 354] on div at bounding box center [715, 311] width 1003 height 553
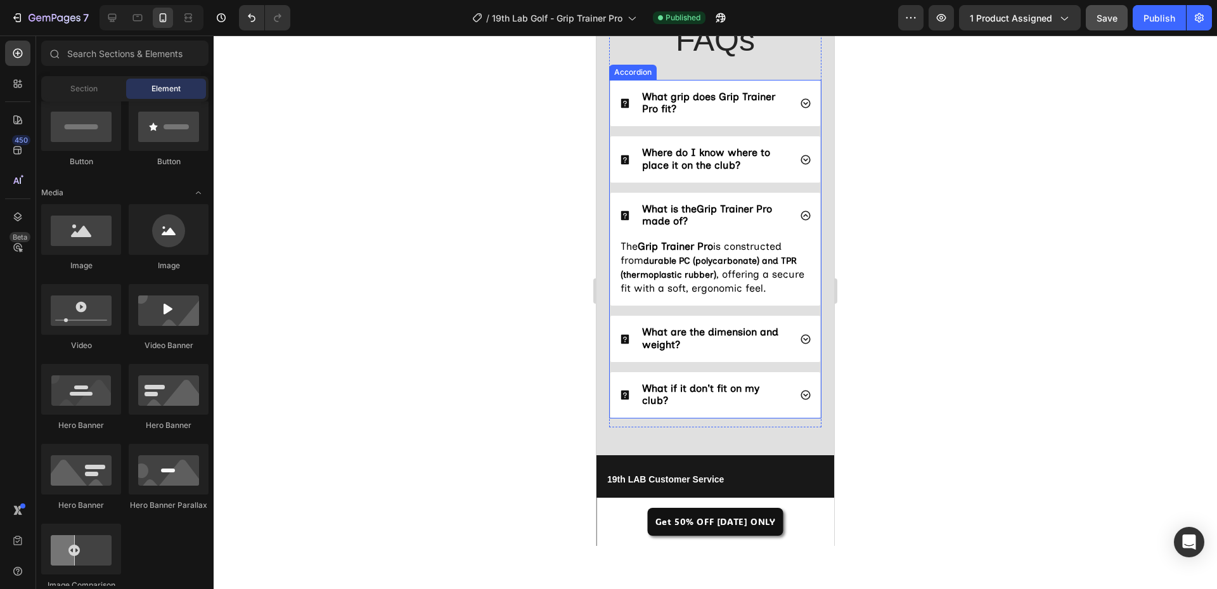
click at [800, 163] on icon at bounding box center [805, 160] width 10 height 10
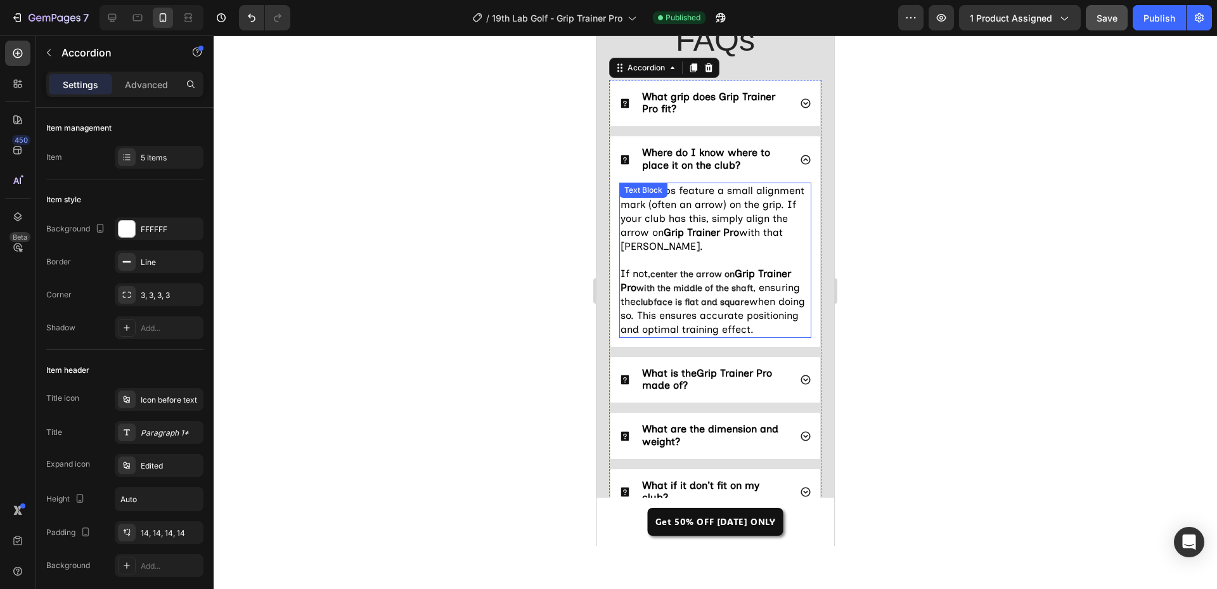
click at [710, 306] on strong "clubface is flat and square" at bounding box center [692, 302] width 113 height 11
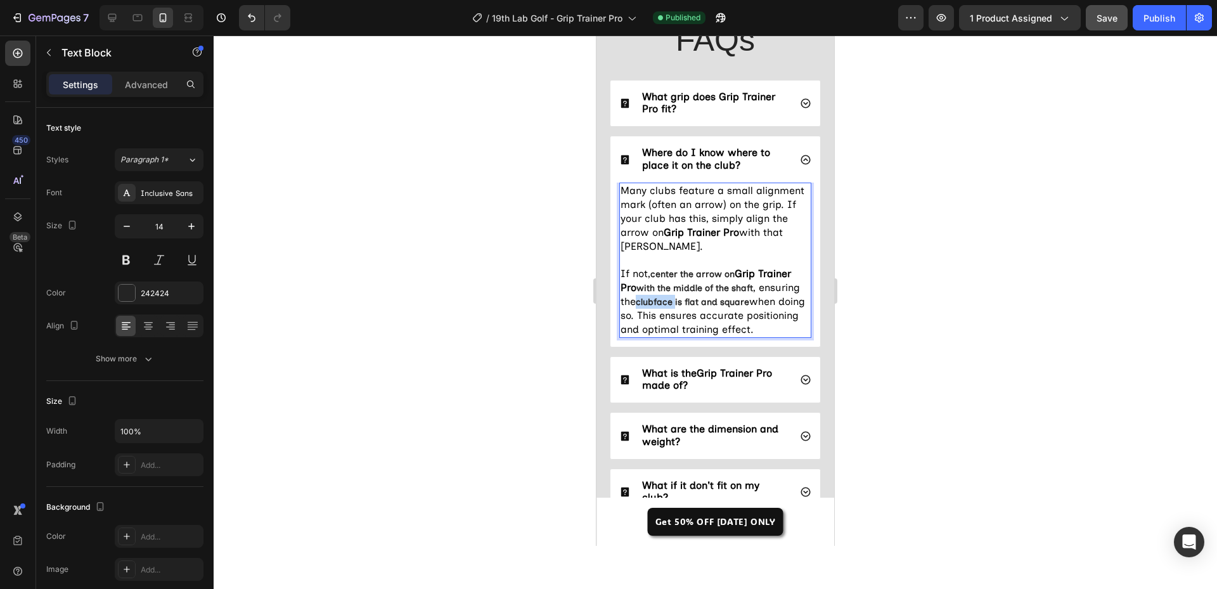
click at [710, 306] on strong "clubface is flat and square" at bounding box center [692, 302] width 113 height 11
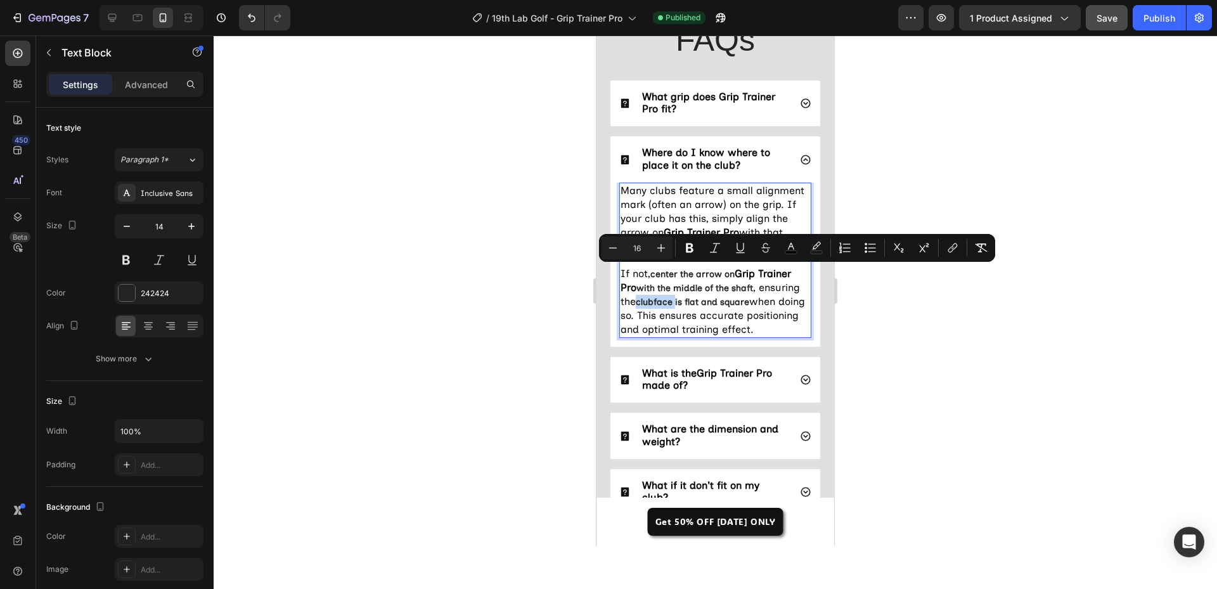
click at [710, 307] on p "Many clubs feature a small alignment mark (often an arrow) on the grip. If your…" at bounding box center [714, 260] width 189 height 153
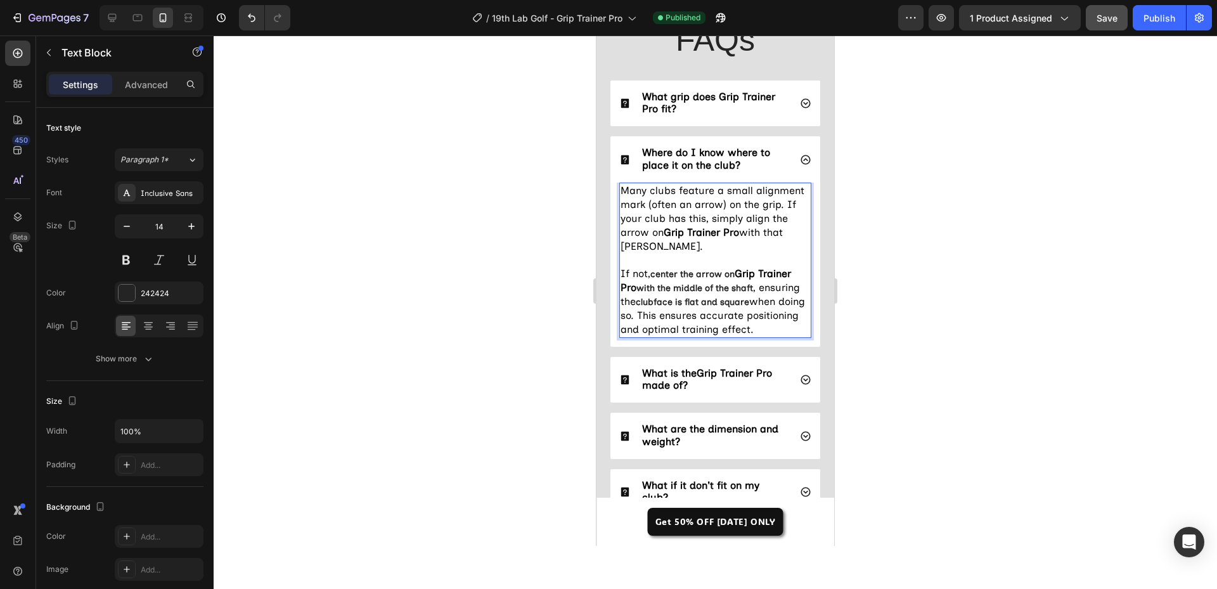
click at [709, 307] on p "Many clubs feature a small alignment mark (often an arrow) on the grip. If your…" at bounding box center [714, 260] width 189 height 153
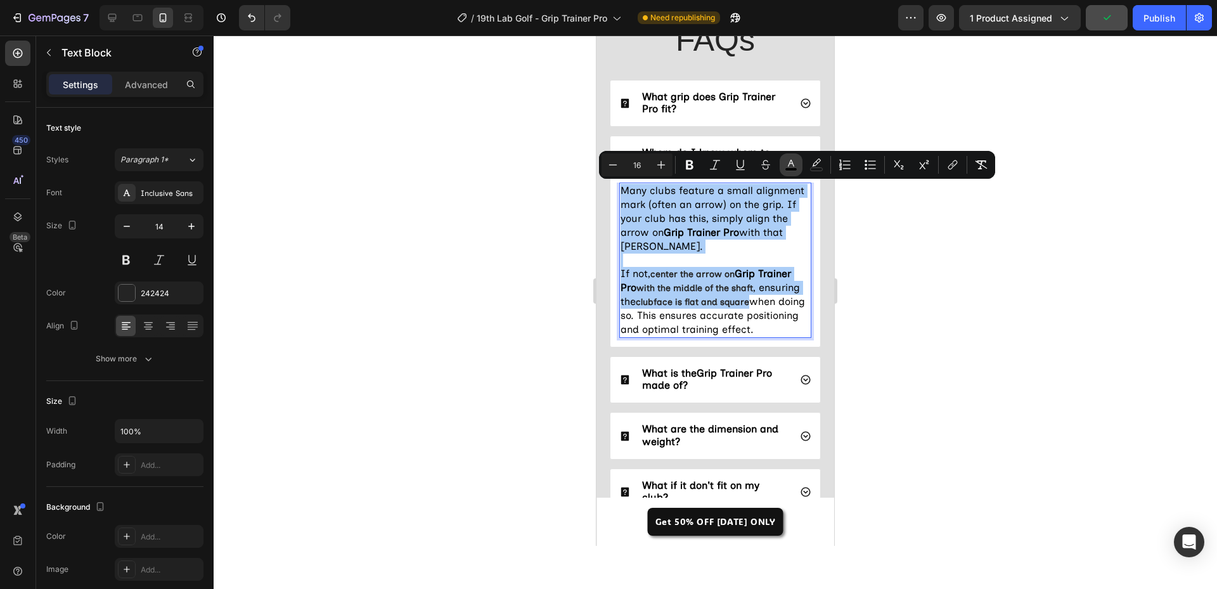
click at [788, 159] on icon "Editor contextual toolbar" at bounding box center [790, 164] width 13 height 13
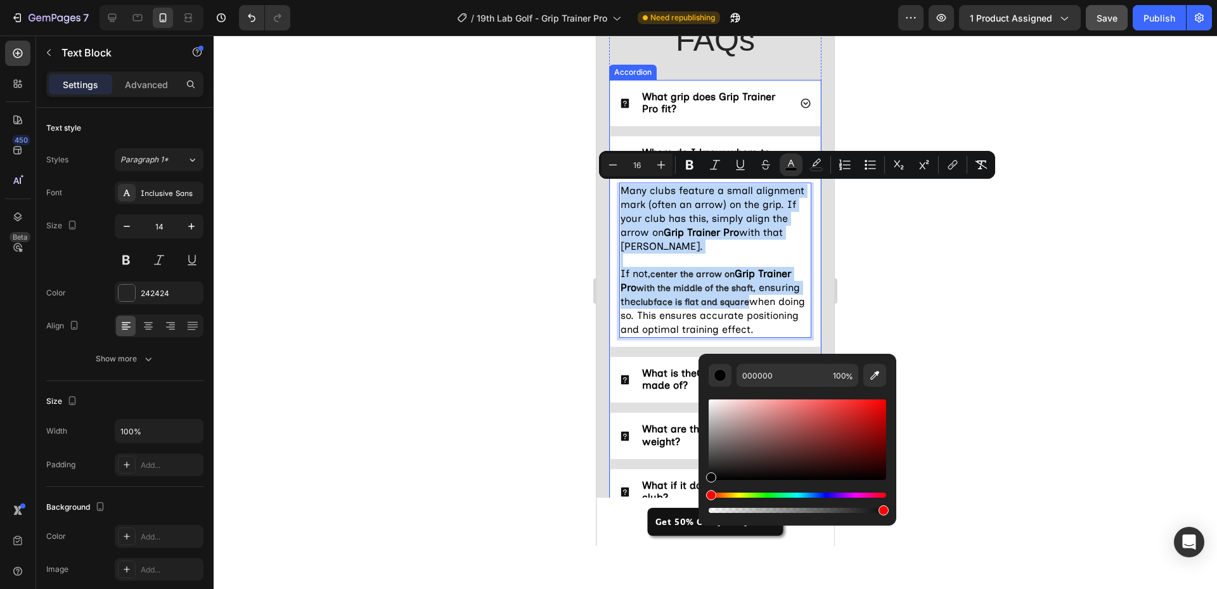
drag, startPoint x: 1326, startPoint y: 483, endPoint x: 676, endPoint y: 499, distance: 649.7
type input "0A0A0A"
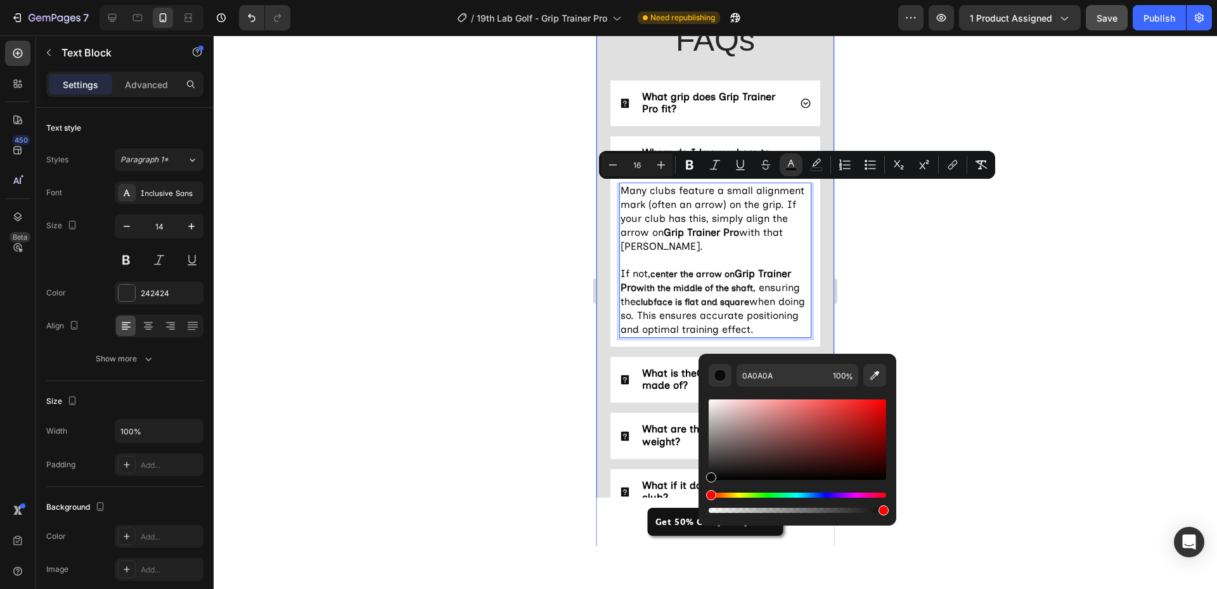
drag, startPoint x: 466, startPoint y: 357, endPoint x: 4, endPoint y: 418, distance: 465.9
click at [466, 357] on div at bounding box center [715, 311] width 1003 height 553
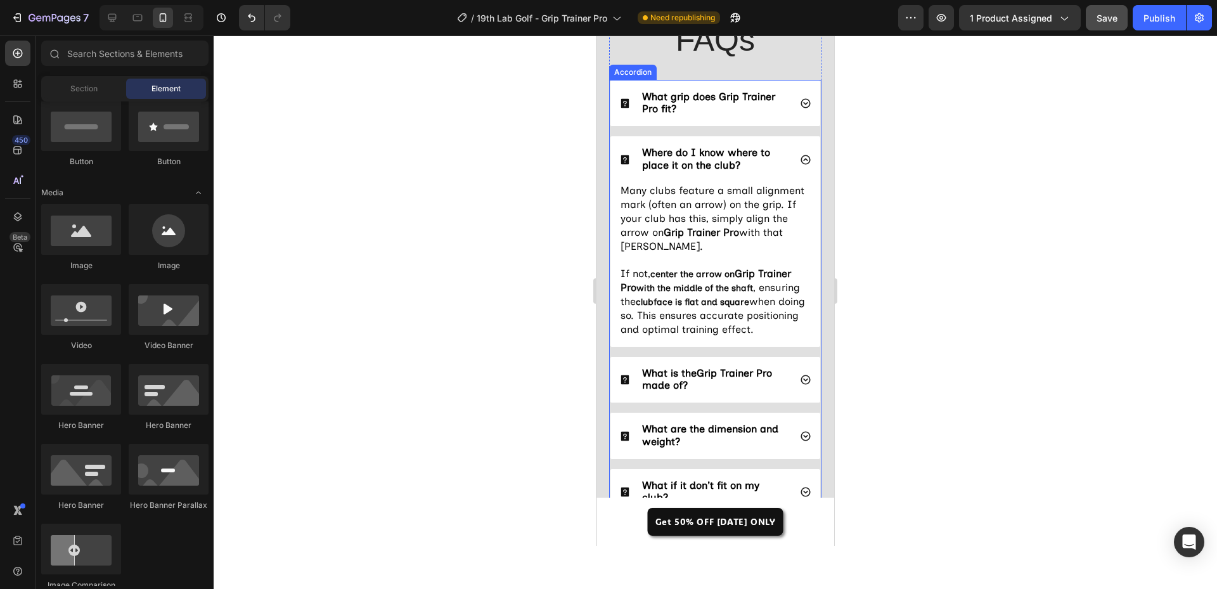
click at [800, 102] on icon at bounding box center [805, 103] width 11 height 11
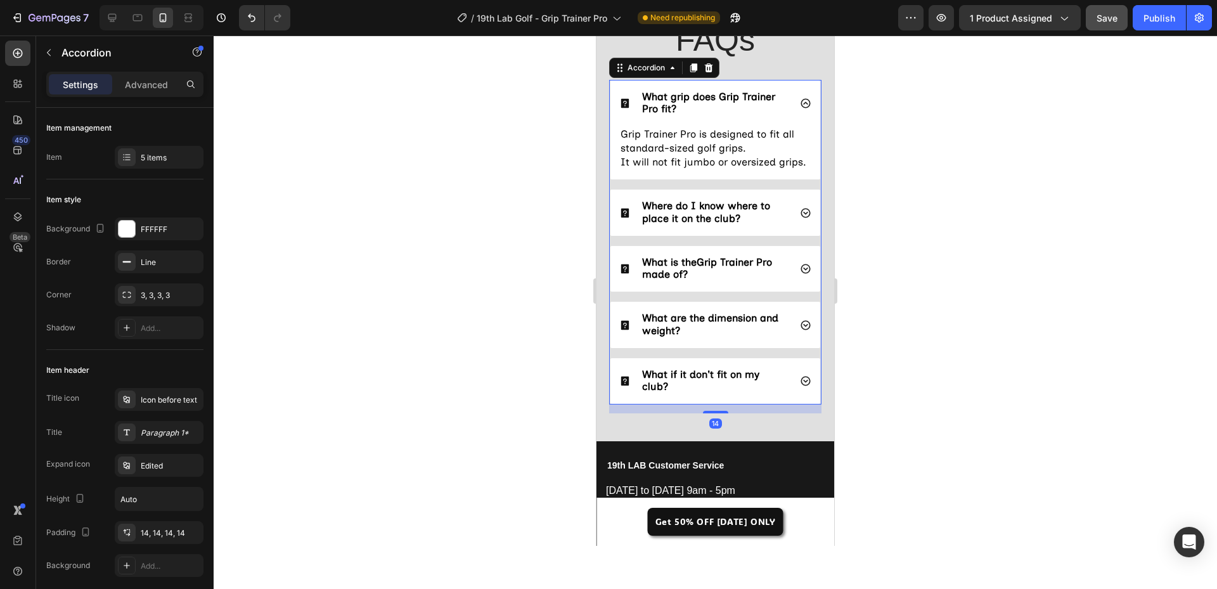
click at [800, 98] on icon at bounding box center [805, 103] width 11 height 11
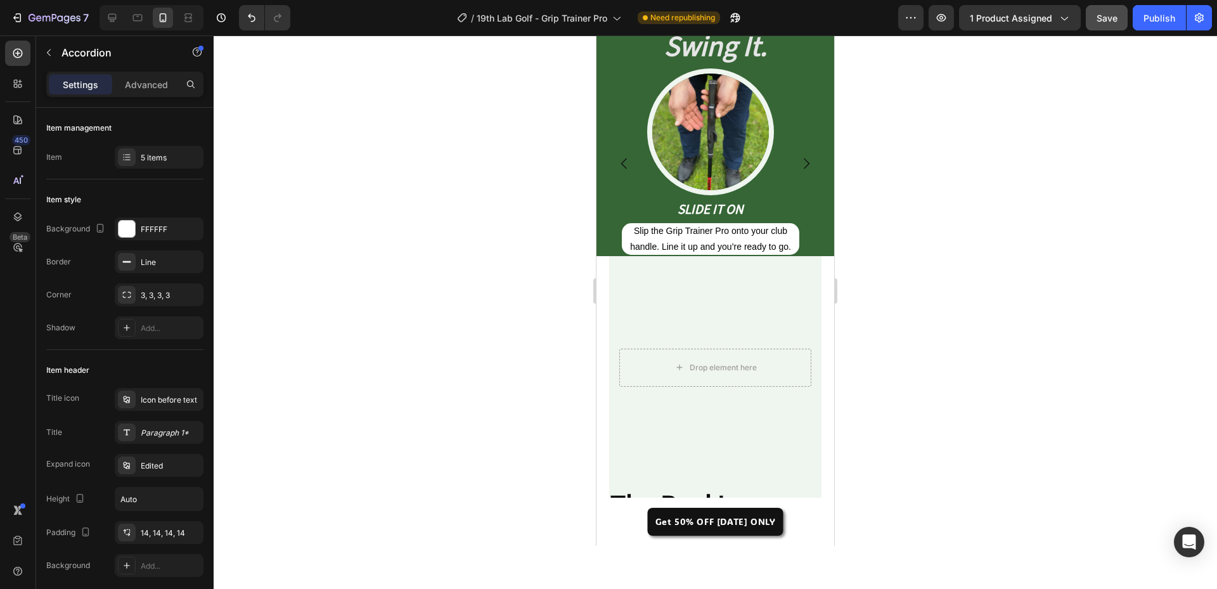
scroll to position [496, 0]
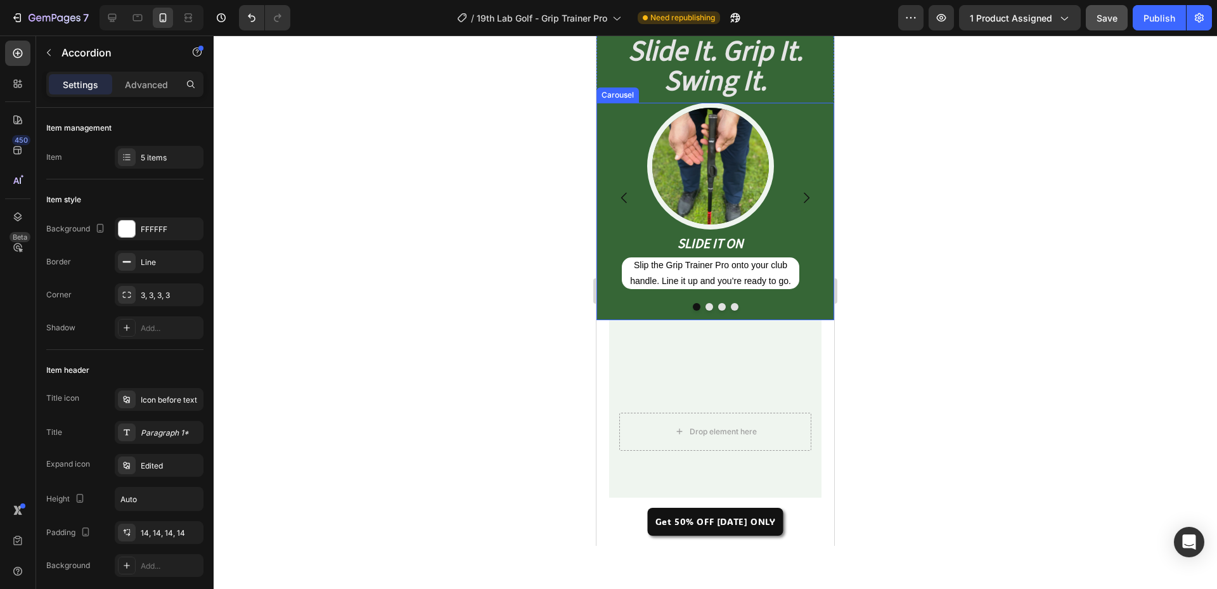
click at [802, 195] on icon "Carousel Next Arrow" at bounding box center [805, 197] width 15 height 15
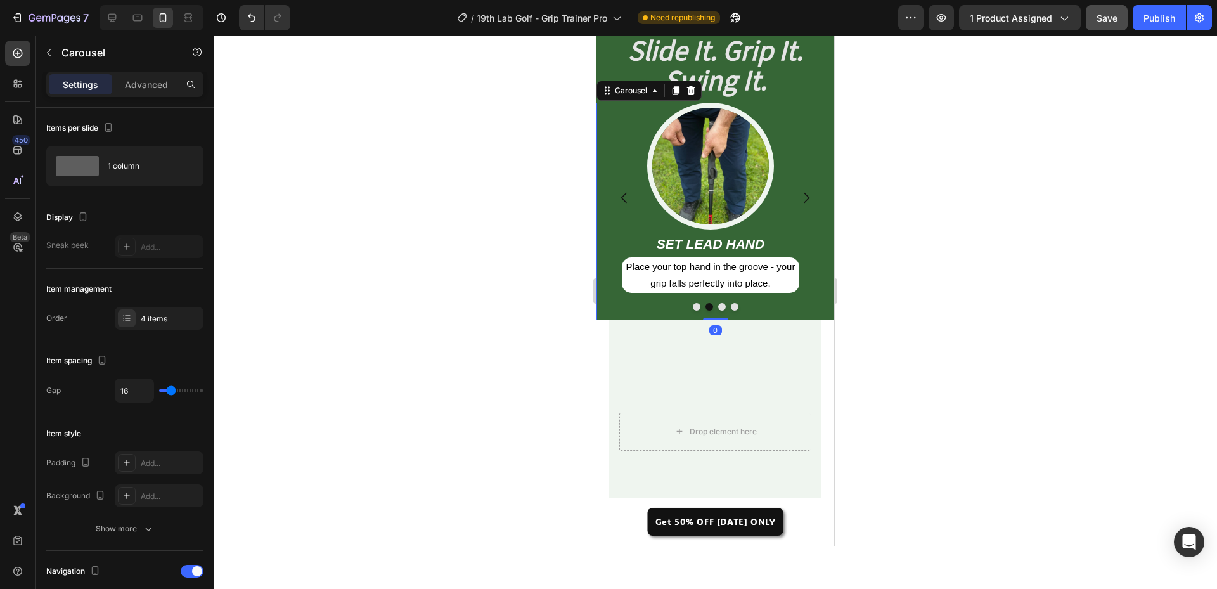
click at [802, 195] on icon "Carousel Next Arrow" at bounding box center [805, 197] width 15 height 15
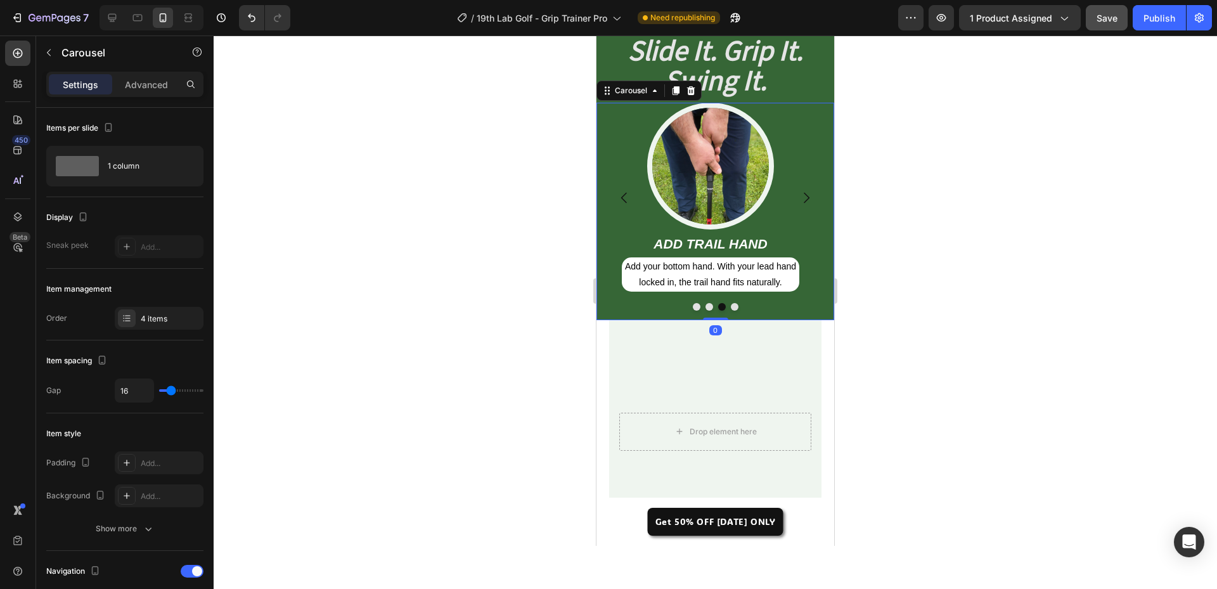
click at [802, 195] on icon "Carousel Next Arrow" at bounding box center [805, 197] width 15 height 15
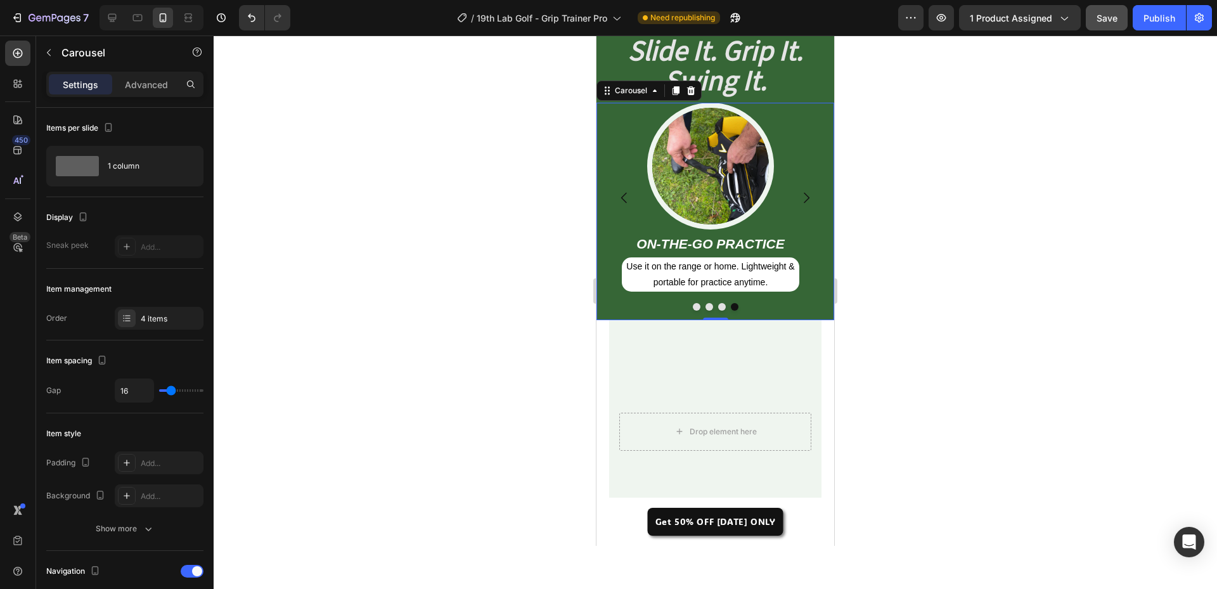
click at [802, 195] on icon "Carousel Next Arrow" at bounding box center [805, 197] width 15 height 15
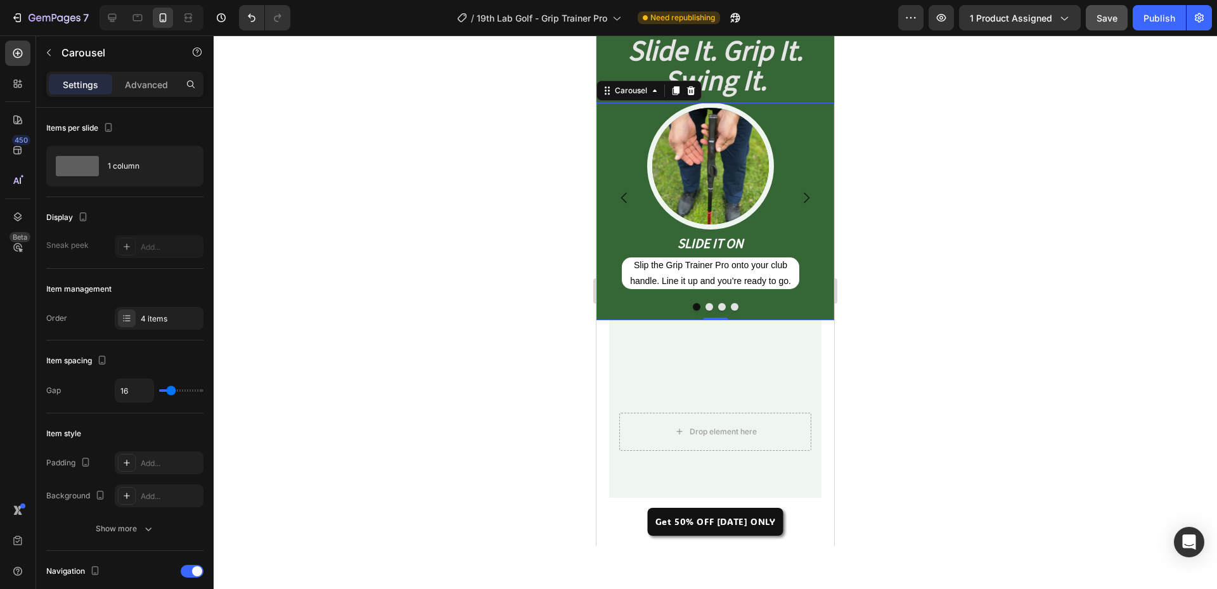
click at [802, 195] on icon "Carousel Next Arrow" at bounding box center [805, 197] width 15 height 15
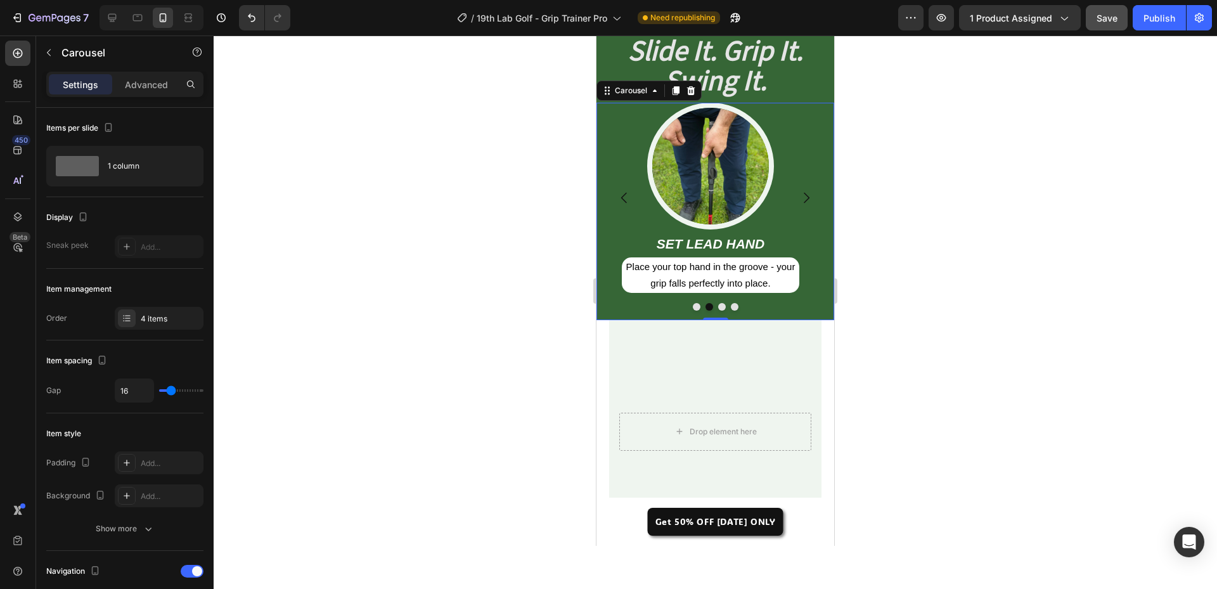
click at [802, 195] on icon "Carousel Next Arrow" at bounding box center [805, 197] width 15 height 15
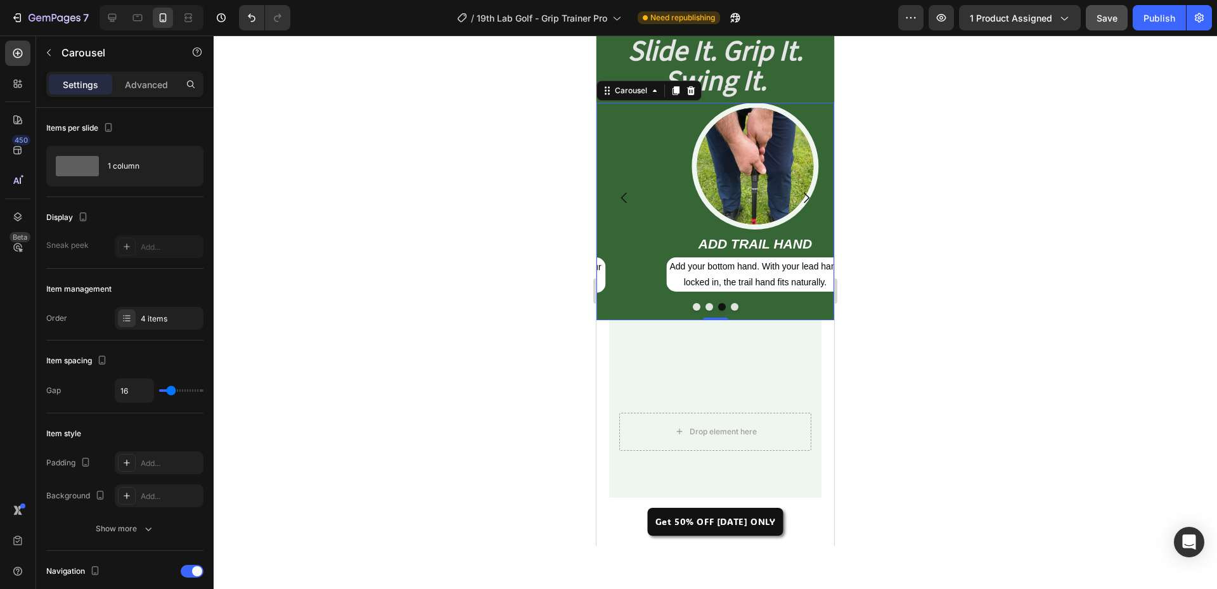
click at [802, 195] on icon "Carousel Next Arrow" at bounding box center [805, 197] width 15 height 15
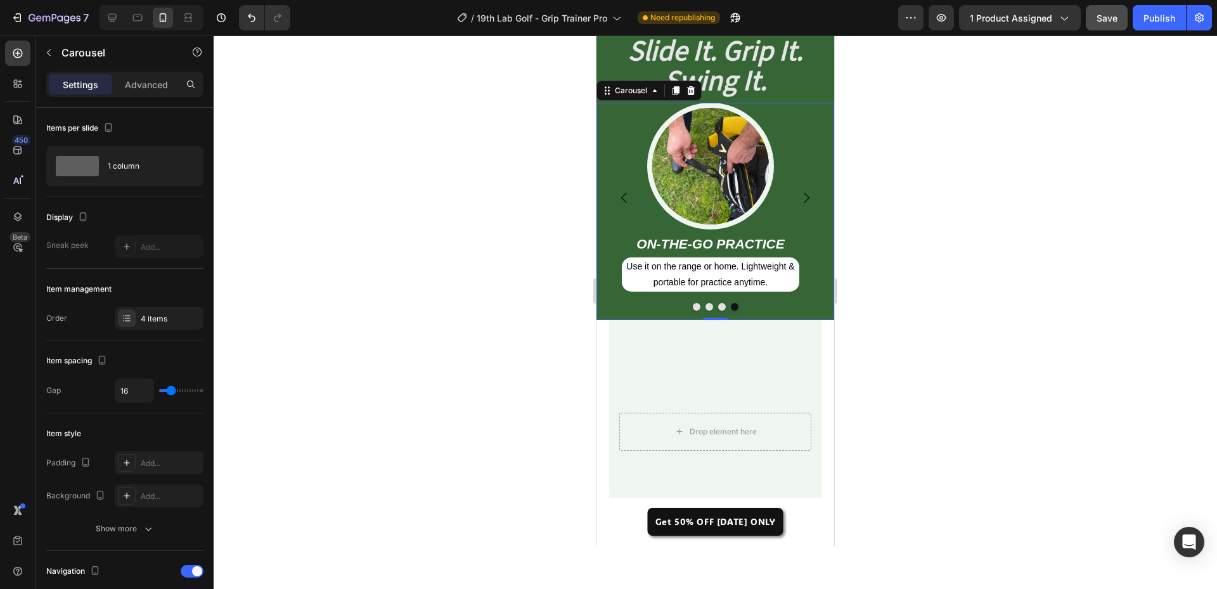
click at [802, 195] on icon "Carousel Next Arrow" at bounding box center [805, 197] width 15 height 15
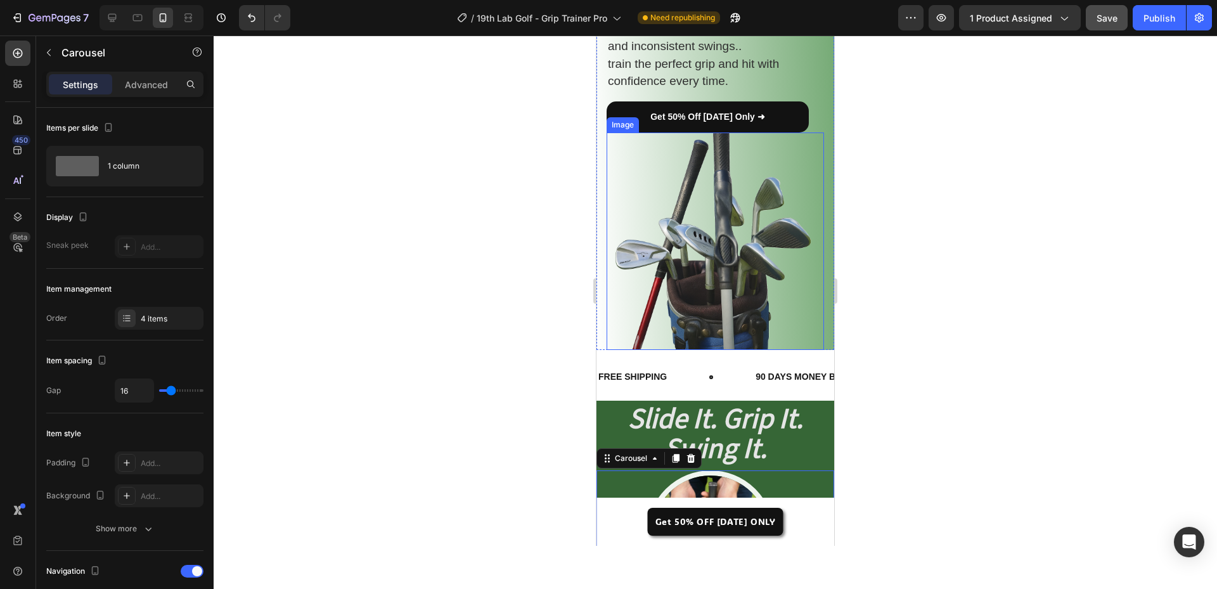
scroll to position [305, 0]
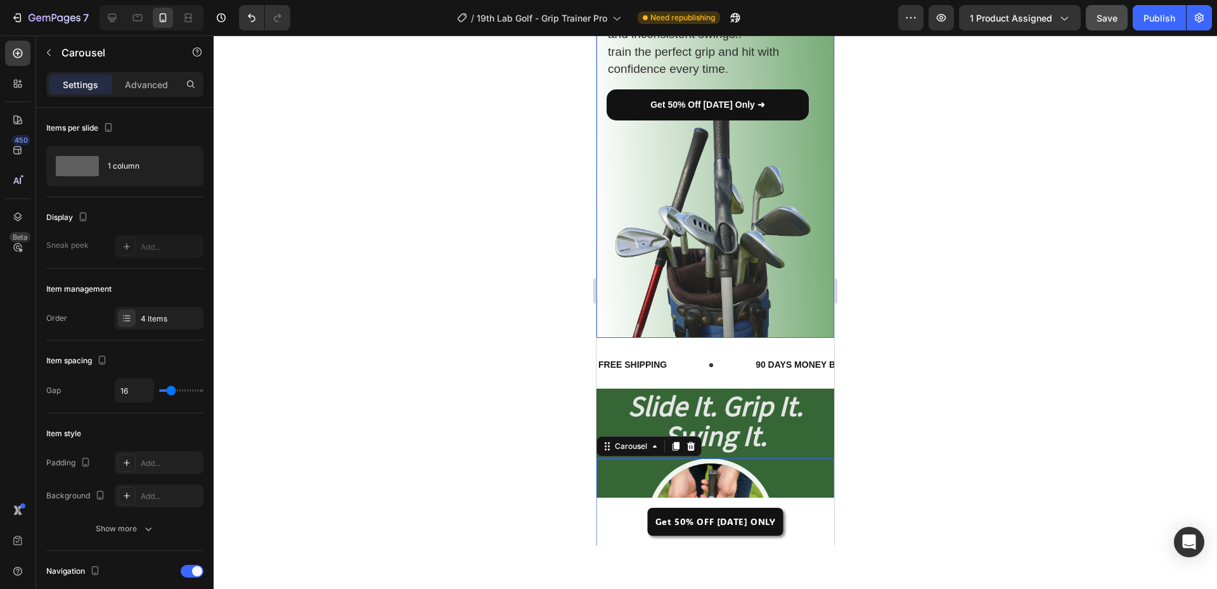
click at [457, 285] on div at bounding box center [715, 311] width 1003 height 553
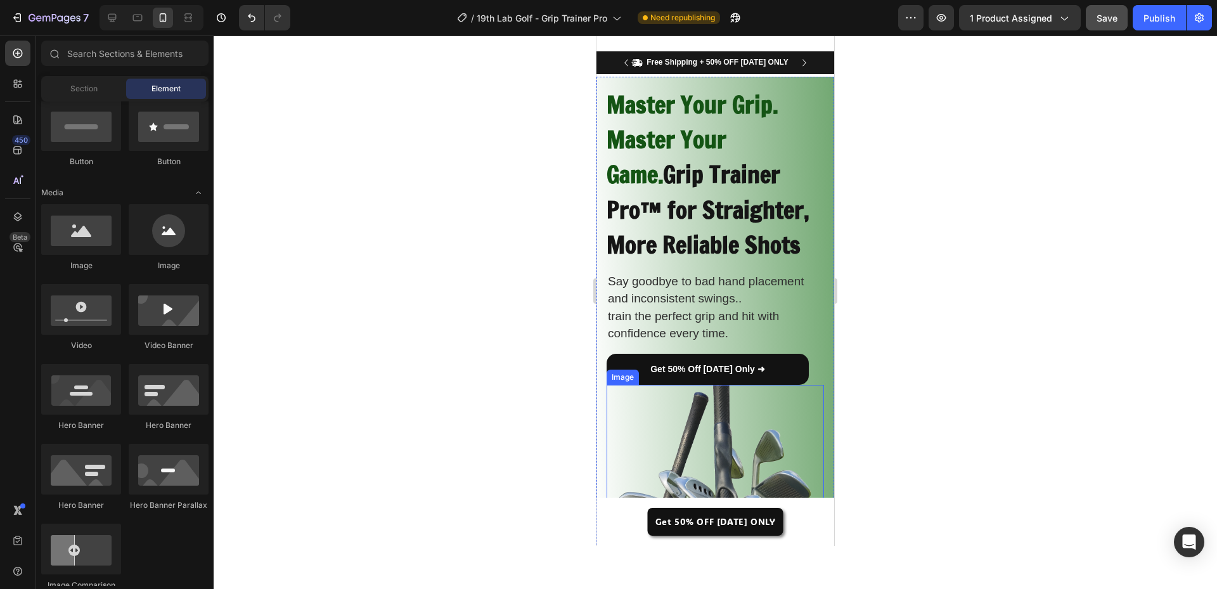
scroll to position [0, 0]
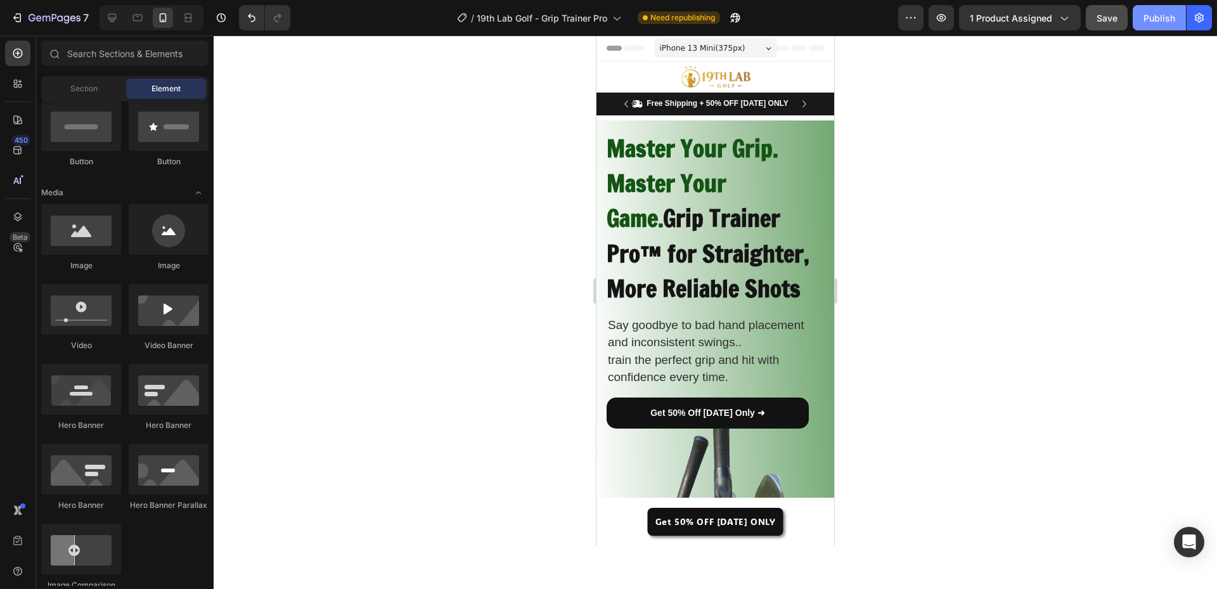
click at [1168, 22] on div "Publish" at bounding box center [1159, 17] width 32 height 13
